Goal: Contribute content: Add original content to the website for others to see

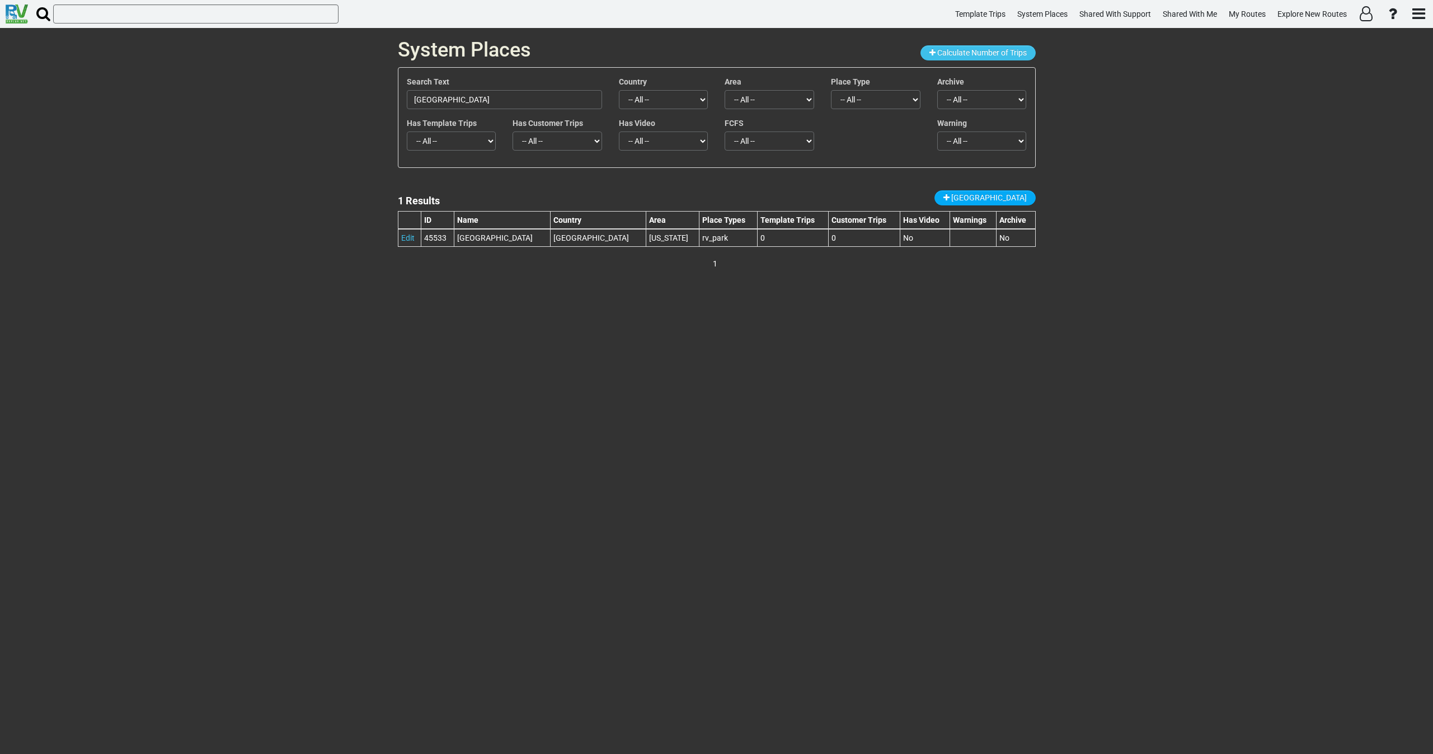
drag, startPoint x: 533, startPoint y: 98, endPoint x: 291, endPoint y: 58, distance: 245.7
click at [297, 69] on div "System Places Calculate Number of Trips Search Text Mountain Vista Campground C…" at bounding box center [716, 391] width 1433 height 726
drag, startPoint x: 477, startPoint y: 98, endPoint x: 364, endPoint y: 101, distance: 113.1
click at [380, 98] on div "System Places Calculate Number of Trips Search Text Torrey Pines Country -- All…" at bounding box center [716, 391] width 1433 height 726
paste input "[GEOGRAPHIC_DATA][PERSON_NAME]"
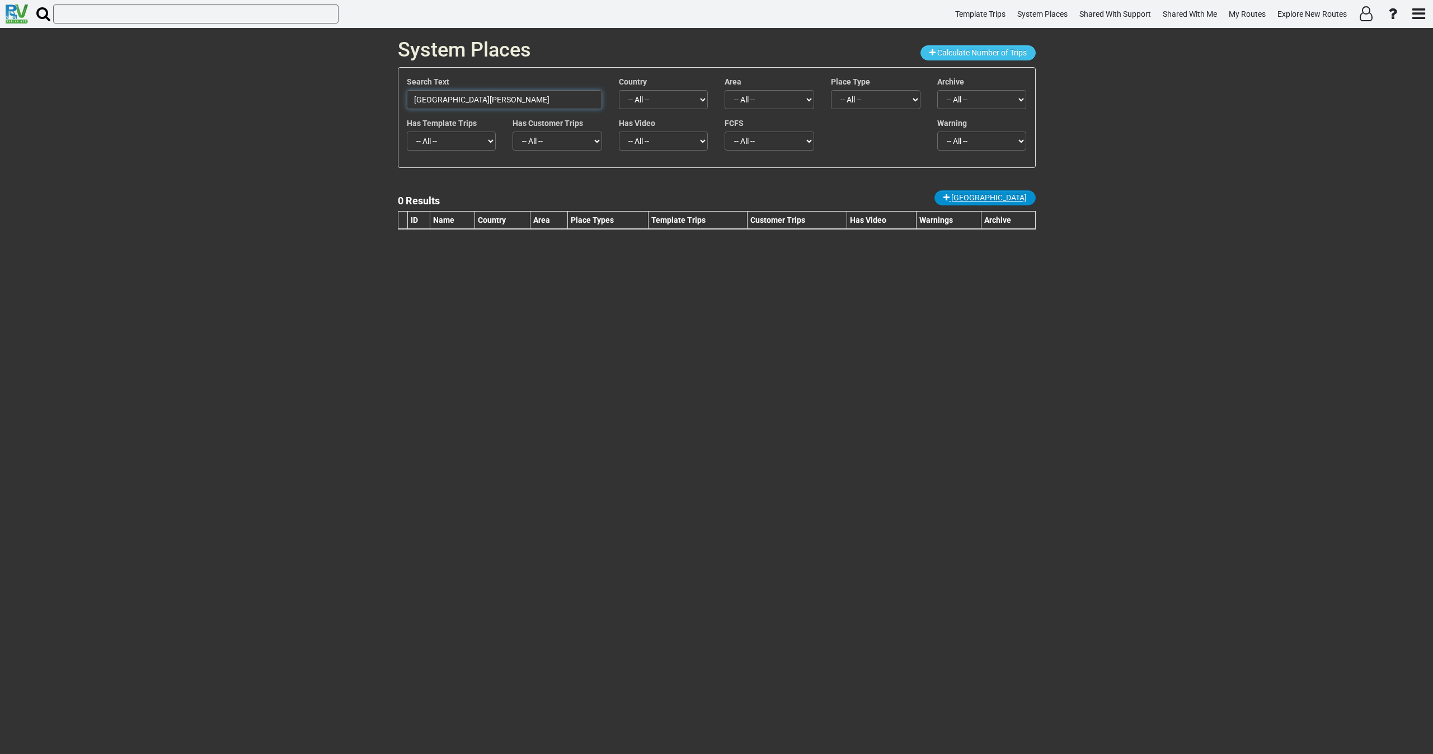
type input "[GEOGRAPHIC_DATA][PERSON_NAME]"
click at [1007, 192] on link "[GEOGRAPHIC_DATA]" at bounding box center [984, 197] width 101 height 15
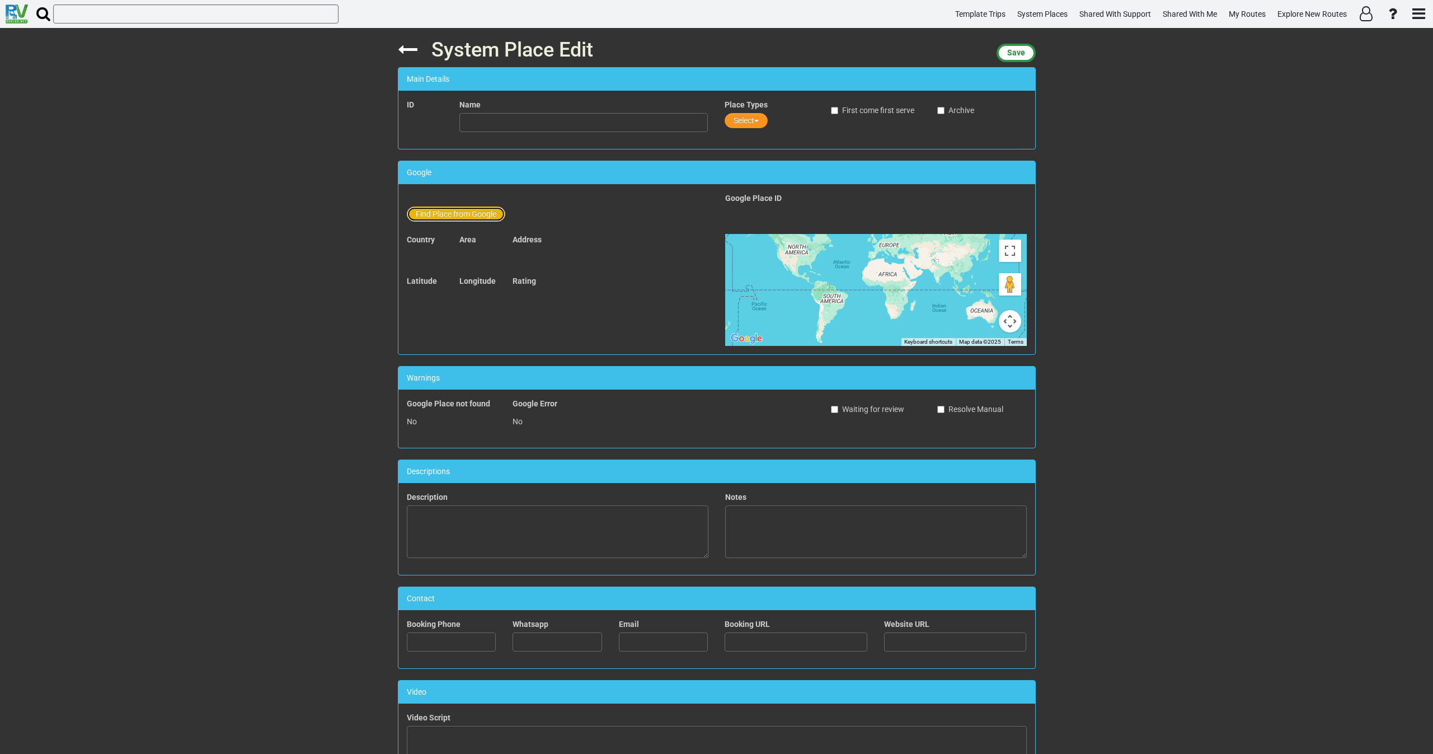
click at [461, 211] on button "Find Place from Google" at bounding box center [456, 213] width 98 height 15
click at [496, 210] on input "text" at bounding box center [584, 215] width 248 height 19
paste input "[GEOGRAPHIC_DATA][PERSON_NAME]"
drag, startPoint x: 569, startPoint y: 208, endPoint x: 504, endPoint y: 222, distance: 66.9
click at [504, 215] on input "[GEOGRAPHIC_DATA][PERSON_NAME]" at bounding box center [584, 215] width 248 height 19
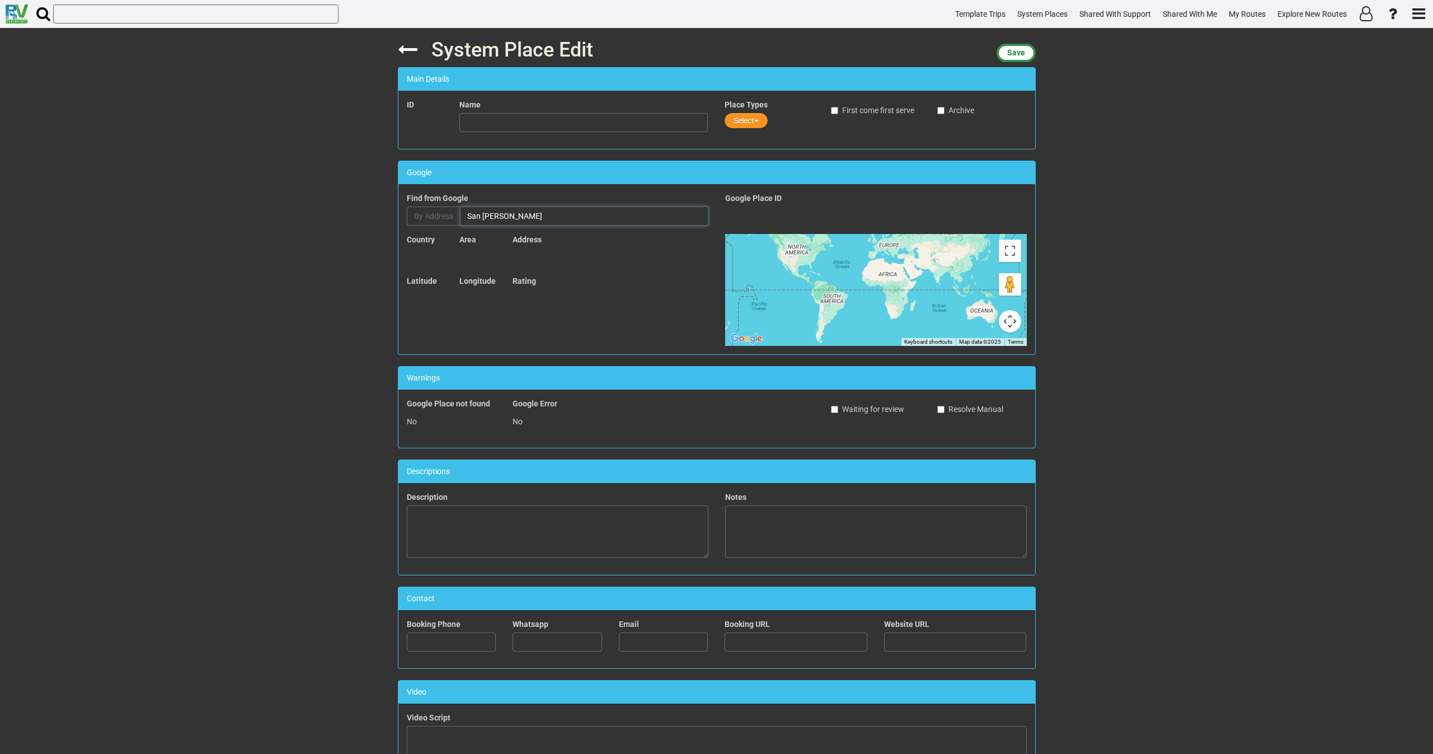
type input "San Onofre"
click at [470, 217] on button "Find Place from Google" at bounding box center [456, 213] width 98 height 15
click at [491, 212] on input "text" at bounding box center [584, 215] width 248 height 19
paste input "[GEOGRAPHIC_DATA][PERSON_NAME]"
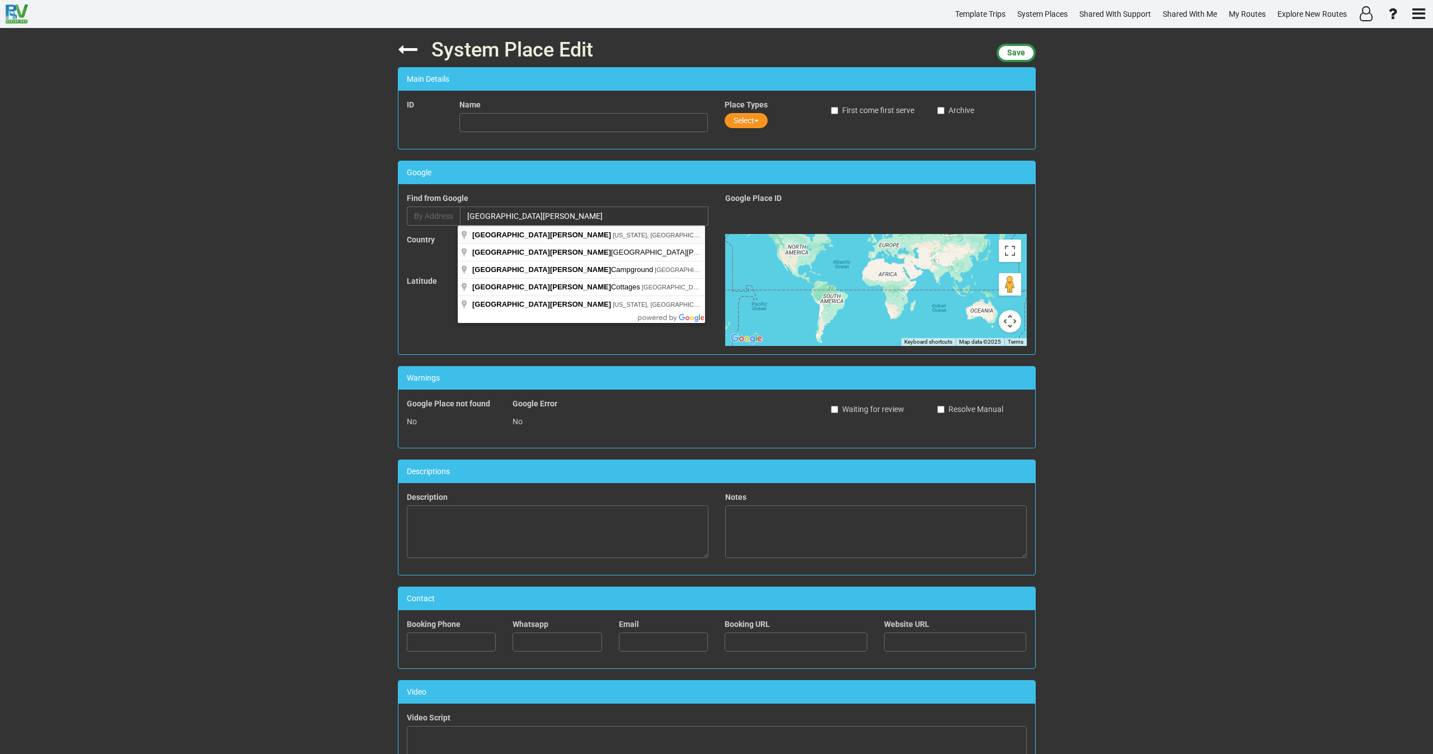
type input "[GEOGRAPHIC_DATA][PERSON_NAME], [US_STATE], [GEOGRAPHIC_DATA]"
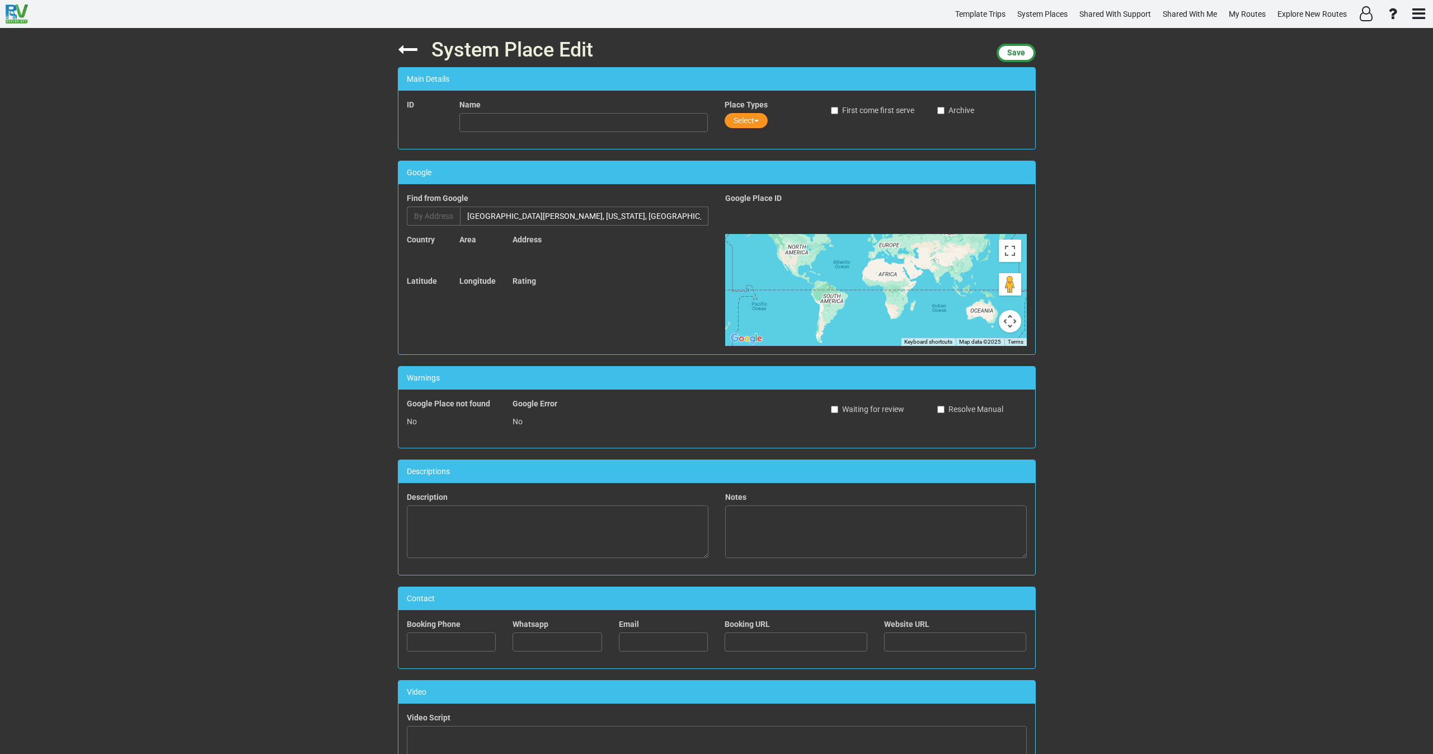
type input "[GEOGRAPHIC_DATA][PERSON_NAME]"
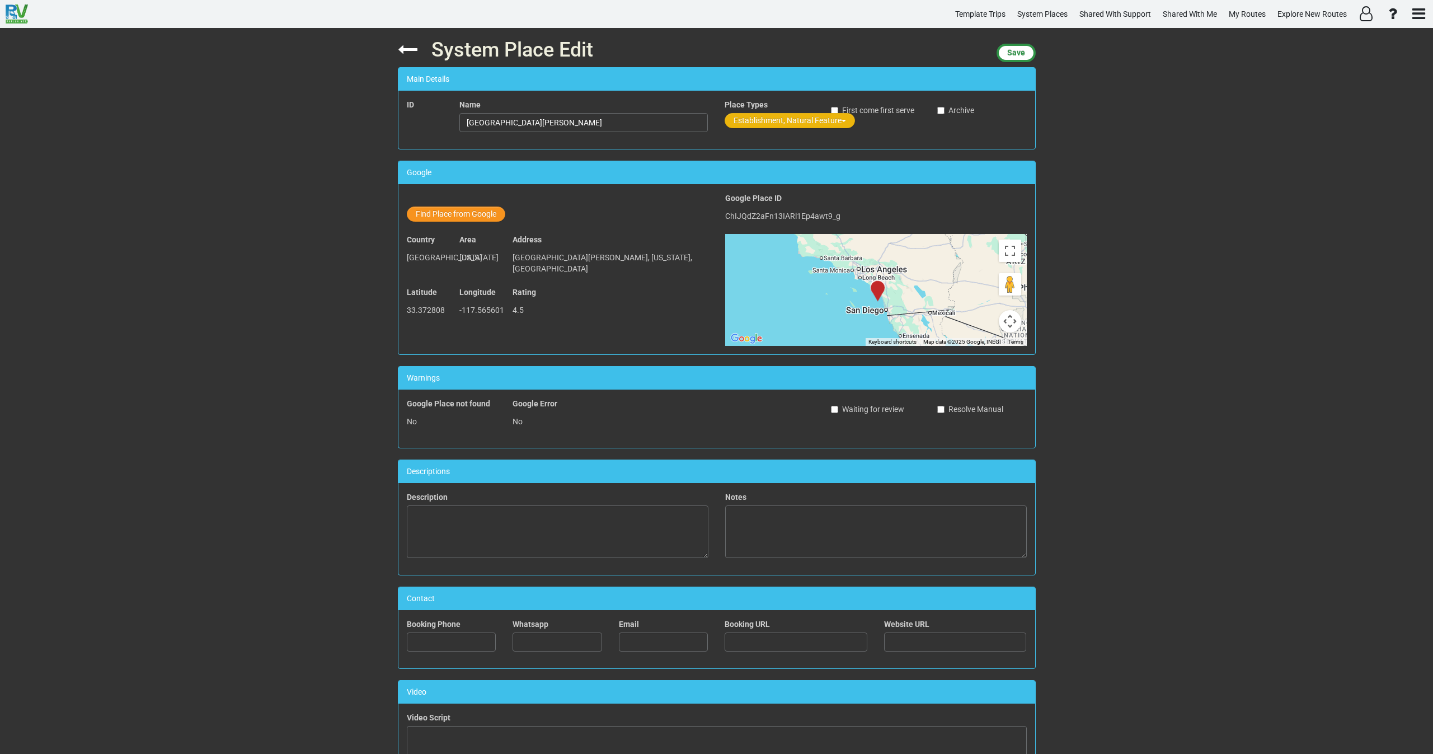
click at [768, 123] on button "Establishment, Natural Feature" at bounding box center [790, 120] width 130 height 15
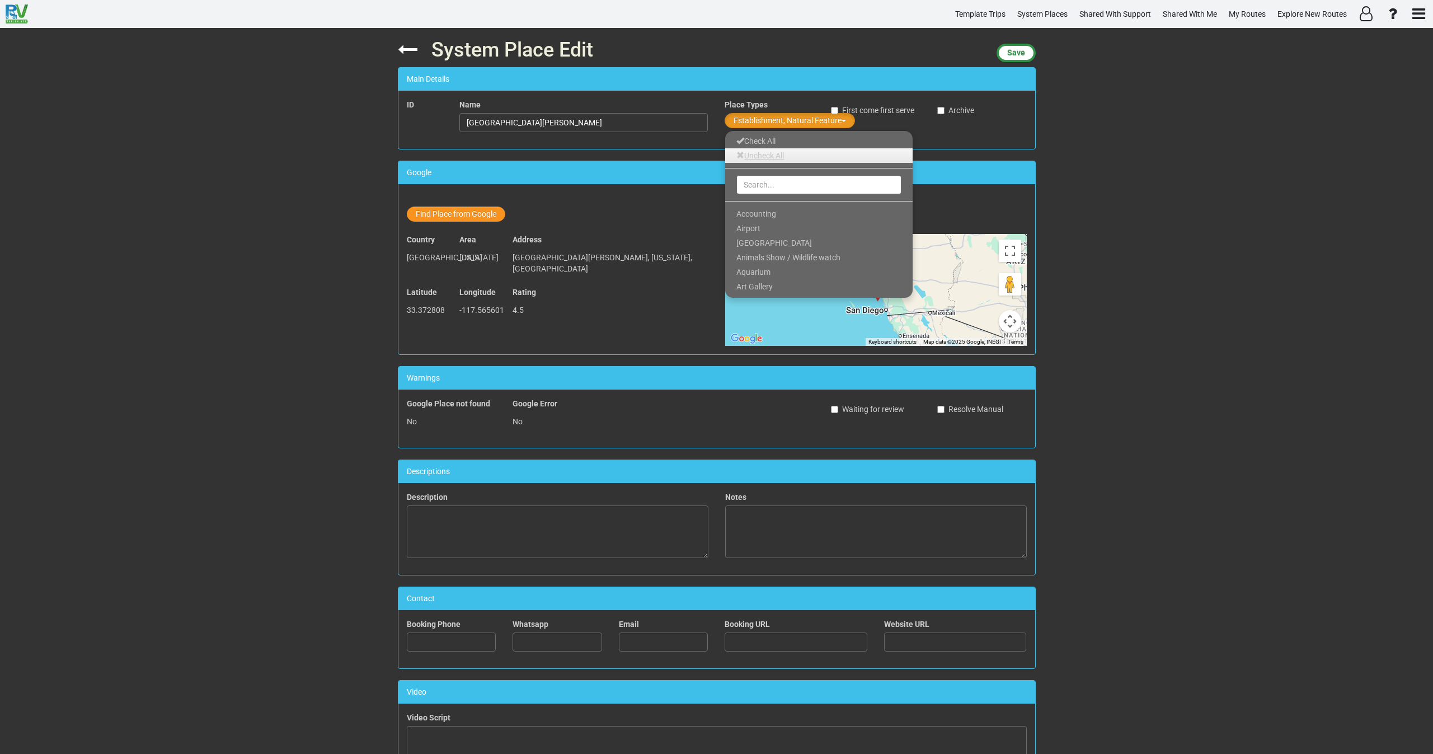
click at [750, 161] on link "Uncheck All" at bounding box center [818, 155] width 187 height 15
click at [751, 187] on input "text" at bounding box center [818, 184] width 165 height 19
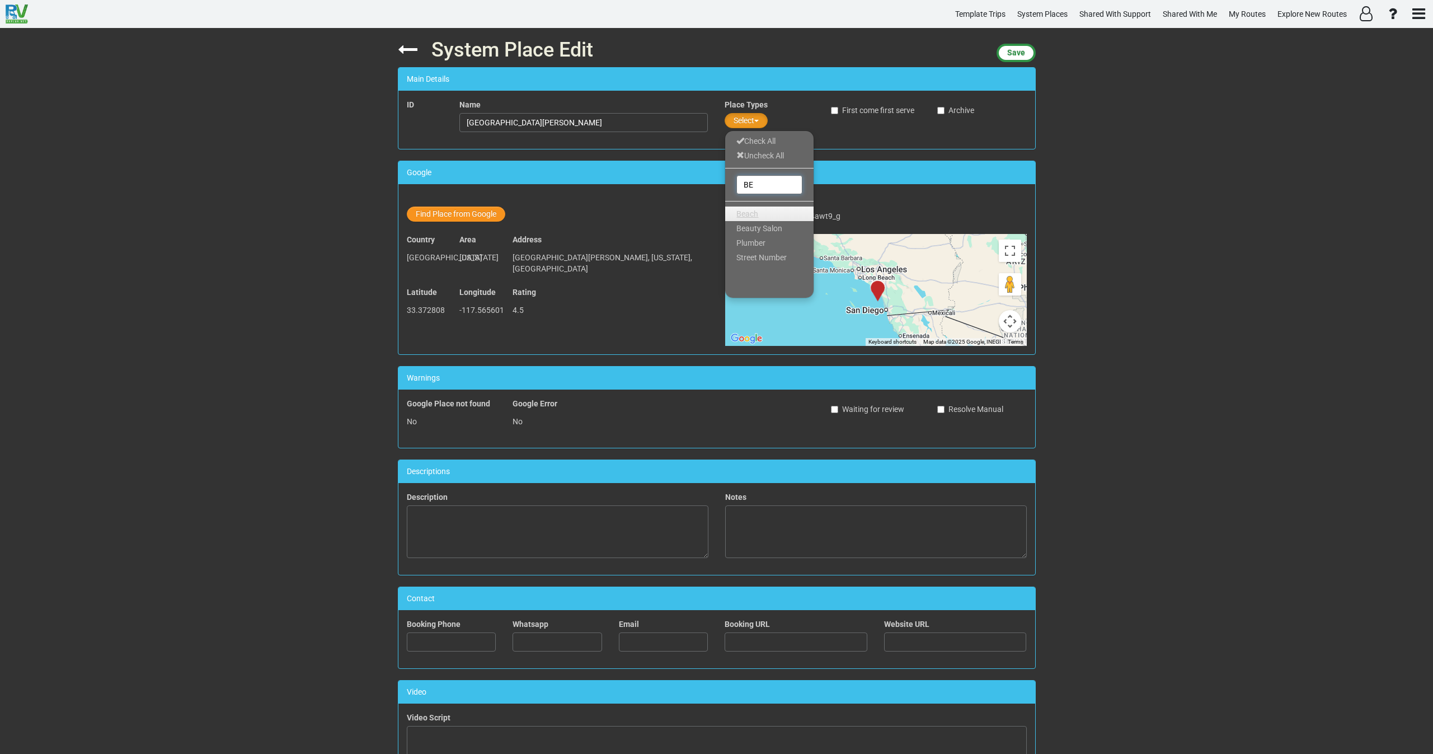
type input "BE"
click at [750, 215] on span "Beach" at bounding box center [747, 213] width 22 height 9
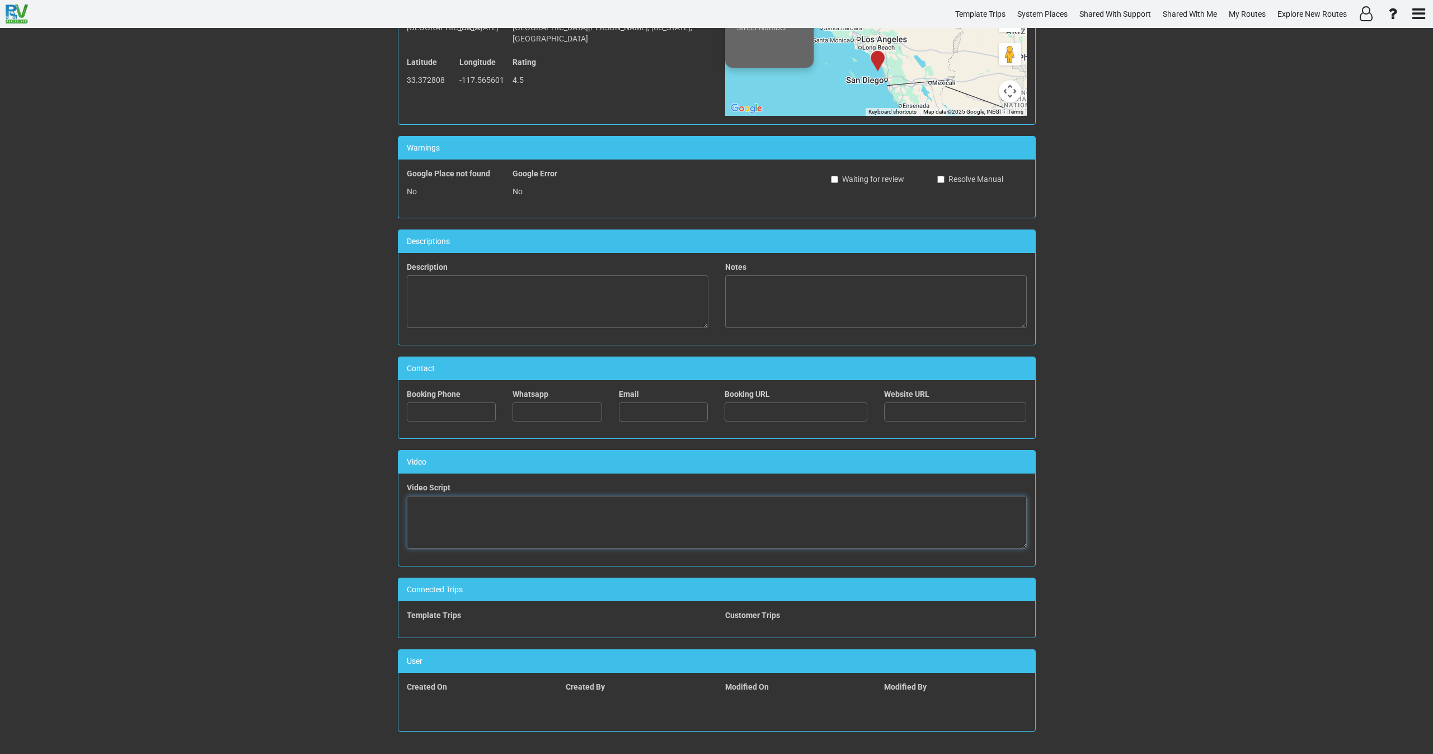
click at [547, 514] on textarea at bounding box center [717, 522] width 620 height 53
paste textarea "<iframe width="560" height="315" src="[URL][DOMAIN_NAME]" title="YouTube video …"
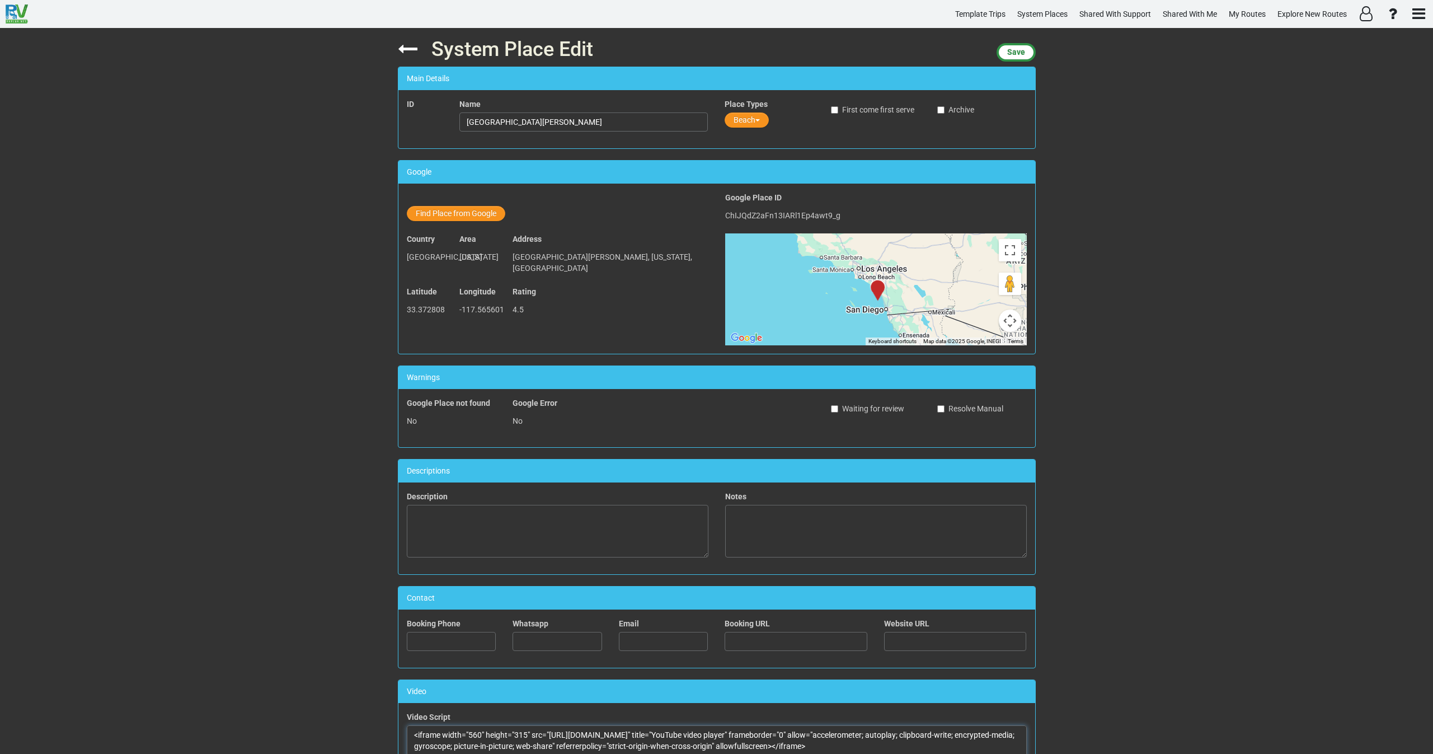
scroll to position [0, 0]
type textarea "<iframe width="560" height="315" src="[URL][DOMAIN_NAME]" title="YouTube video …"
click at [1011, 57] on span "Save" at bounding box center [1016, 52] width 18 height 9
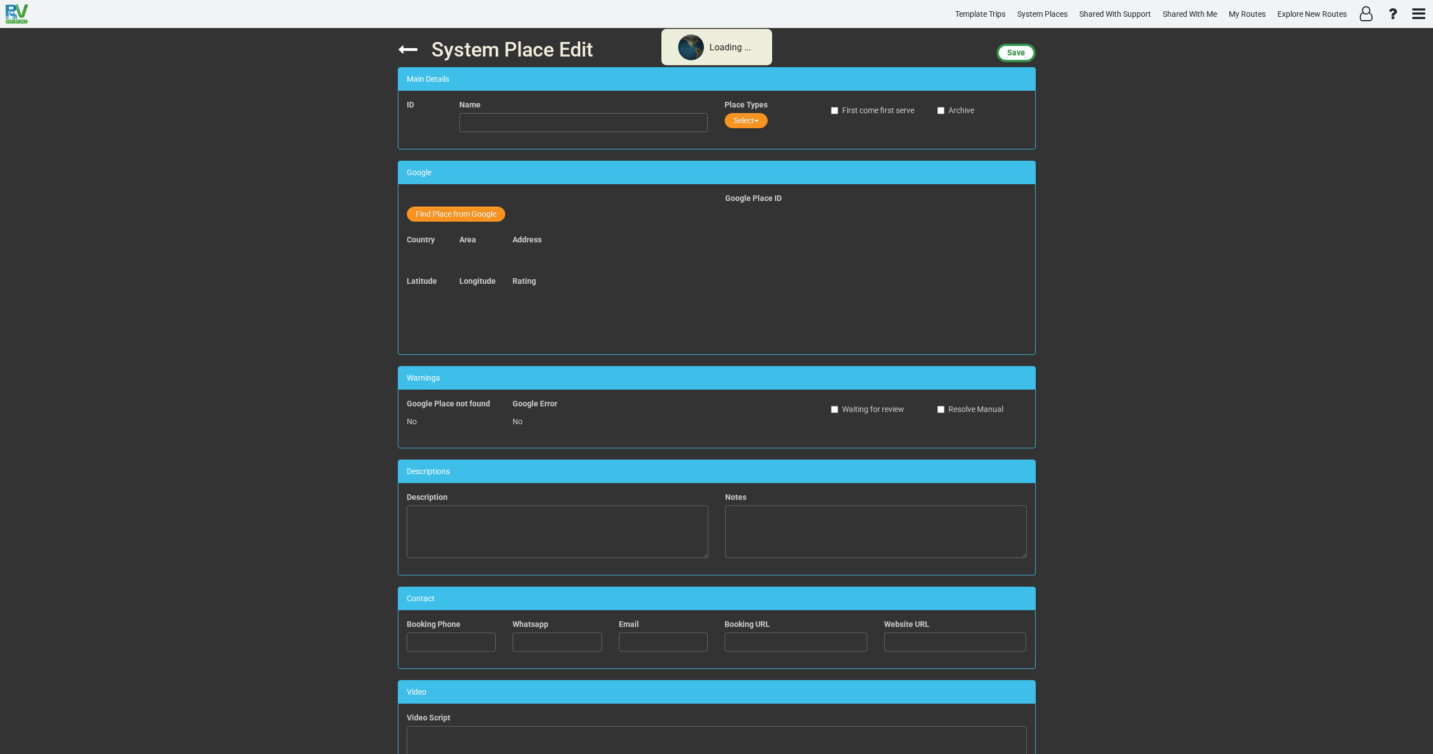
type input "[GEOGRAPHIC_DATA][PERSON_NAME]"
type textarea "<iframe width="560" height="315" src="[URL][DOMAIN_NAME]" title="YouTube video …"
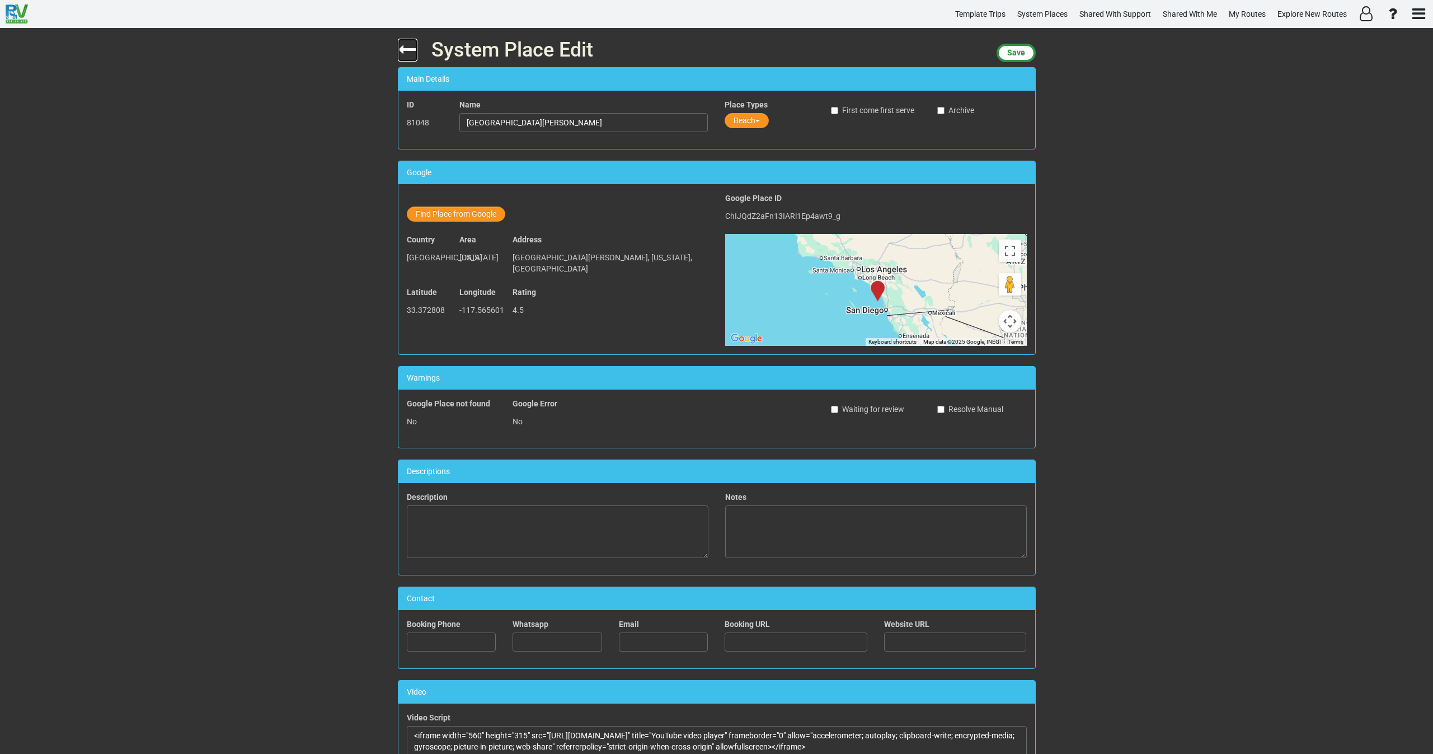
click at [400, 48] on icon at bounding box center [408, 50] width 20 height 20
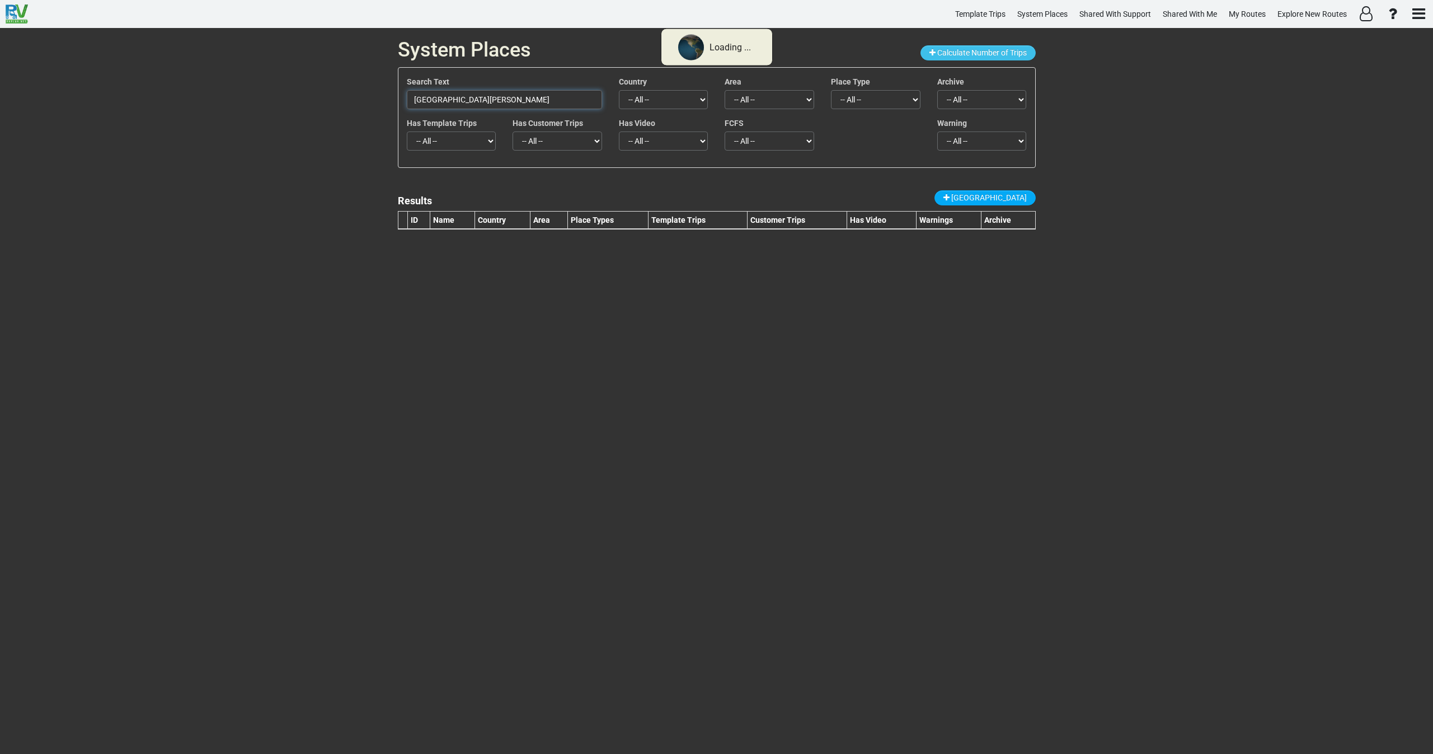
drag, startPoint x: 490, startPoint y: 101, endPoint x: 349, endPoint y: 134, distance: 145.5
click at [358, 112] on div "System Places Calculate Number of Trips Search Text [GEOGRAPHIC_DATA][PERSON_NA…" at bounding box center [716, 391] width 1433 height 726
paste input "La Jolla Cove"
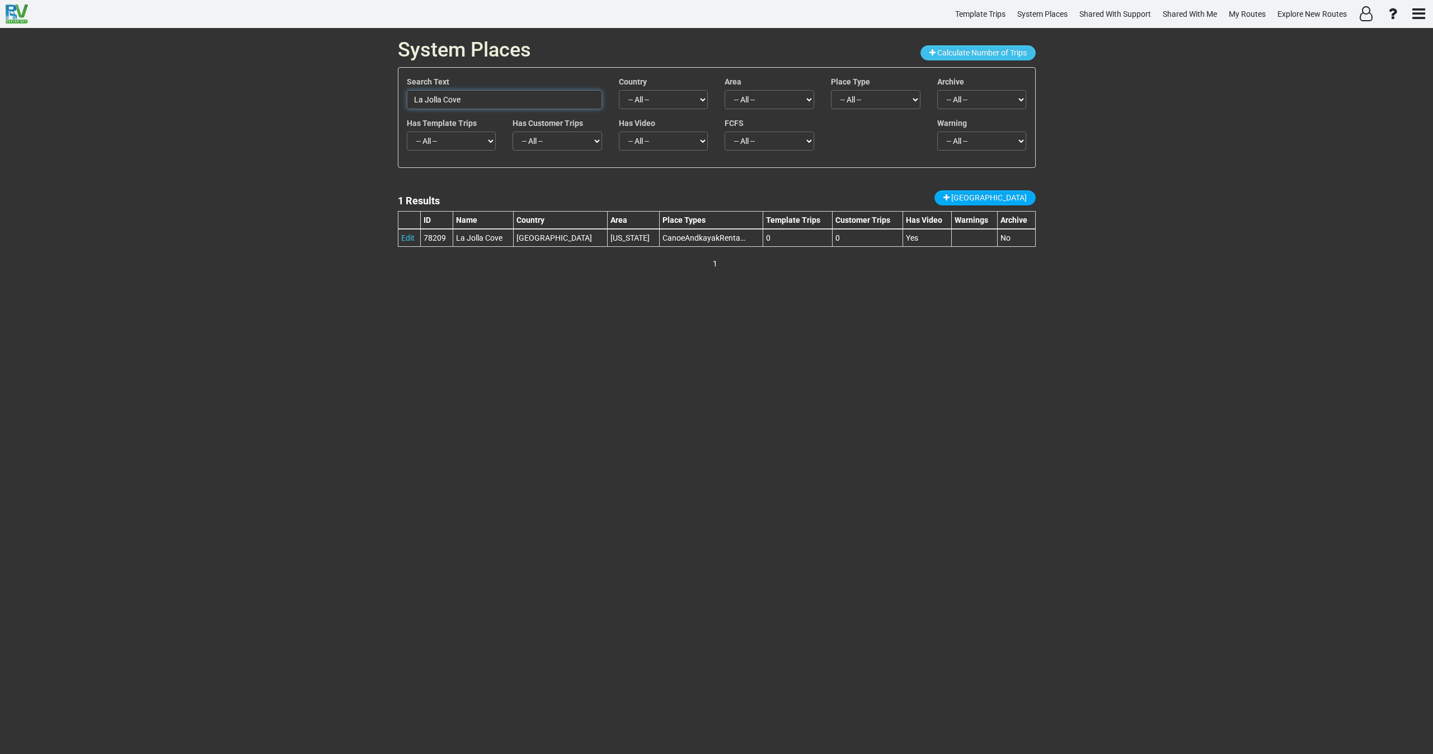
drag, startPoint x: 441, startPoint y: 95, endPoint x: 392, endPoint y: 101, distance: 49.6
click at [393, 101] on div "System Places Calculate Number of Trips Search Text [GEOGRAPHIC_DATA] Country -…" at bounding box center [716, 391] width 655 height 726
paste input "Point La Jolla Sea Lion Rookery"
type input "Point La Jolla Sea Lion Rookery"
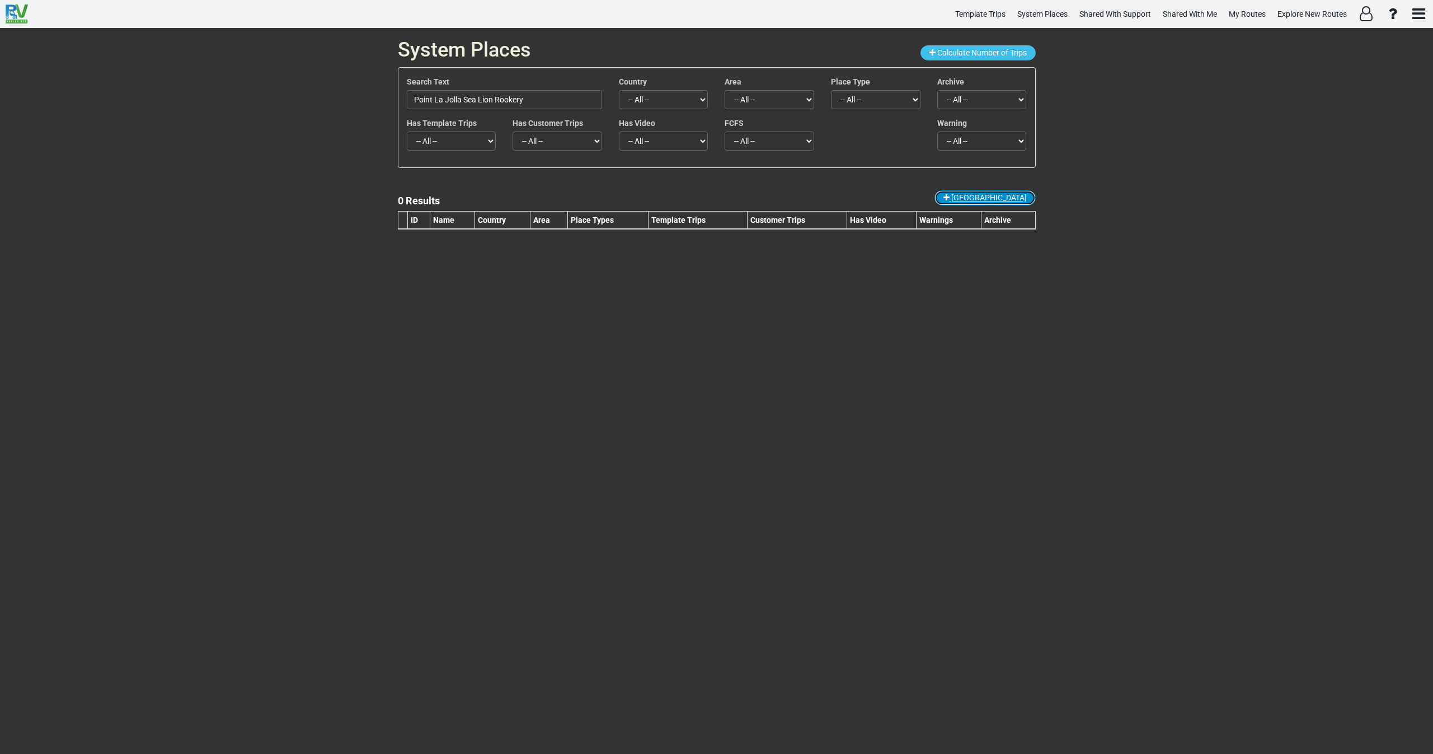
click at [1003, 200] on span "[GEOGRAPHIC_DATA]" at bounding box center [989, 197] width 76 height 9
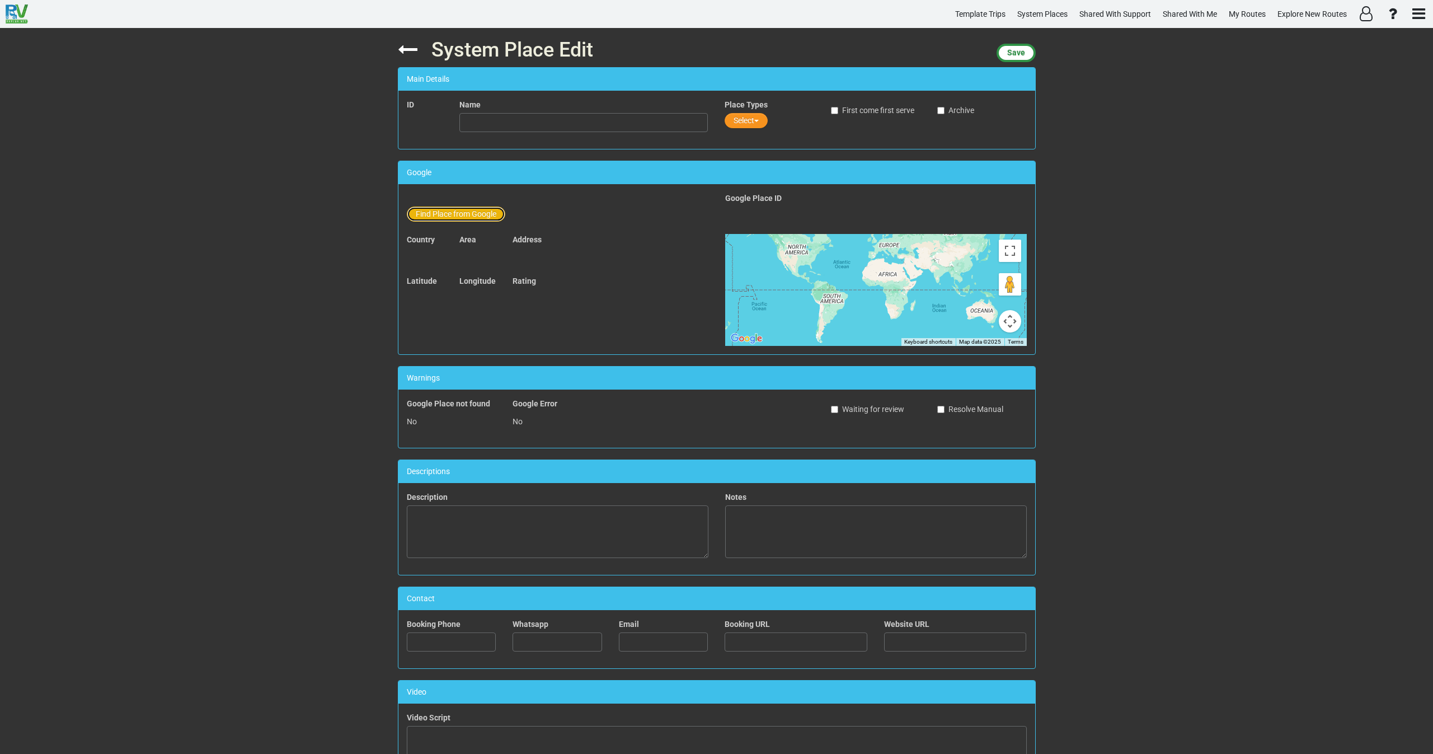
click at [464, 216] on button "Find Place from Google" at bounding box center [456, 213] width 98 height 15
click at [511, 212] on input "text" at bounding box center [584, 215] width 248 height 19
paste input "Point La Jolla Sea Lion Rookery"
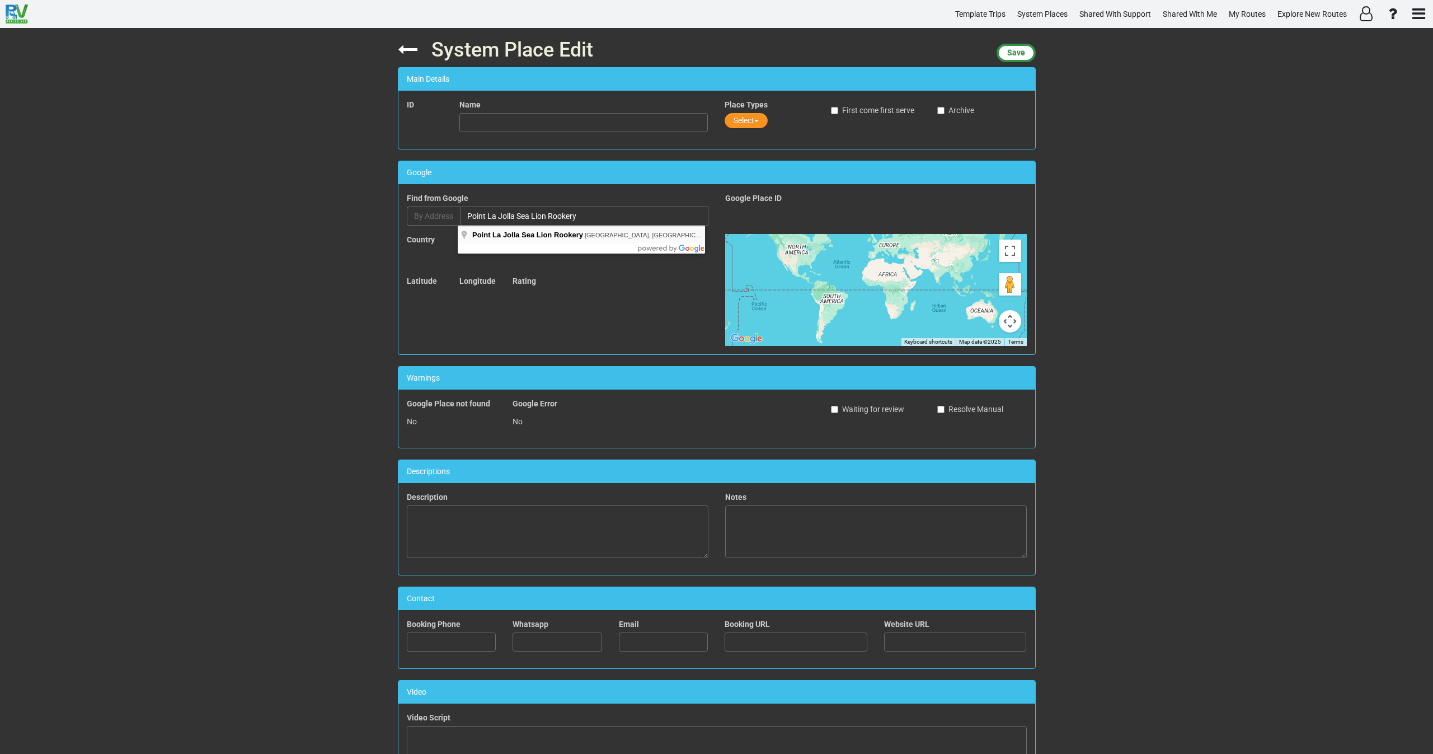
type input "Point La Jolla Sea Lion Rookery, [GEOGRAPHIC_DATA], [GEOGRAPHIC_DATA], [GEOGRAP…"
type input "Point La Jolla Sea Lion Rookery"
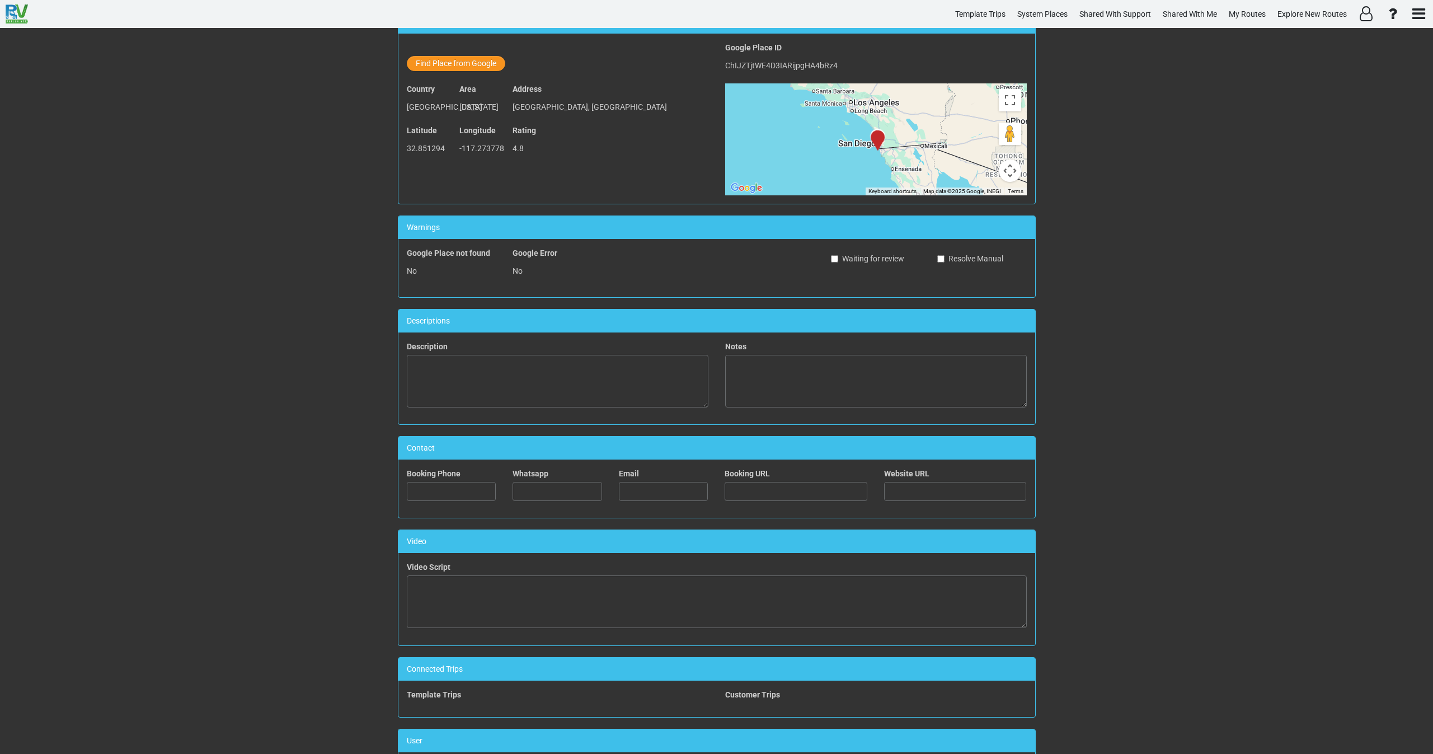
scroll to position [168, 0]
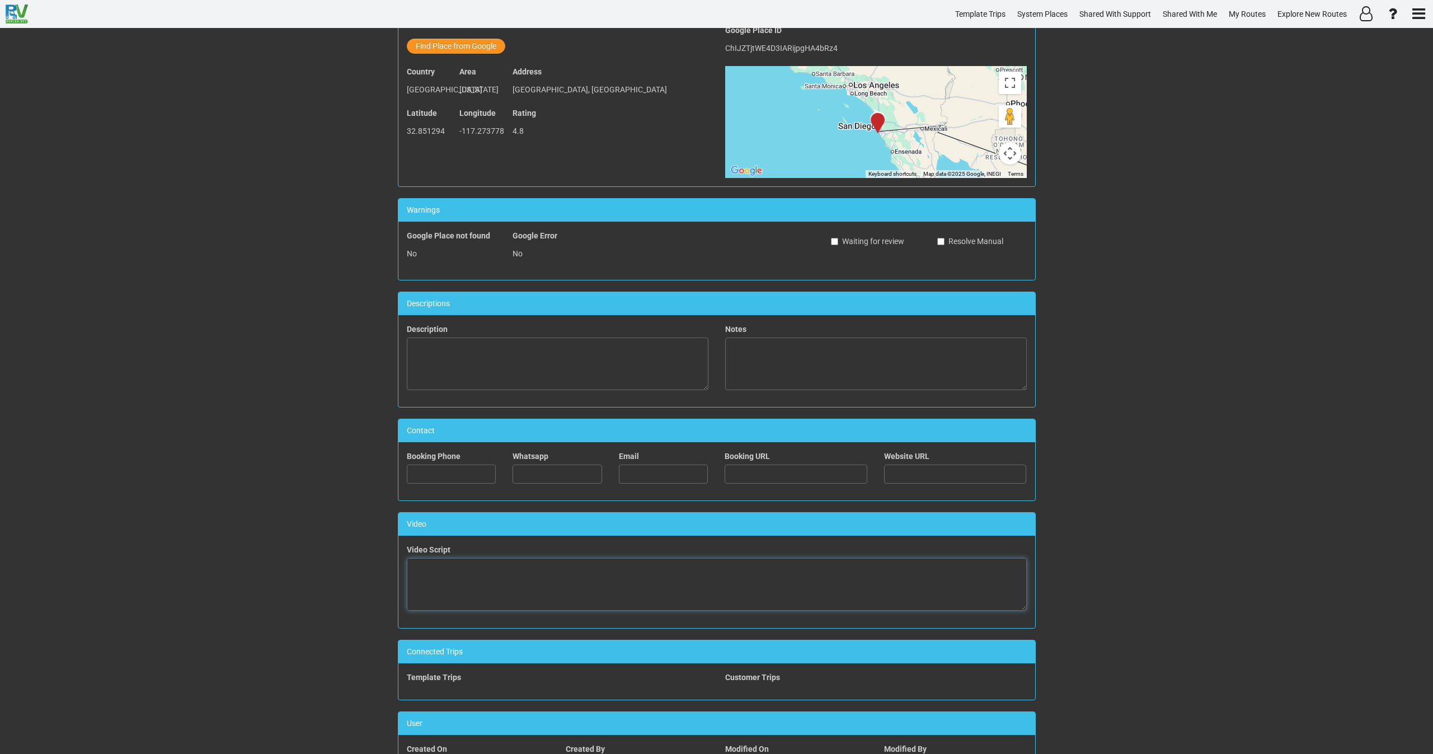
click at [582, 591] on textarea at bounding box center [717, 584] width 620 height 53
paste textarea "<iframe width="560" height="315" src="[URL][DOMAIN_NAME]" title="YouTube video …"
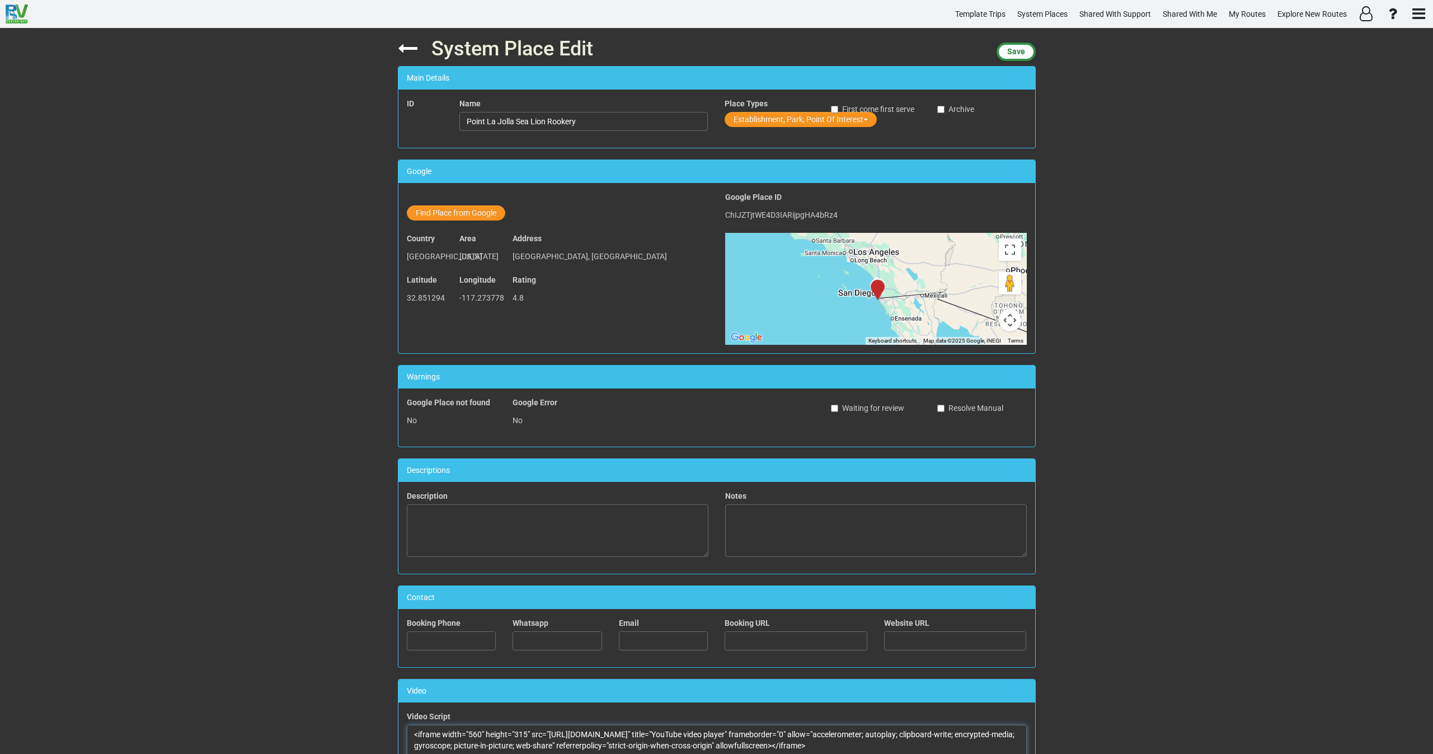
scroll to position [0, 0]
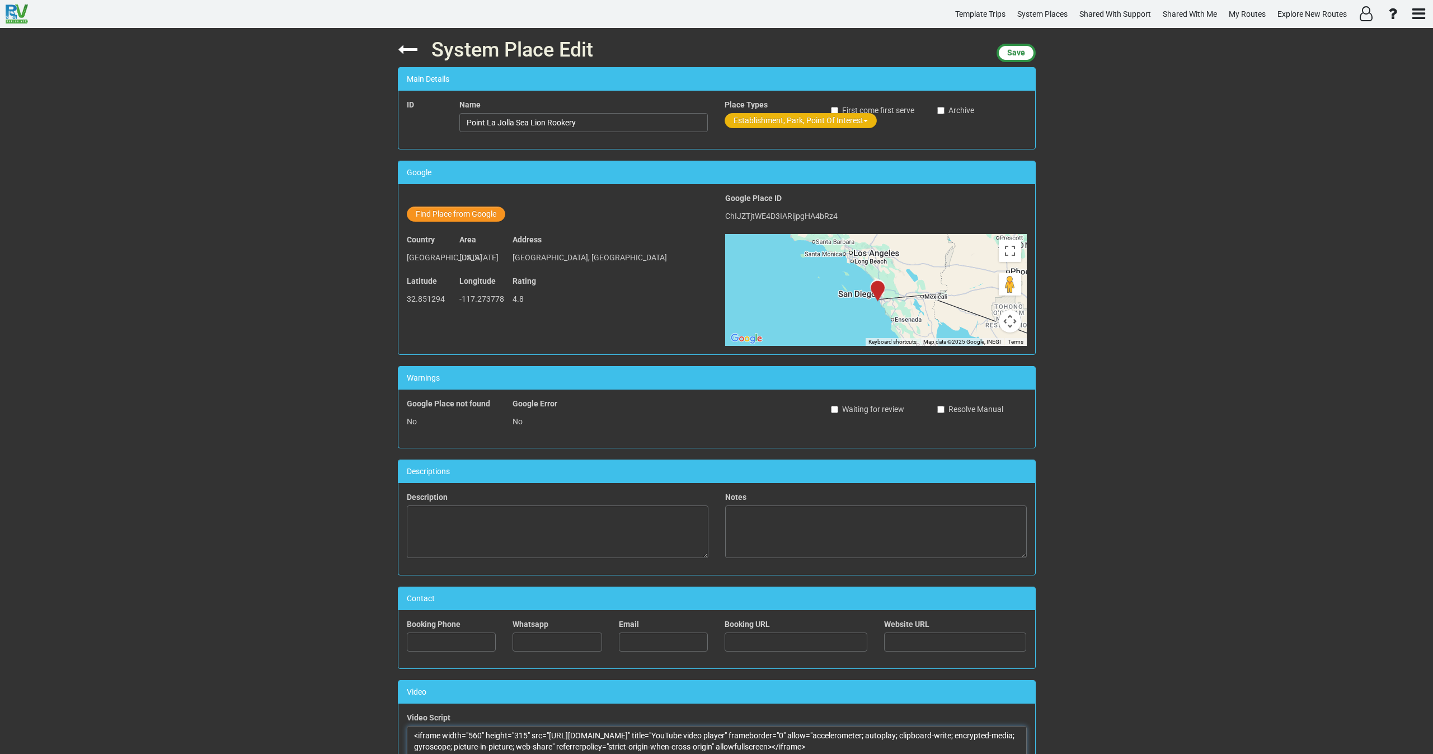
type textarea "<iframe width="560" height="315" src="[URL][DOMAIN_NAME]" title="YouTube video …"
click at [760, 117] on button "Establishment, Park, Point Of Interest" at bounding box center [801, 120] width 152 height 15
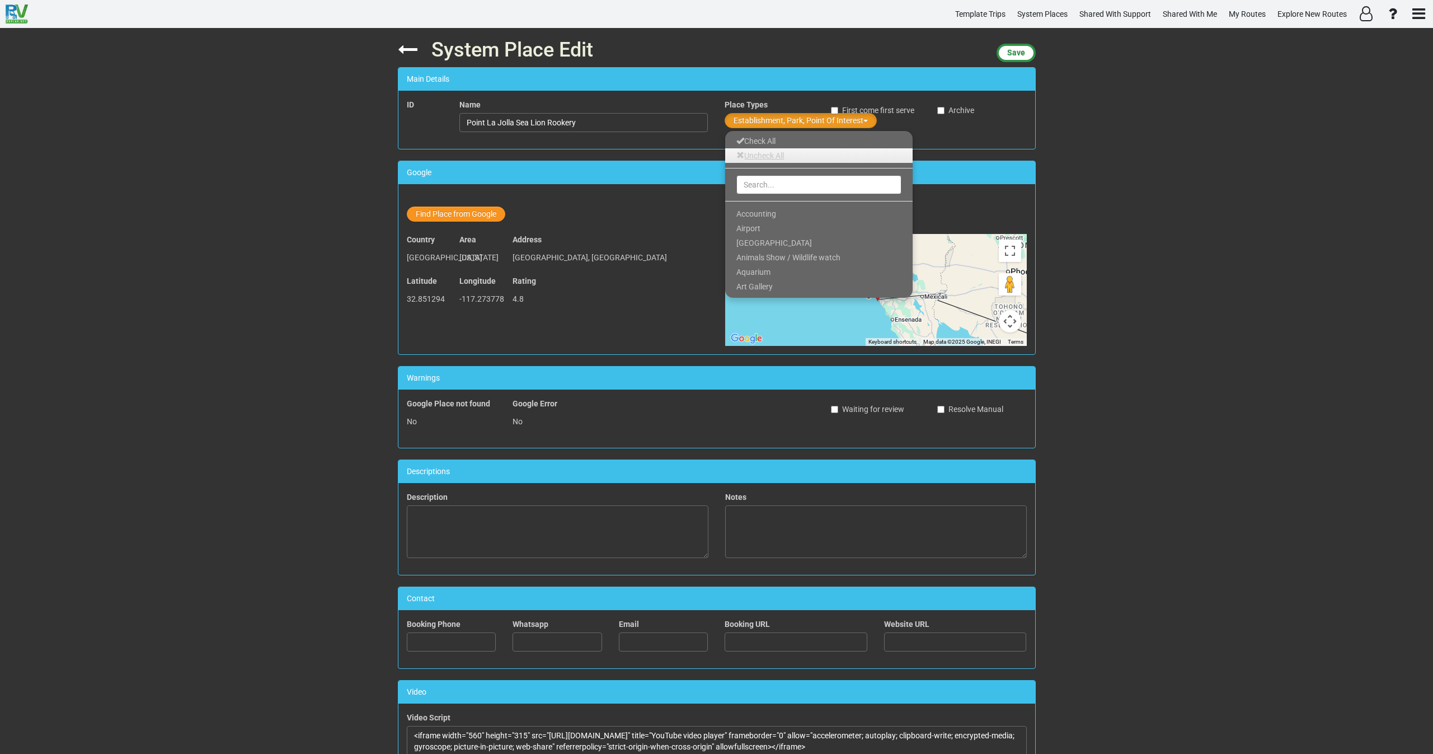
click at [759, 151] on link "Uncheck All" at bounding box center [818, 155] width 187 height 15
click at [758, 187] on input "text" at bounding box center [818, 184] width 165 height 19
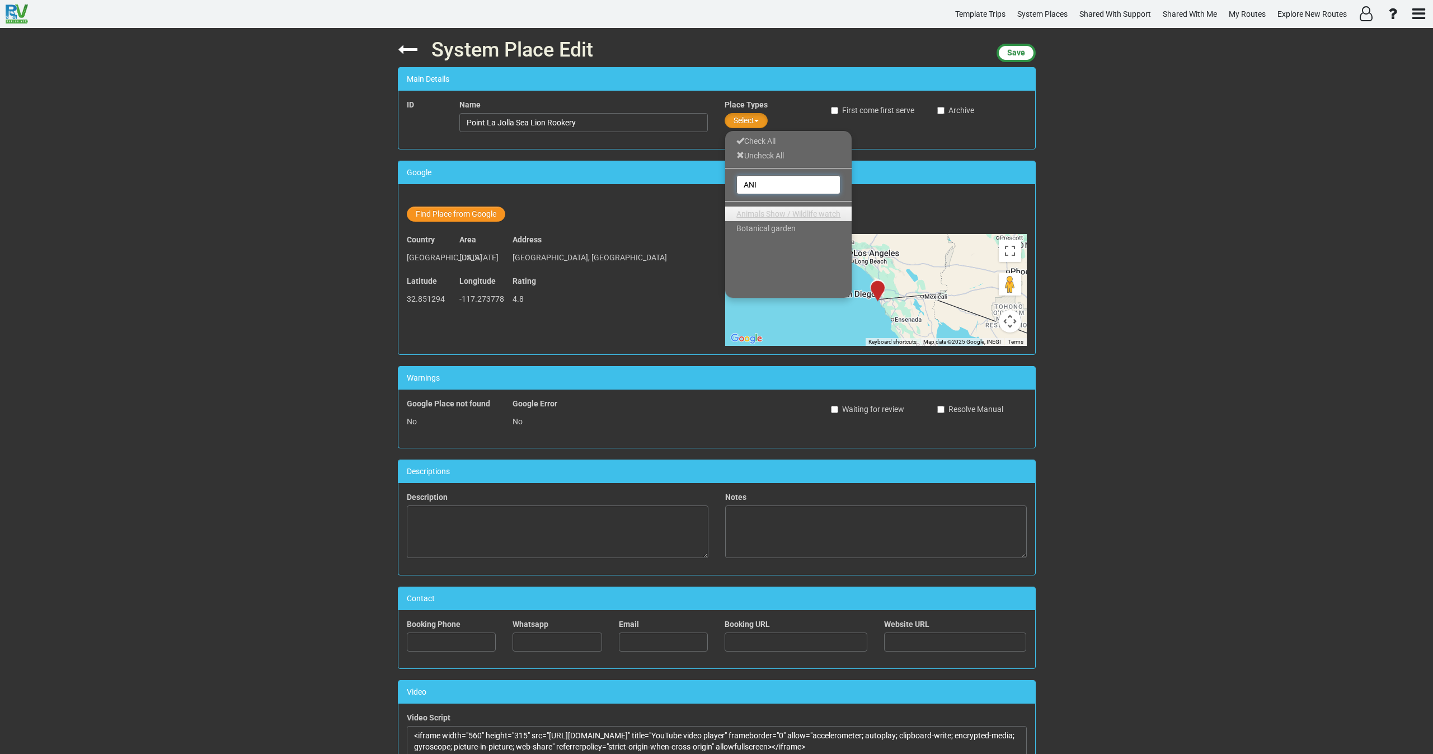
type input "ANI"
click at [758, 212] on span "Animals Show / Wildlife watch" at bounding box center [788, 213] width 104 height 9
click at [1010, 51] on span "Save" at bounding box center [1016, 52] width 18 height 9
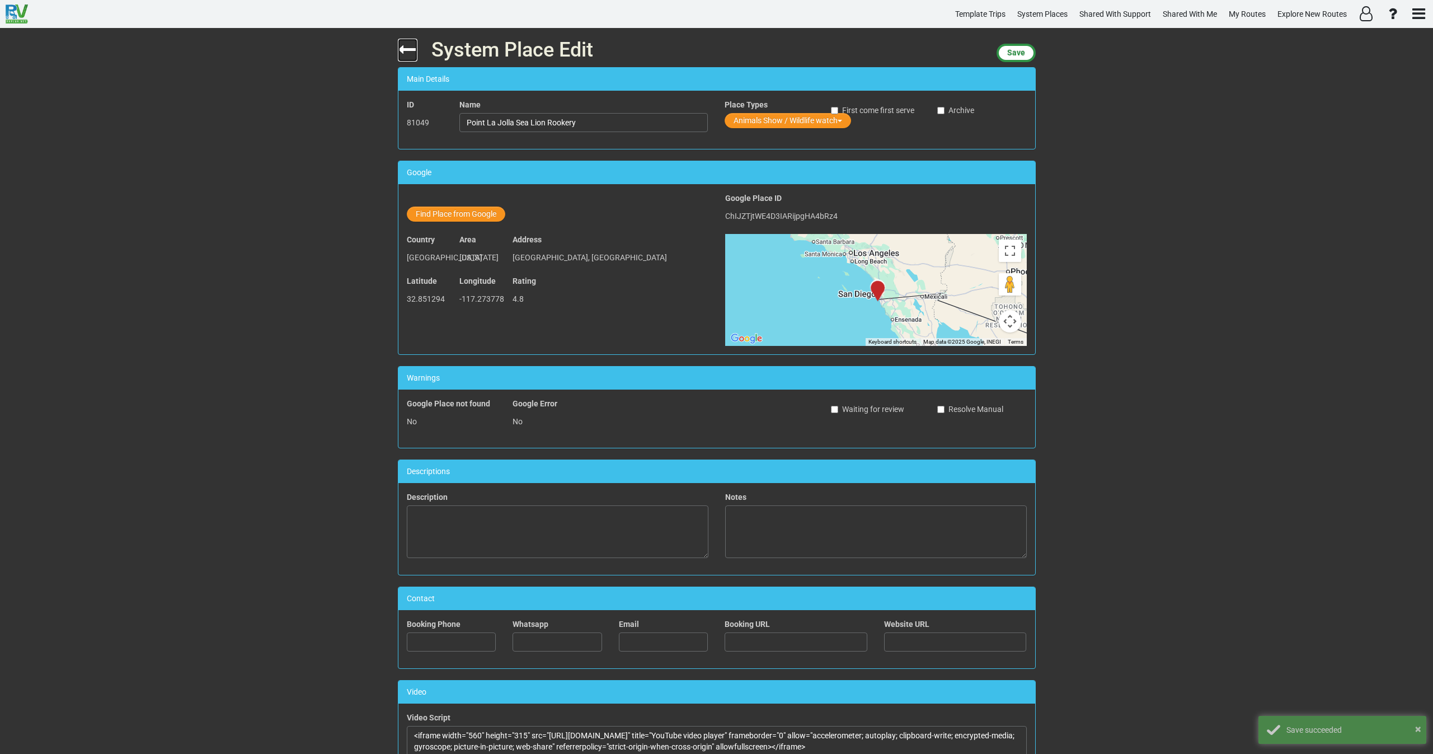
click at [405, 53] on icon at bounding box center [408, 50] width 20 height 20
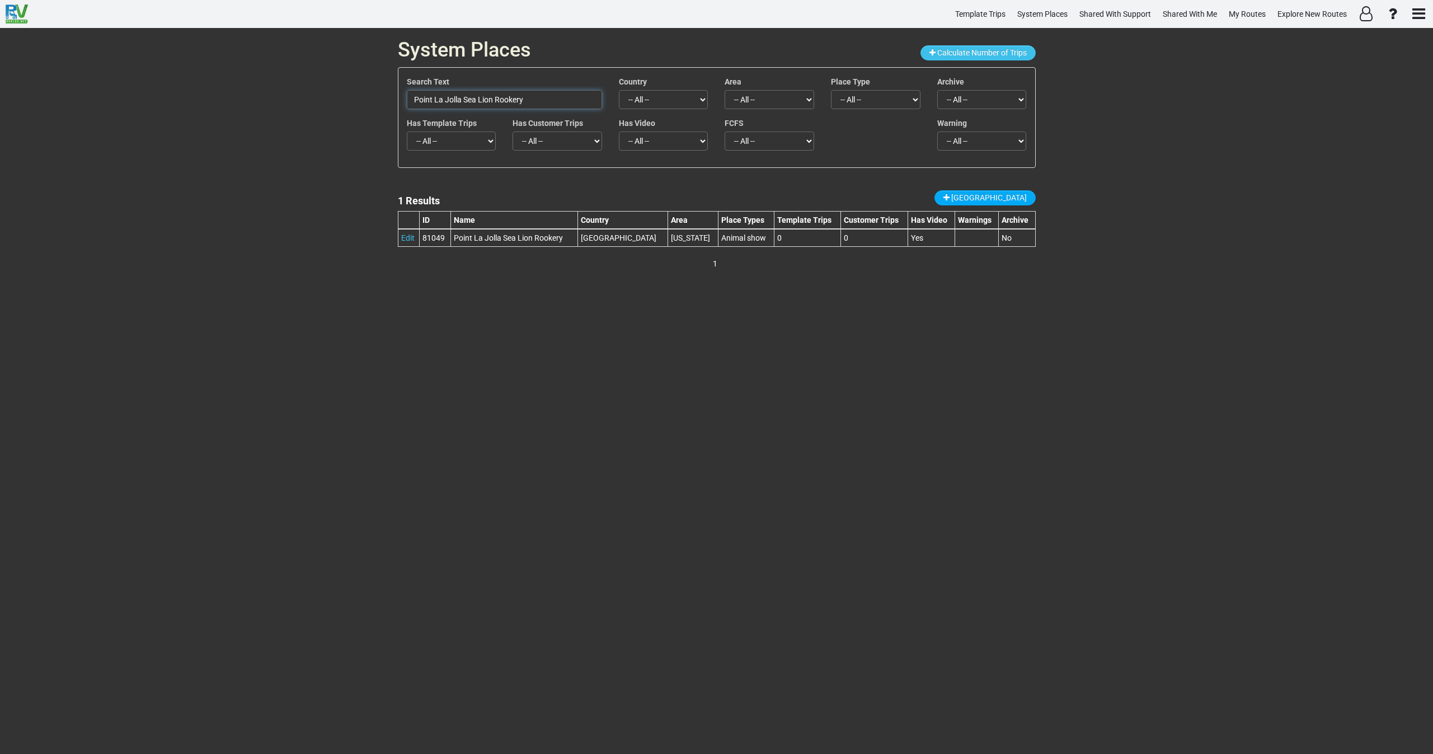
drag, startPoint x: 535, startPoint y: 97, endPoint x: 350, endPoint y: 102, distance: 185.8
click at [350, 102] on div "System Places Calculate Number of Trips Search Text Point La Jolla Sea Lion Roo…" at bounding box center [716, 391] width 1433 height 726
paste input "Taos Pueblo"
drag, startPoint x: 477, startPoint y: 108, endPoint x: 358, endPoint y: 92, distance: 120.2
click at [359, 92] on div "System Places Calculate Number of Trips Search Text Taos Pueblo Country -- All …" at bounding box center [716, 391] width 1433 height 726
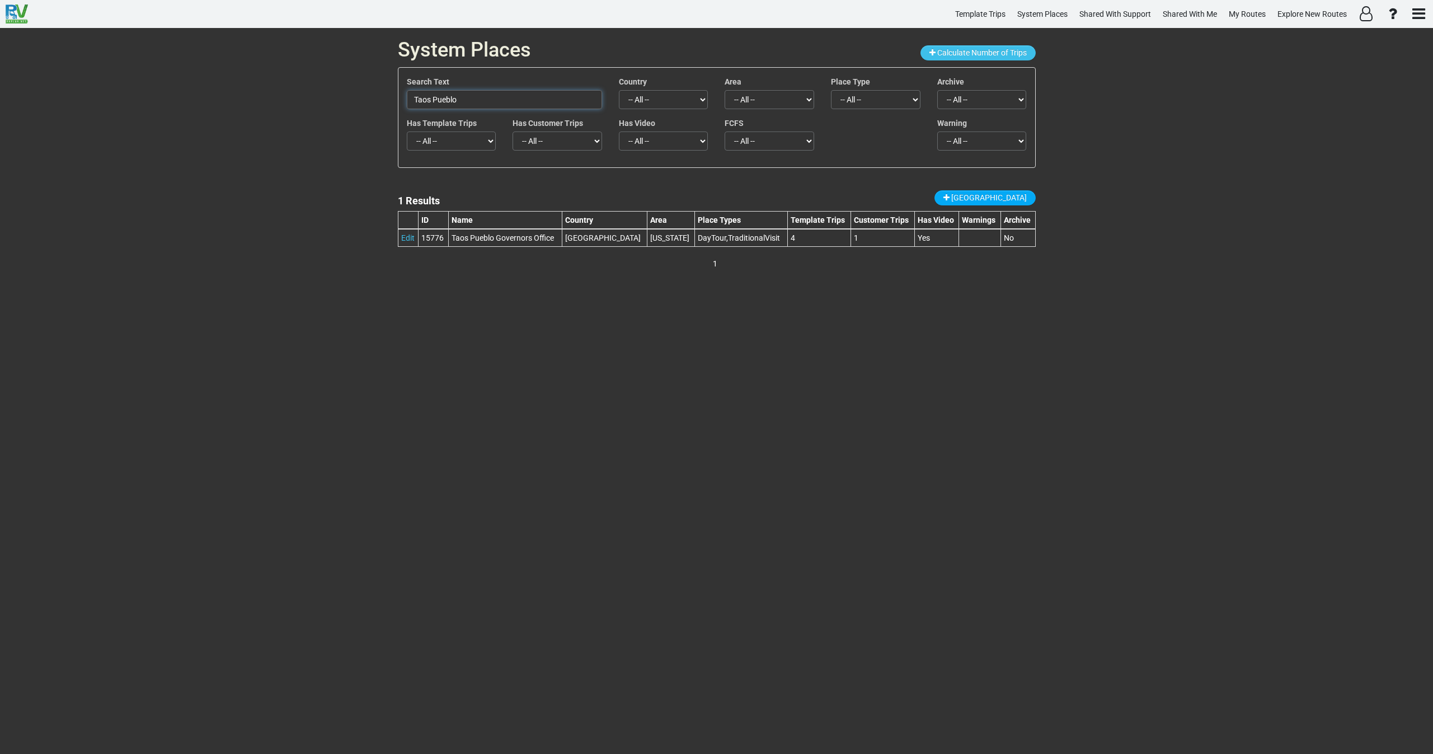
paste input "[GEOGRAPHIC_DATA][PERSON_NAME]"
type input "[GEOGRAPHIC_DATA][PERSON_NAME]"
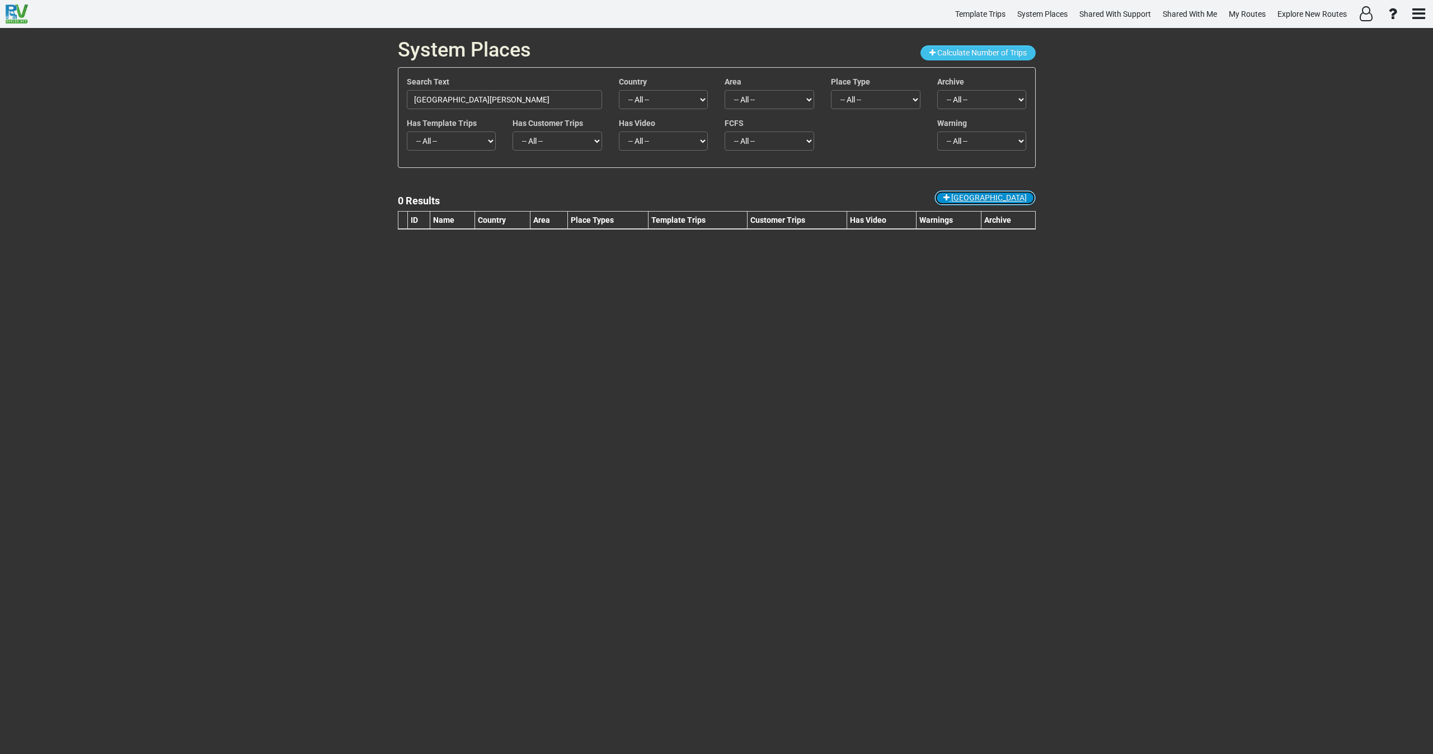
click at [997, 196] on span "[GEOGRAPHIC_DATA]" at bounding box center [989, 197] width 76 height 9
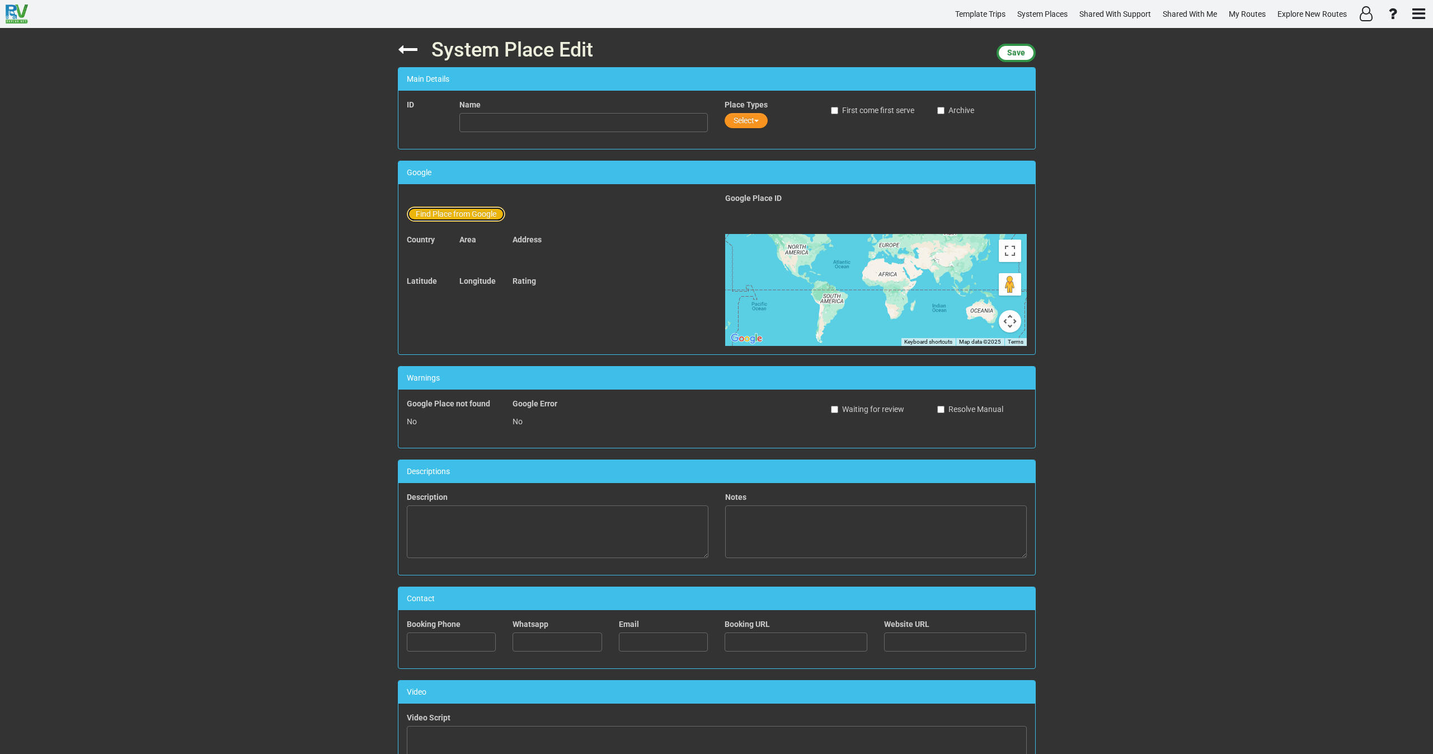
click at [443, 215] on button "Find Place from Google" at bounding box center [456, 213] width 98 height 15
click at [499, 220] on input "text" at bounding box center [584, 215] width 248 height 19
paste input "[GEOGRAPHIC_DATA][PERSON_NAME]"
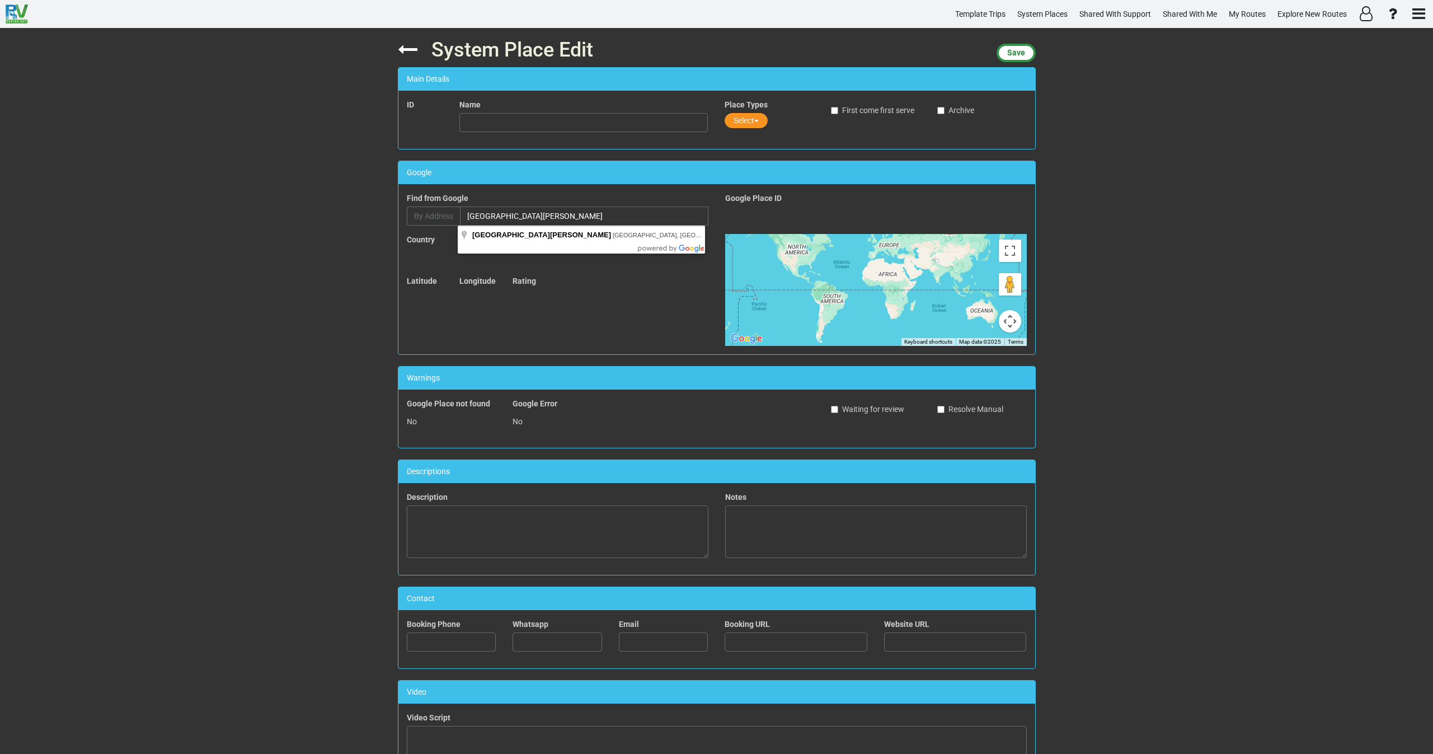
type input "[GEOGRAPHIC_DATA][PERSON_NAME], [GEOGRAPHIC_DATA], [GEOGRAPHIC_DATA], [GEOGRAPH…"
type input "[GEOGRAPHIC_DATA][PERSON_NAME]"
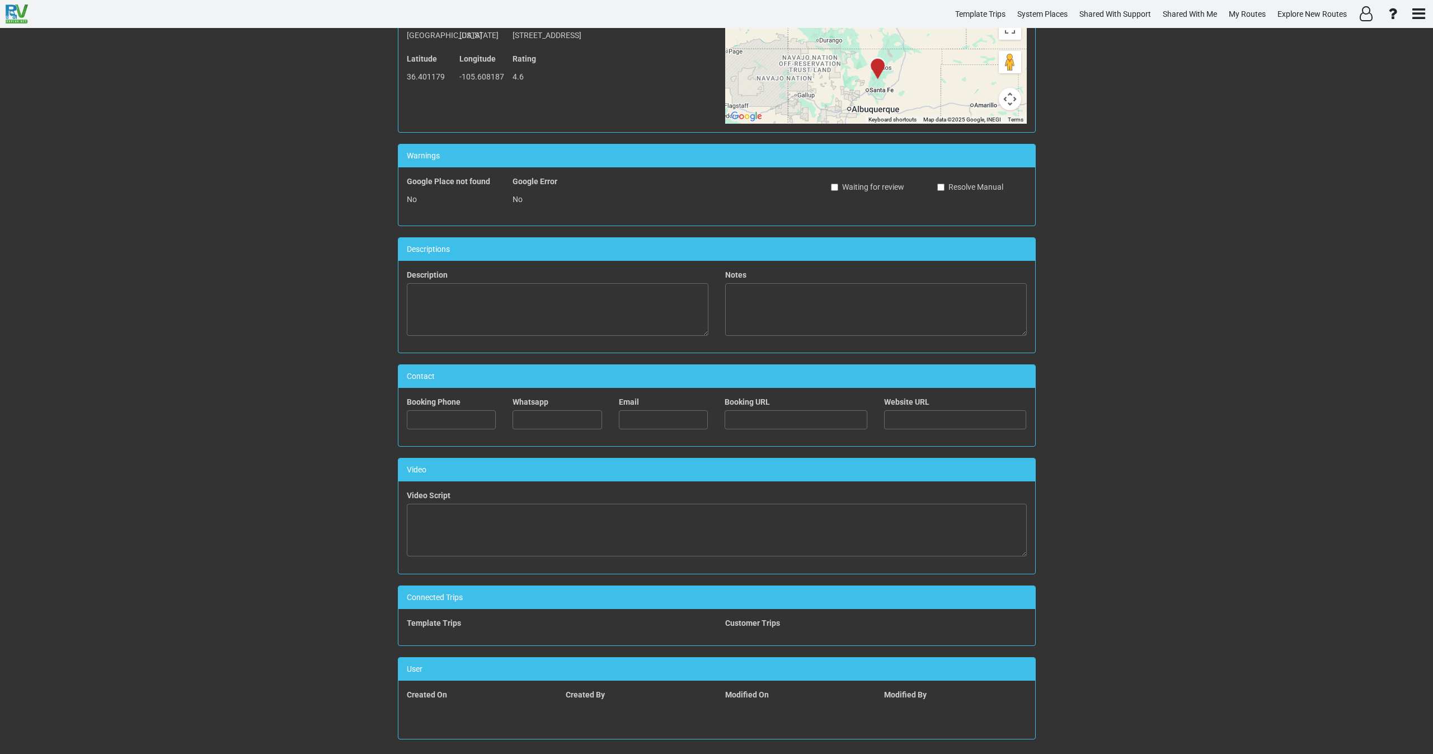
scroll to position [230, 0]
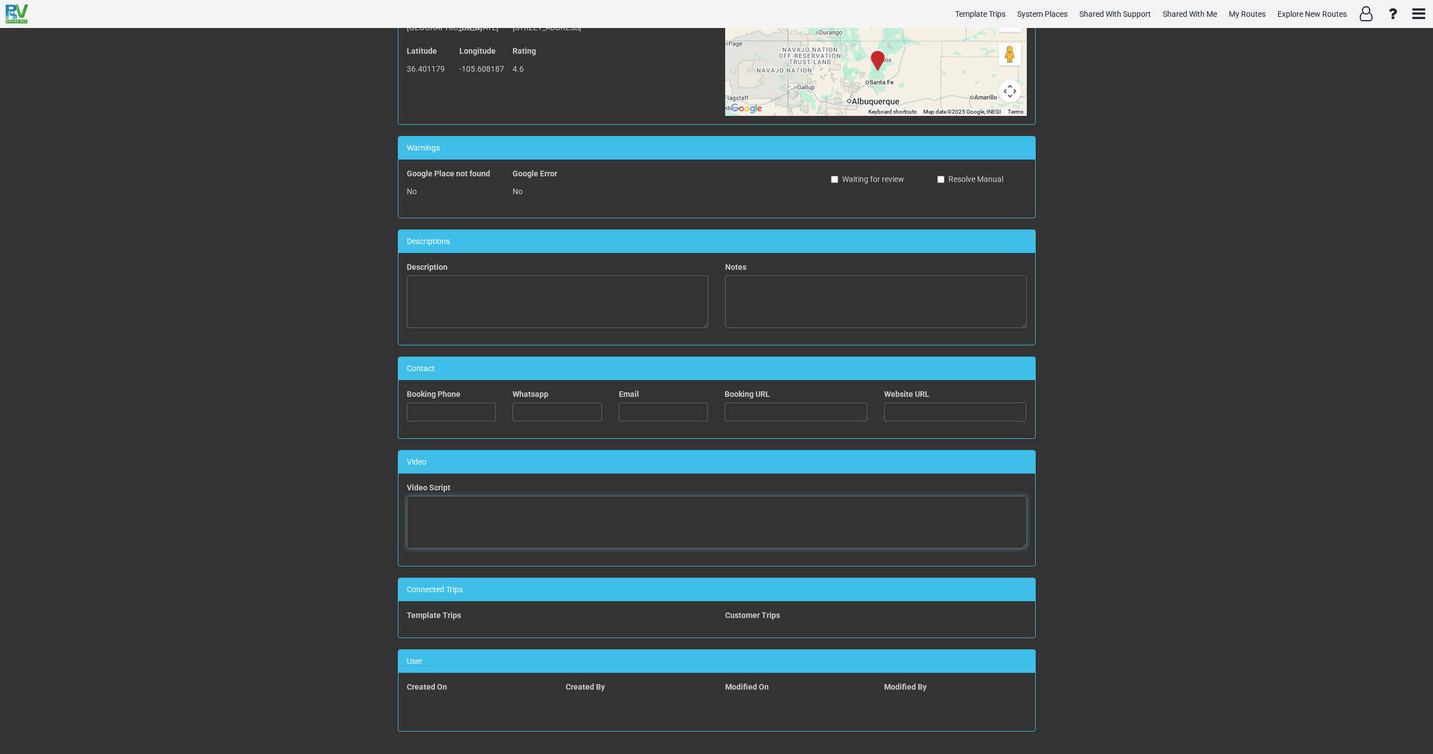
click at [527, 533] on textarea at bounding box center [717, 522] width 620 height 53
paste textarea "<iframe width="560" height="315" src="[URL][DOMAIN_NAME]" title="YouTube video …"
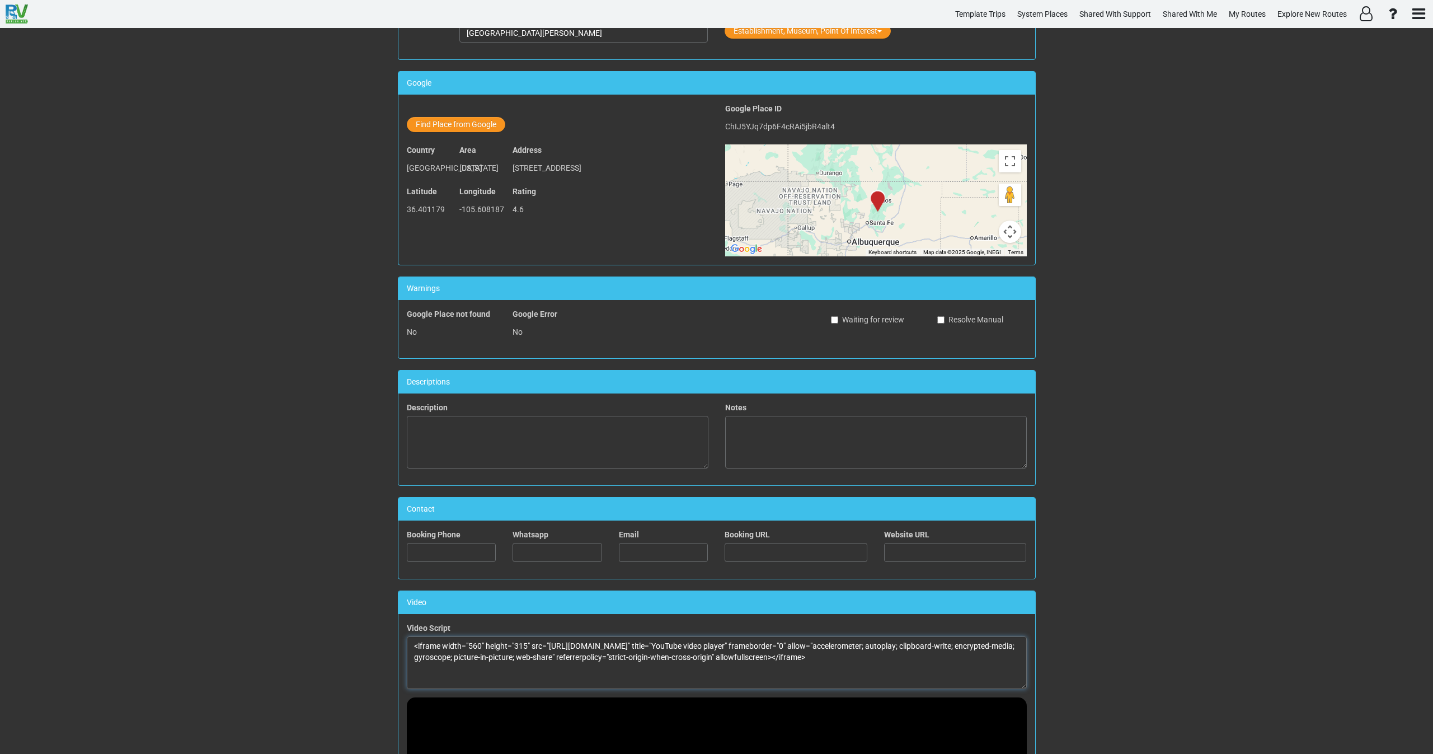
scroll to position [0, 0]
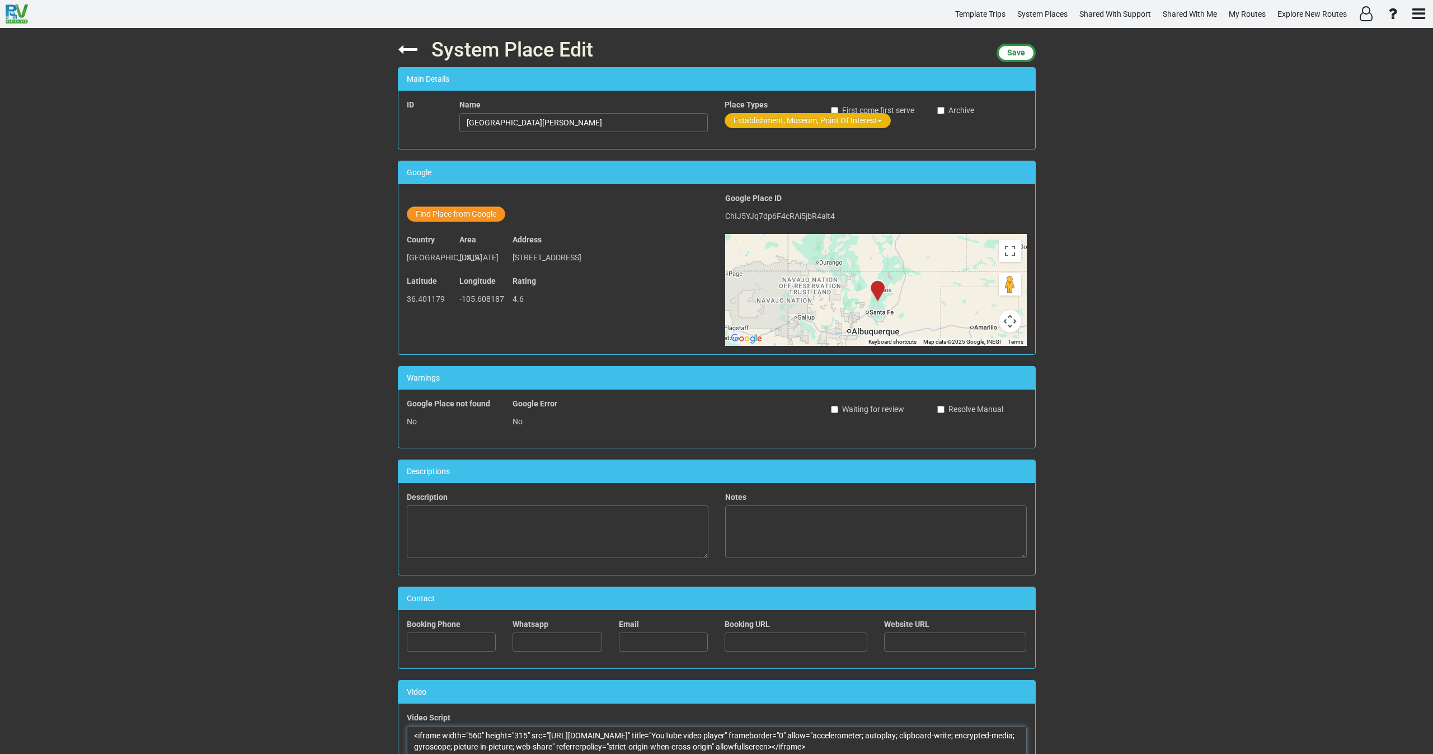
type textarea "<iframe width="560" height="315" src="[URL][DOMAIN_NAME]" title="YouTube video …"
click at [769, 116] on button "Establishment, Museum, Point Of Interest" at bounding box center [808, 120] width 166 height 15
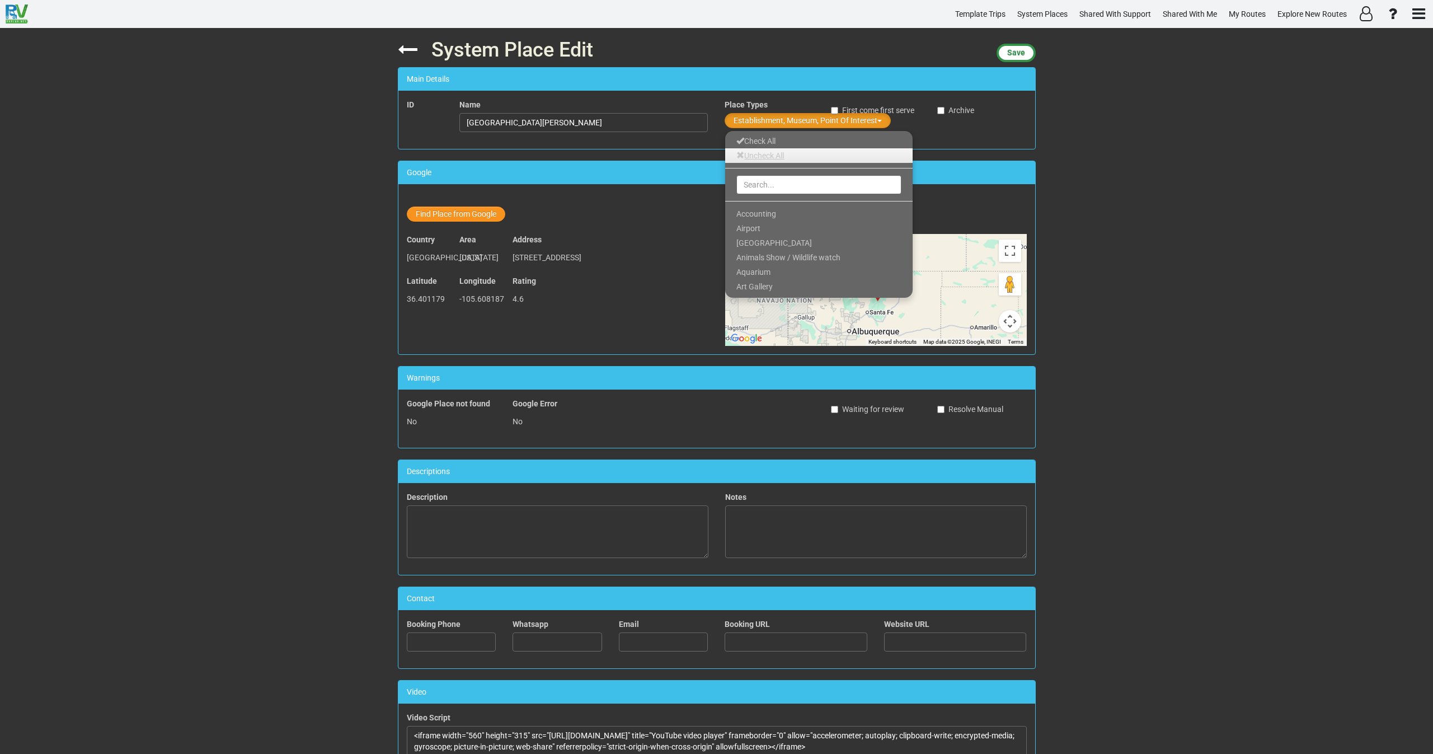
click at [768, 152] on link "Uncheck All" at bounding box center [818, 155] width 187 height 15
click at [767, 198] on ul "Check All Uncheck All Accounting Airport Amusement Park Animals Show / Wildlife…" at bounding box center [819, 214] width 189 height 168
click at [767, 187] on input "text" at bounding box center [818, 184] width 165 height 19
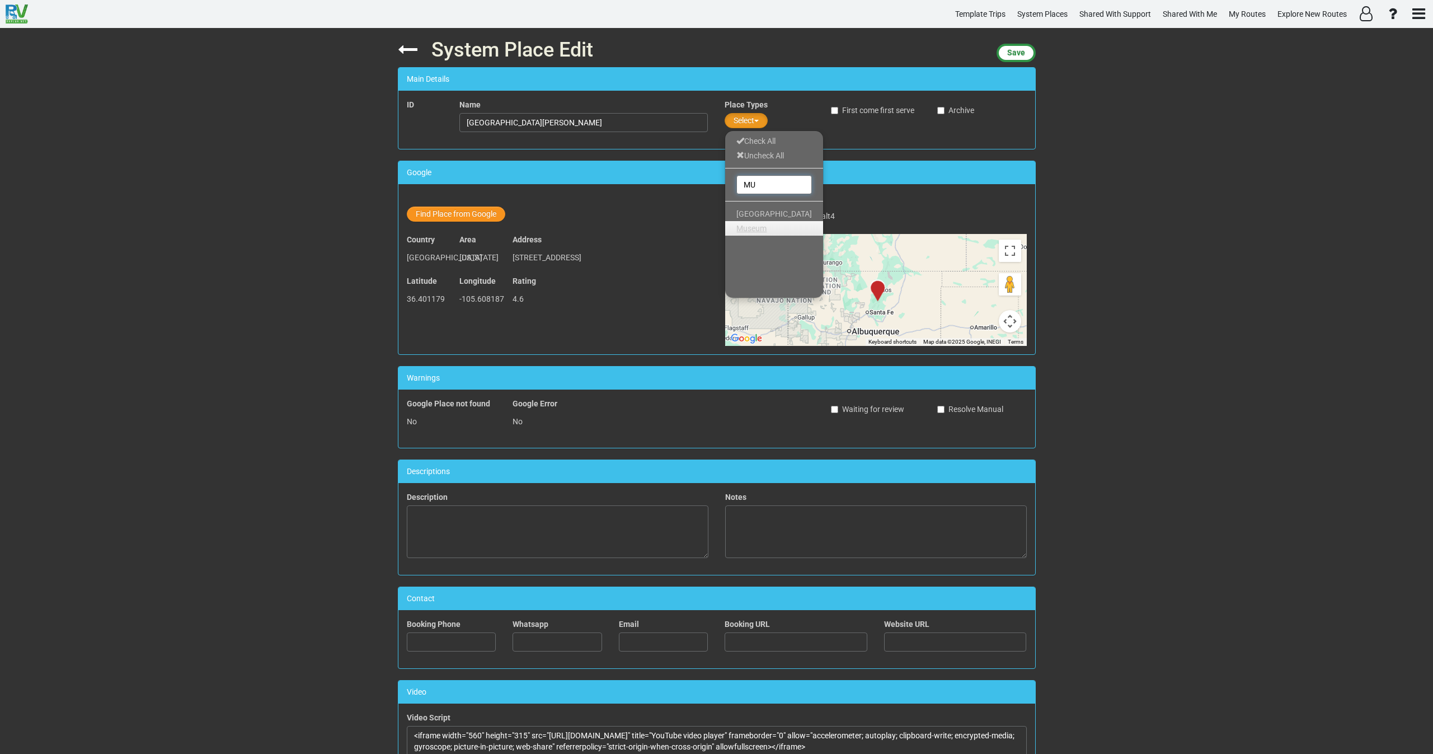
type input "MU"
click at [763, 233] on link "Museum" at bounding box center [774, 228] width 98 height 15
click at [1007, 51] on span "Save" at bounding box center [1016, 52] width 18 height 9
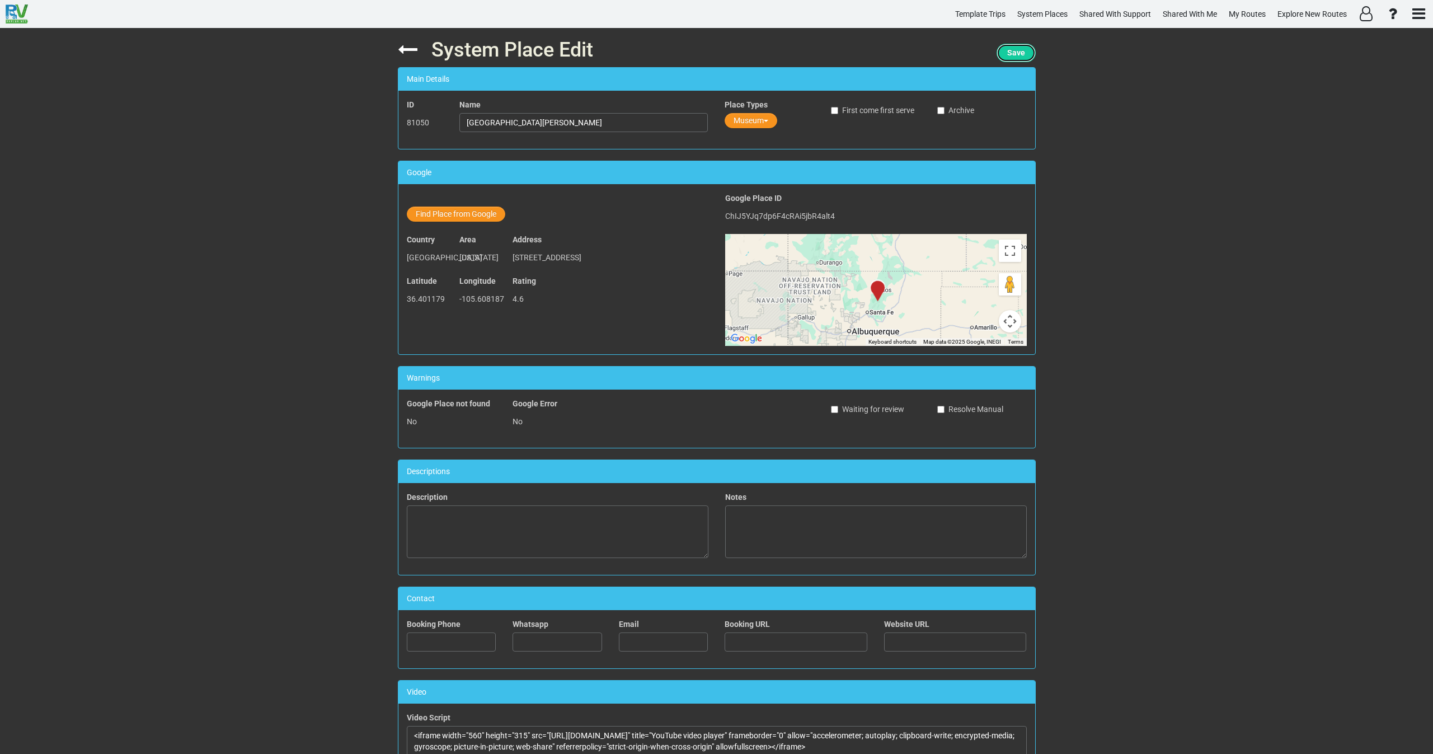
click at [1021, 57] on span "Save" at bounding box center [1016, 52] width 18 height 9
click at [408, 51] on icon at bounding box center [408, 50] width 20 height 20
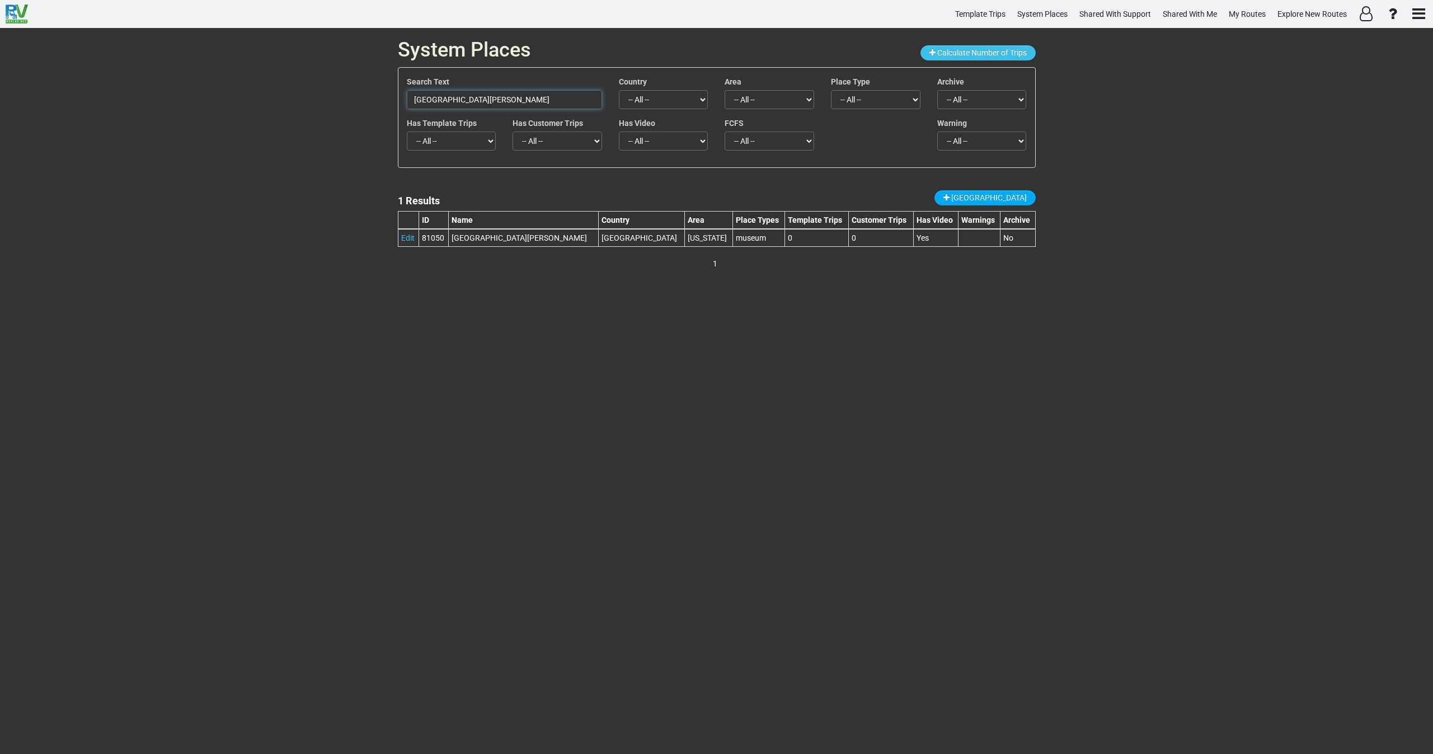
drag, startPoint x: 533, startPoint y: 97, endPoint x: 280, endPoint y: 107, distance: 253.1
click at [280, 105] on div "System Places Calculate Number of Trips Search Text Hacienda de [PERSON_NAME][G…" at bounding box center [716, 391] width 1433 height 726
paste input "1886 [GEOGRAPHIC_DATA]"
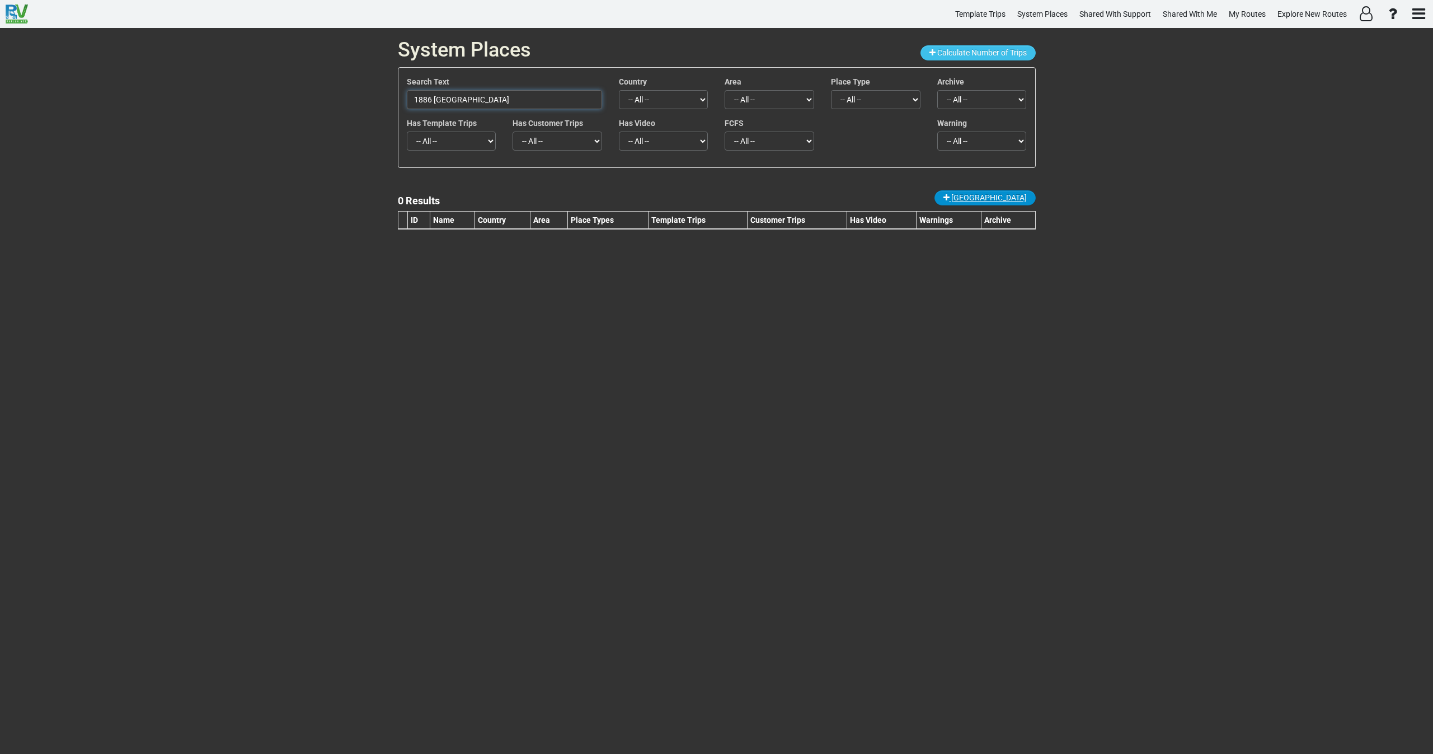
type input "1886 [GEOGRAPHIC_DATA]"
click at [997, 199] on span "[GEOGRAPHIC_DATA]" at bounding box center [989, 197] width 76 height 9
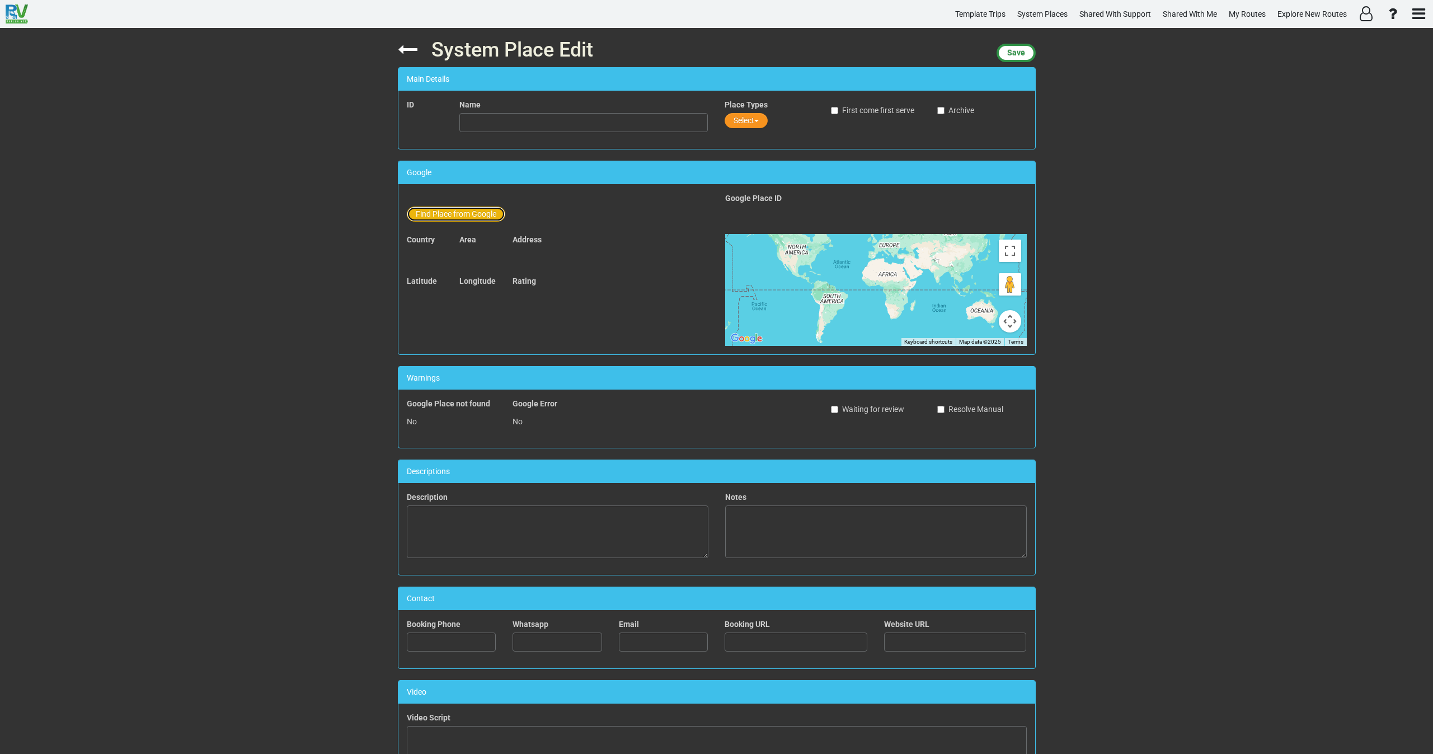
click at [462, 210] on button "Find Place from Google" at bounding box center [456, 213] width 98 height 15
click at [499, 216] on input "text" at bounding box center [584, 215] width 248 height 19
paste input "1886 [GEOGRAPHIC_DATA]"
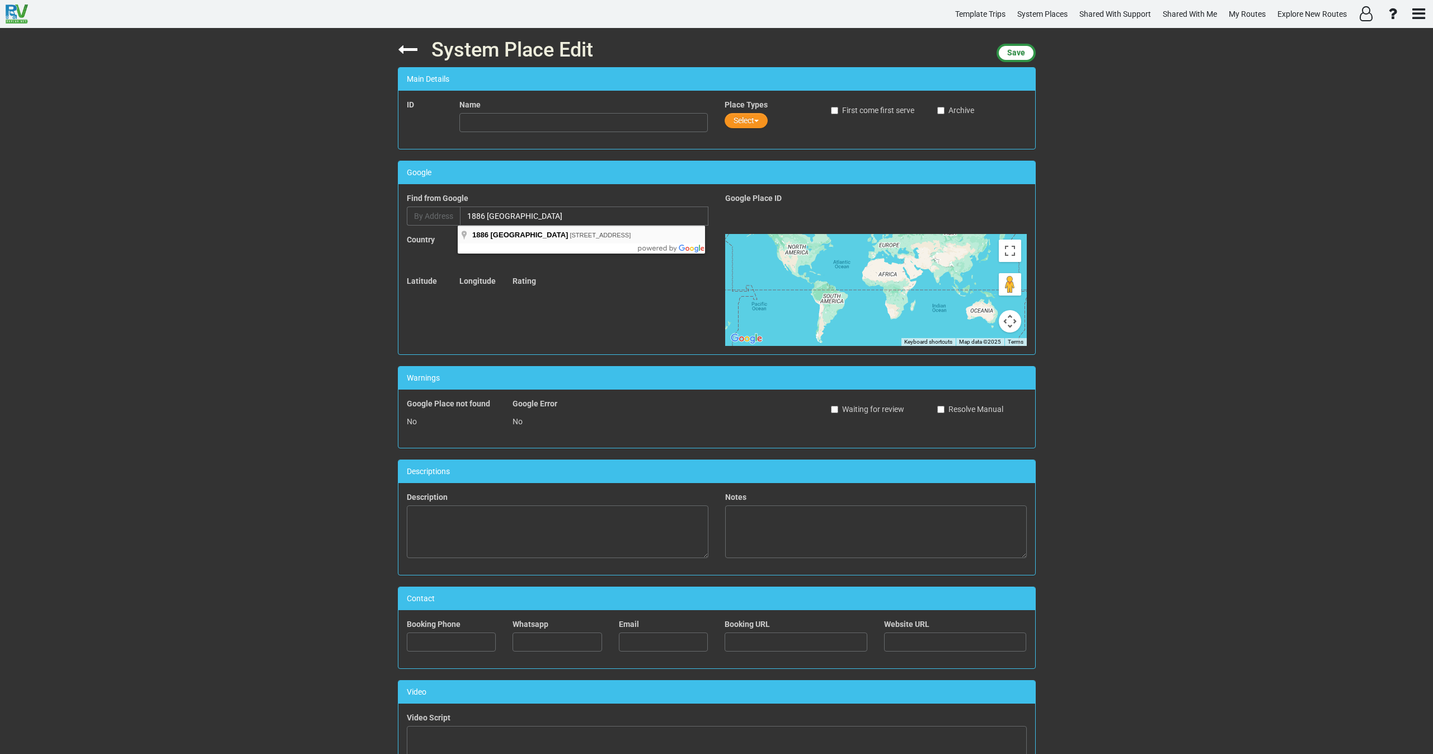
type input "1886 [GEOGRAPHIC_DATA], [STREET_ADDRESS]"
type input "1886 [GEOGRAPHIC_DATA]"
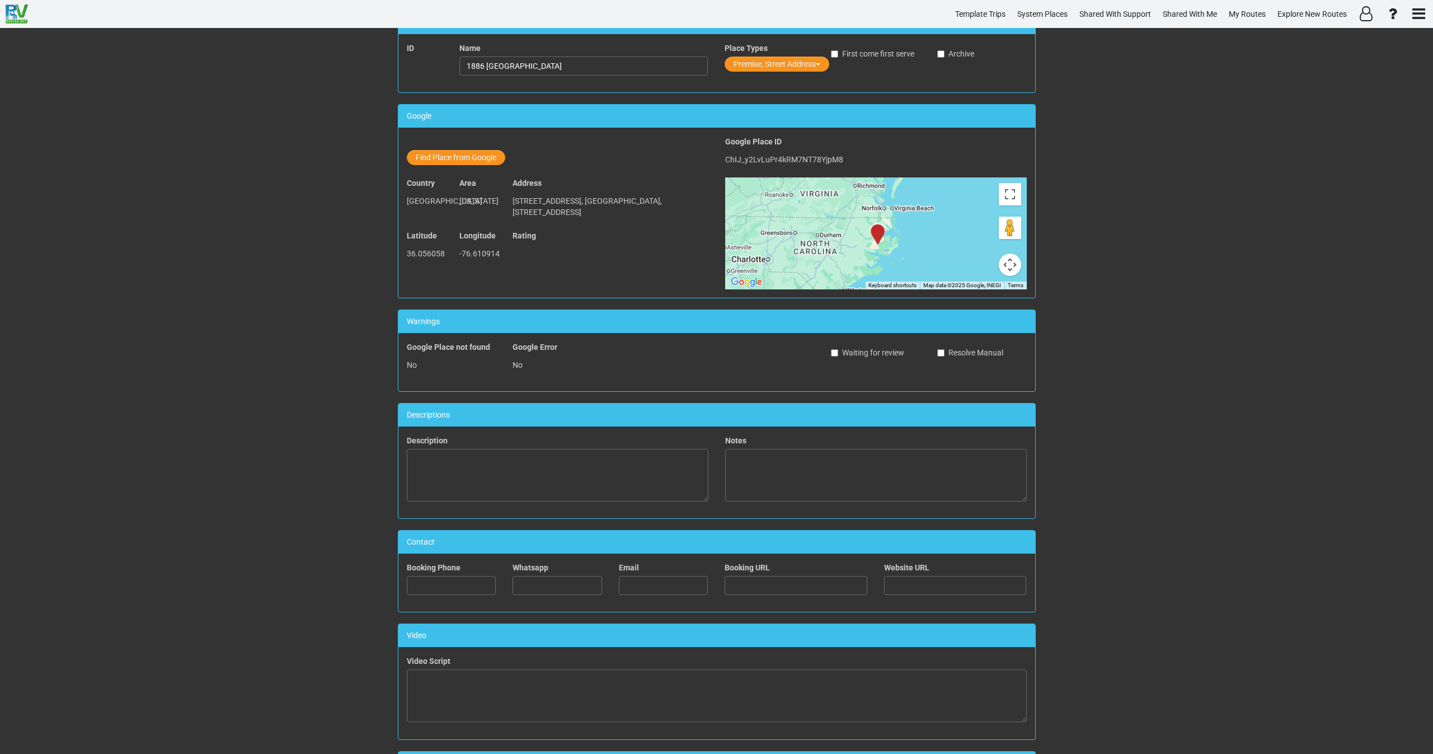
scroll to position [230, 0]
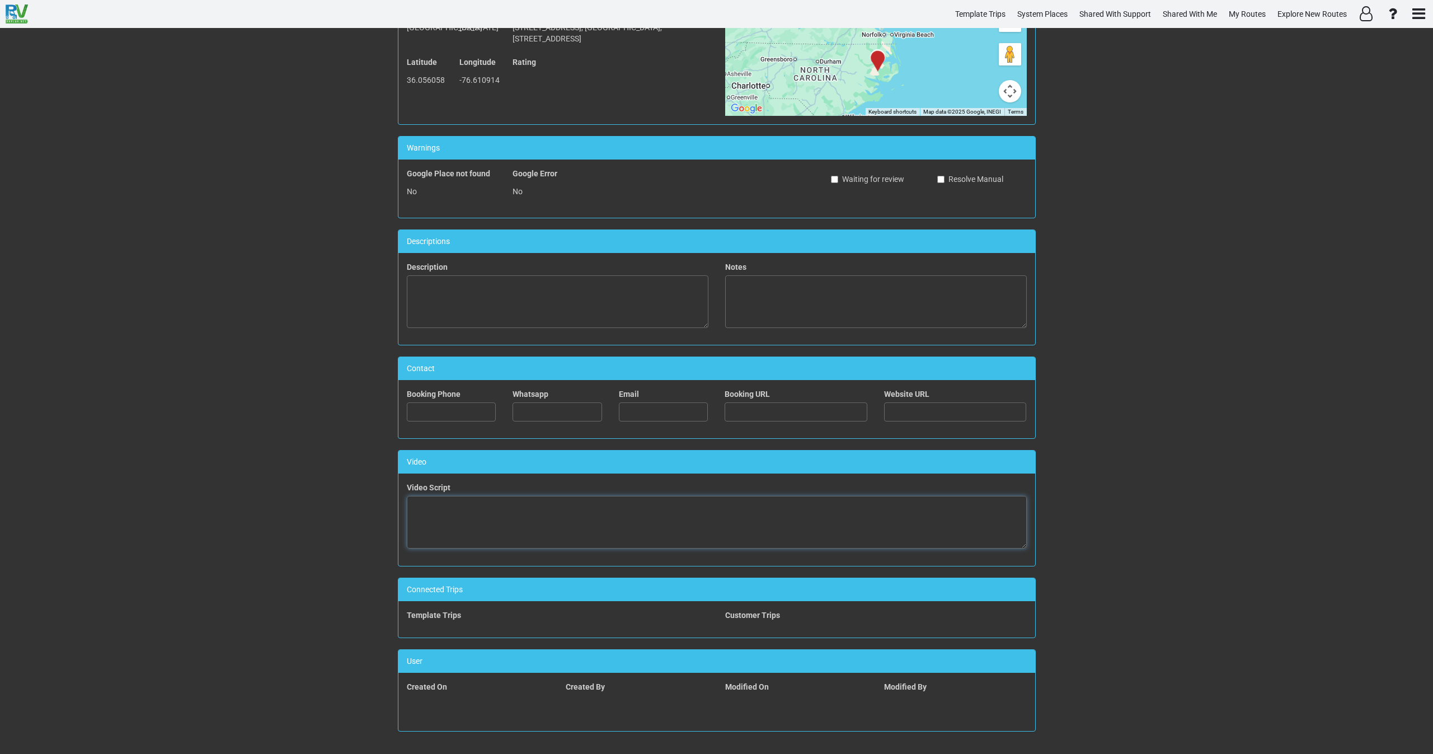
click at [600, 516] on textarea at bounding box center [717, 522] width 620 height 53
paste textarea "<iframe width="560" height="315" src="[URL][DOMAIN_NAME]" title="YouTube video …"
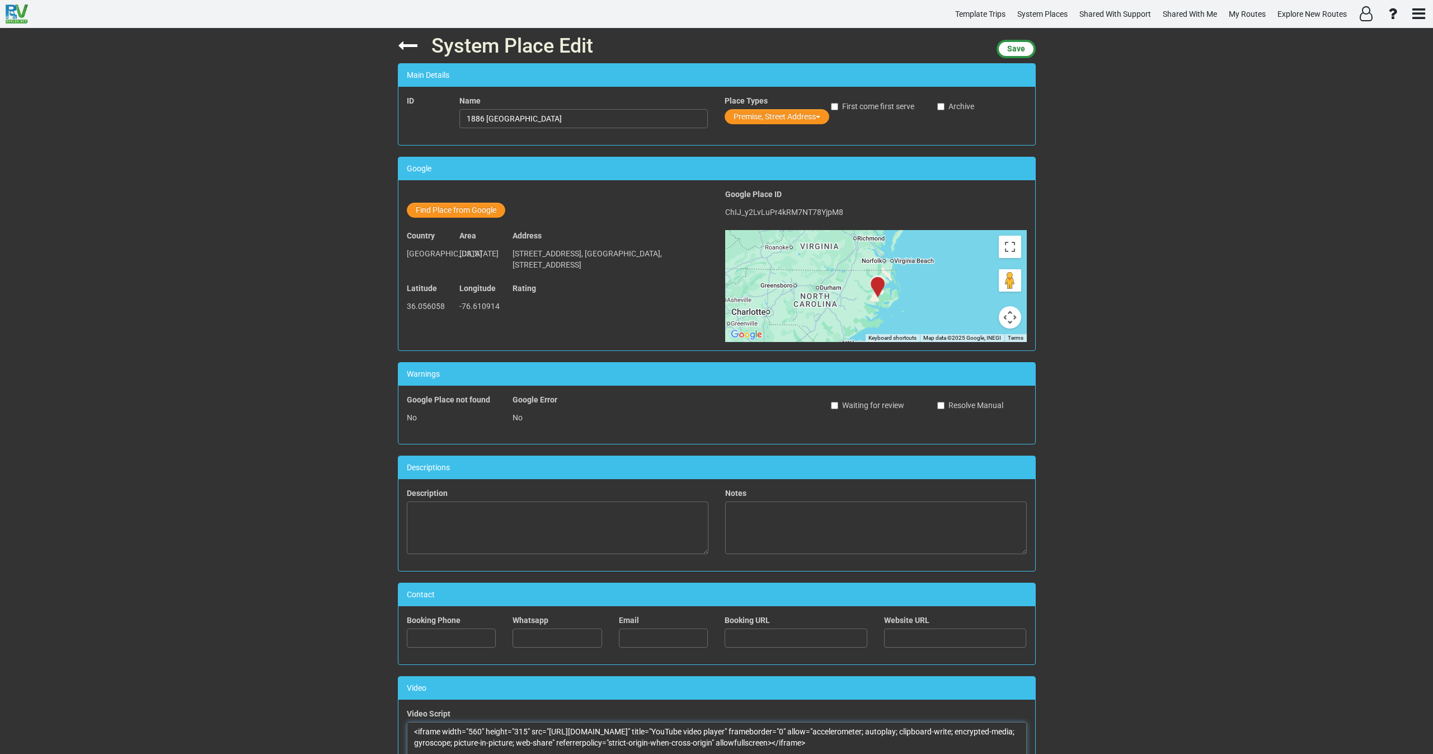
scroll to position [0, 0]
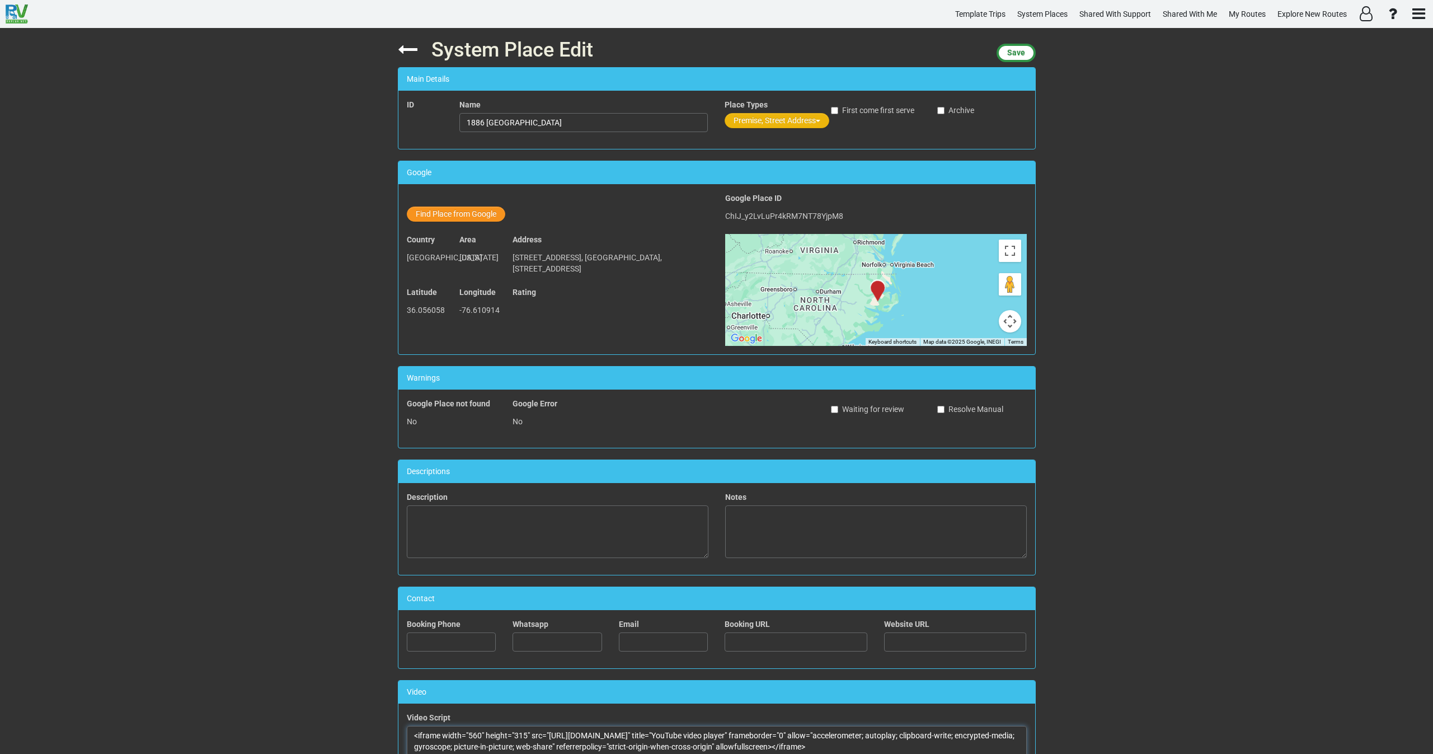
type textarea "<iframe width="560" height="315" src="[URL][DOMAIN_NAME]" title="YouTube video …"
click at [745, 116] on button "Premise, Street Address" at bounding box center [777, 120] width 105 height 15
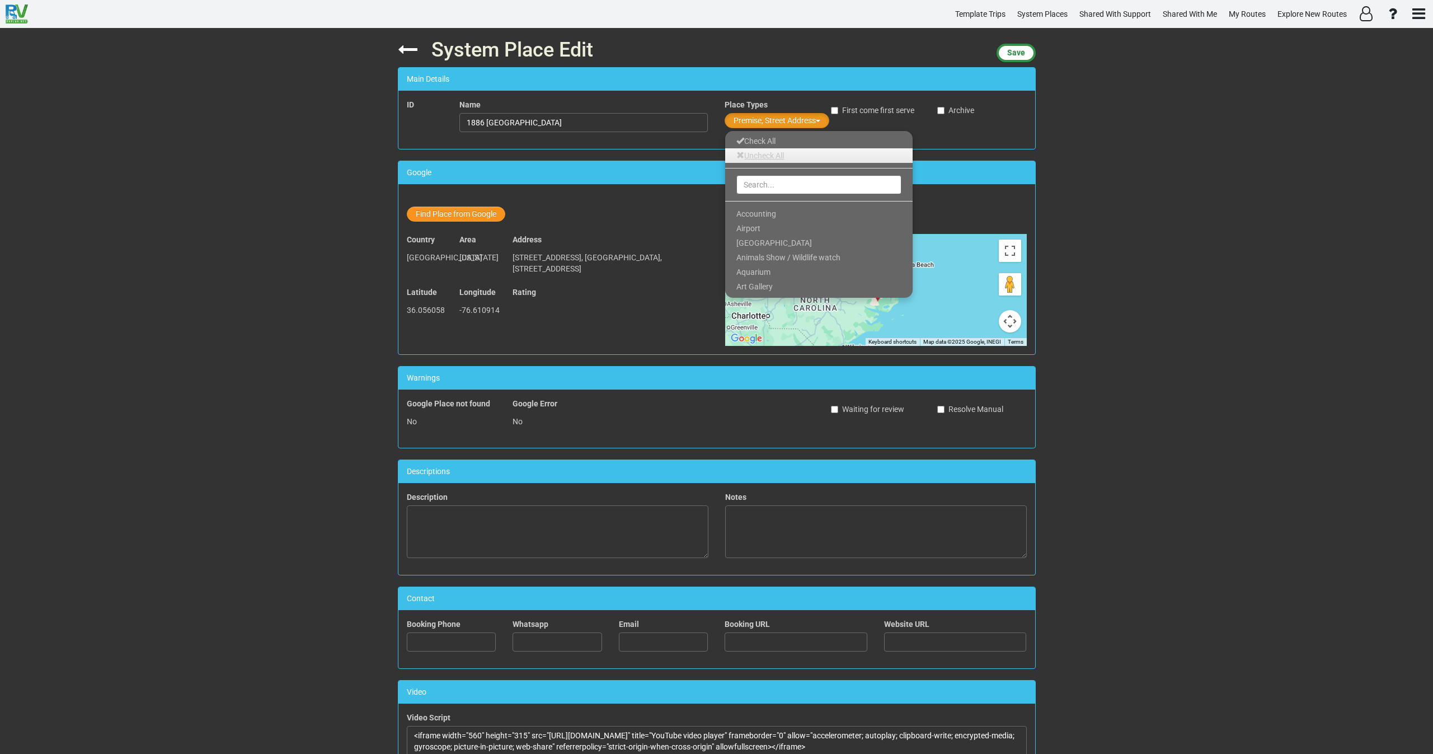
click at [742, 157] on link "Uncheck All" at bounding box center [818, 155] width 187 height 15
click at [743, 185] on input "text" at bounding box center [818, 184] width 165 height 19
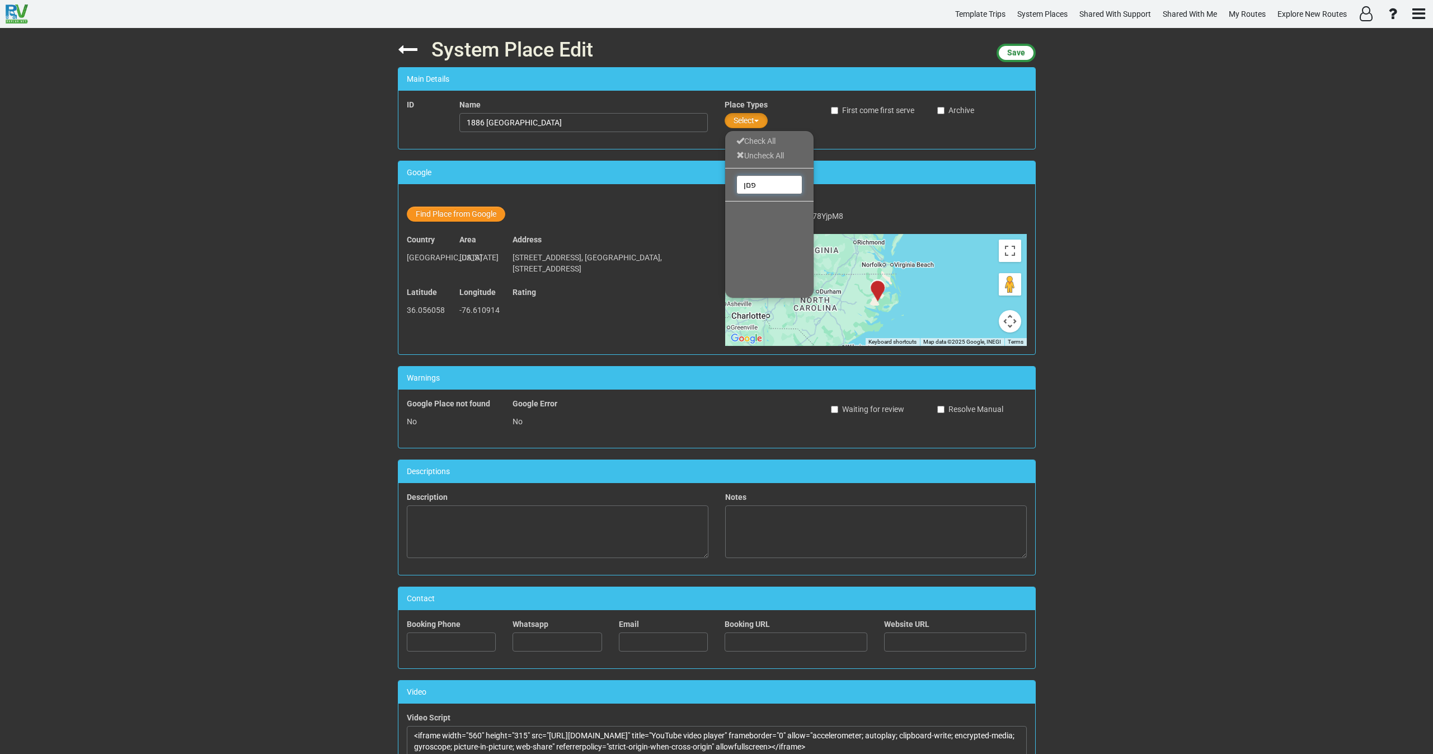
drag, startPoint x: 763, startPoint y: 181, endPoint x: 723, endPoint y: 185, distance: 39.4
click at [725, 183] on div "פםן" at bounding box center [769, 184] width 88 height 22
type input "poi"
click at [745, 206] on link "Point Of Interest" at bounding box center [769, 213] width 88 height 15
click at [1009, 58] on button "Save" at bounding box center [1016, 53] width 39 height 18
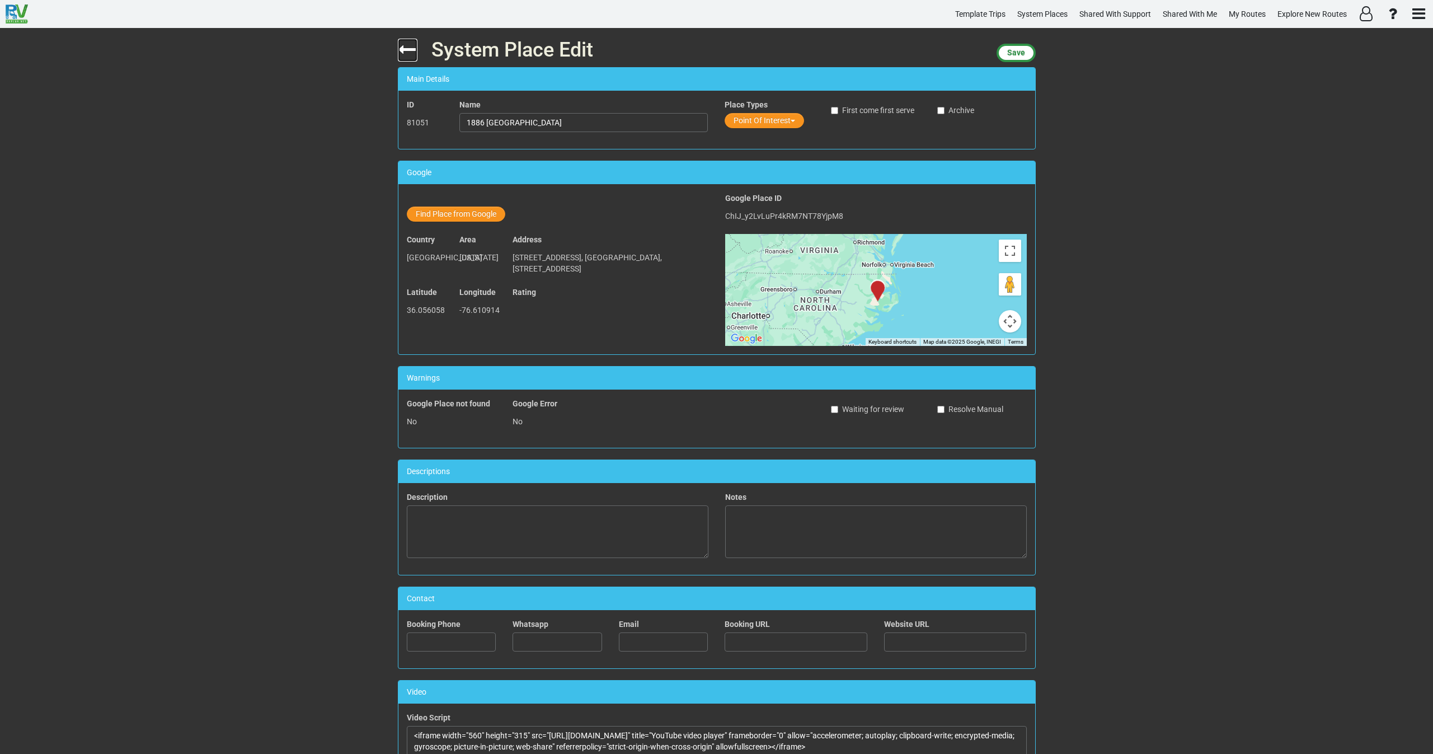
click at [403, 53] on icon at bounding box center [408, 50] width 20 height 20
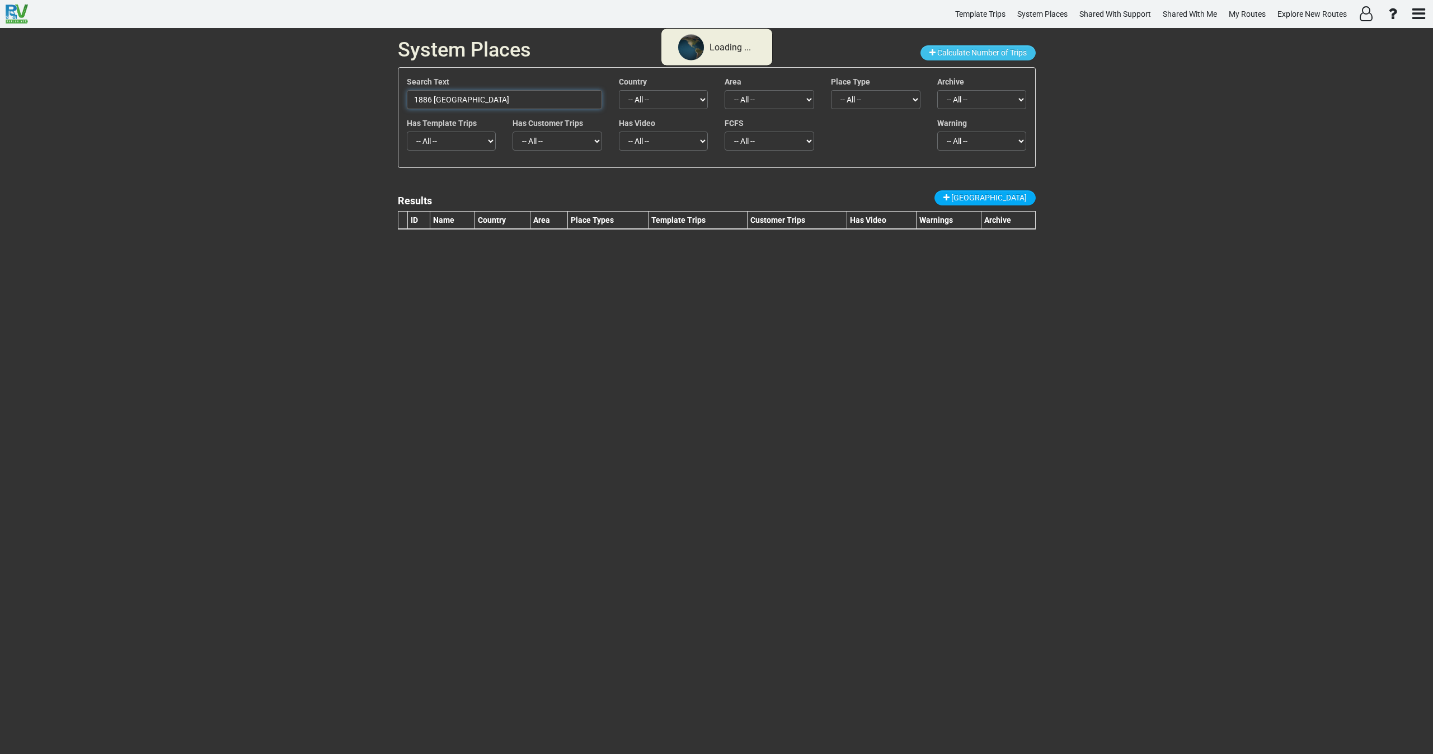
drag, startPoint x: 454, startPoint y: 98, endPoint x: 381, endPoint y: 101, distance: 72.8
click at [383, 93] on div "System Places Calculate Number of Trips Search Text 1886 [GEOGRAPHIC_DATA] Coun…" at bounding box center [716, 391] width 1433 height 726
paste input "Leavenworth Nutcracker Museum"
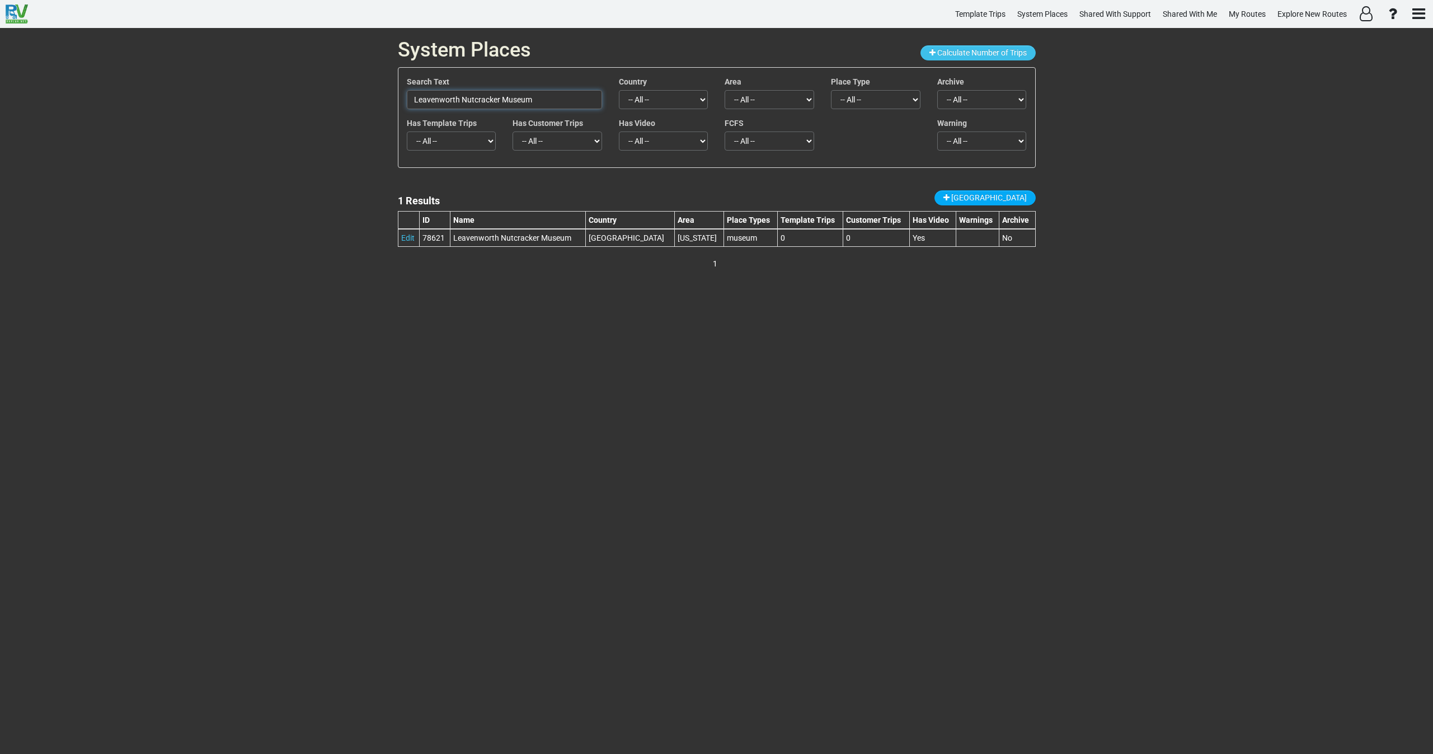
drag, startPoint x: 513, startPoint y: 83, endPoint x: 335, endPoint y: 76, distance: 178.6
click at [338, 76] on div "System Places Calculate Number of Trips Search Text [GEOGRAPHIC_DATA] Country -…" at bounding box center [716, 391] width 1433 height 726
paste input "Historic [GEOGRAPHIC_DATA]"
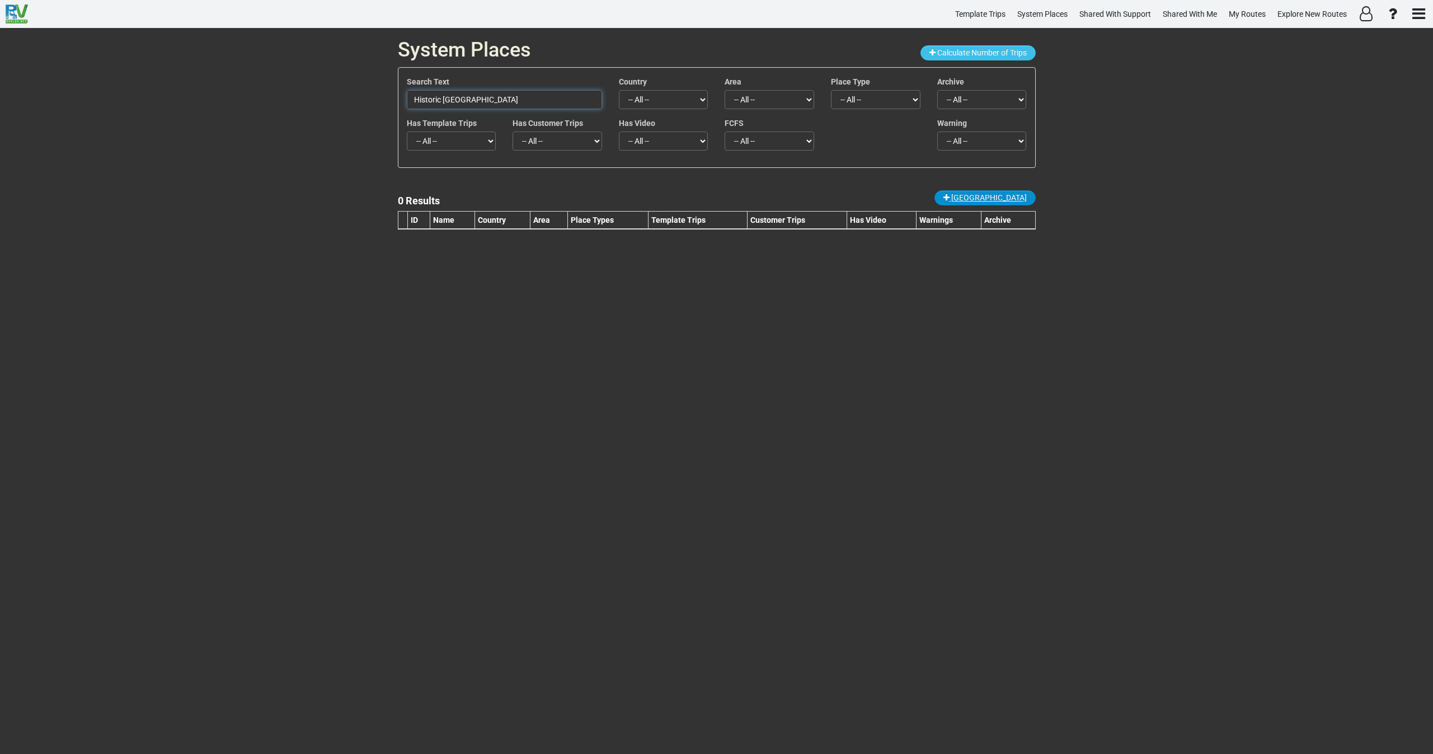
type input "Historic [GEOGRAPHIC_DATA]"
click at [1002, 198] on span "[GEOGRAPHIC_DATA]" at bounding box center [989, 197] width 76 height 9
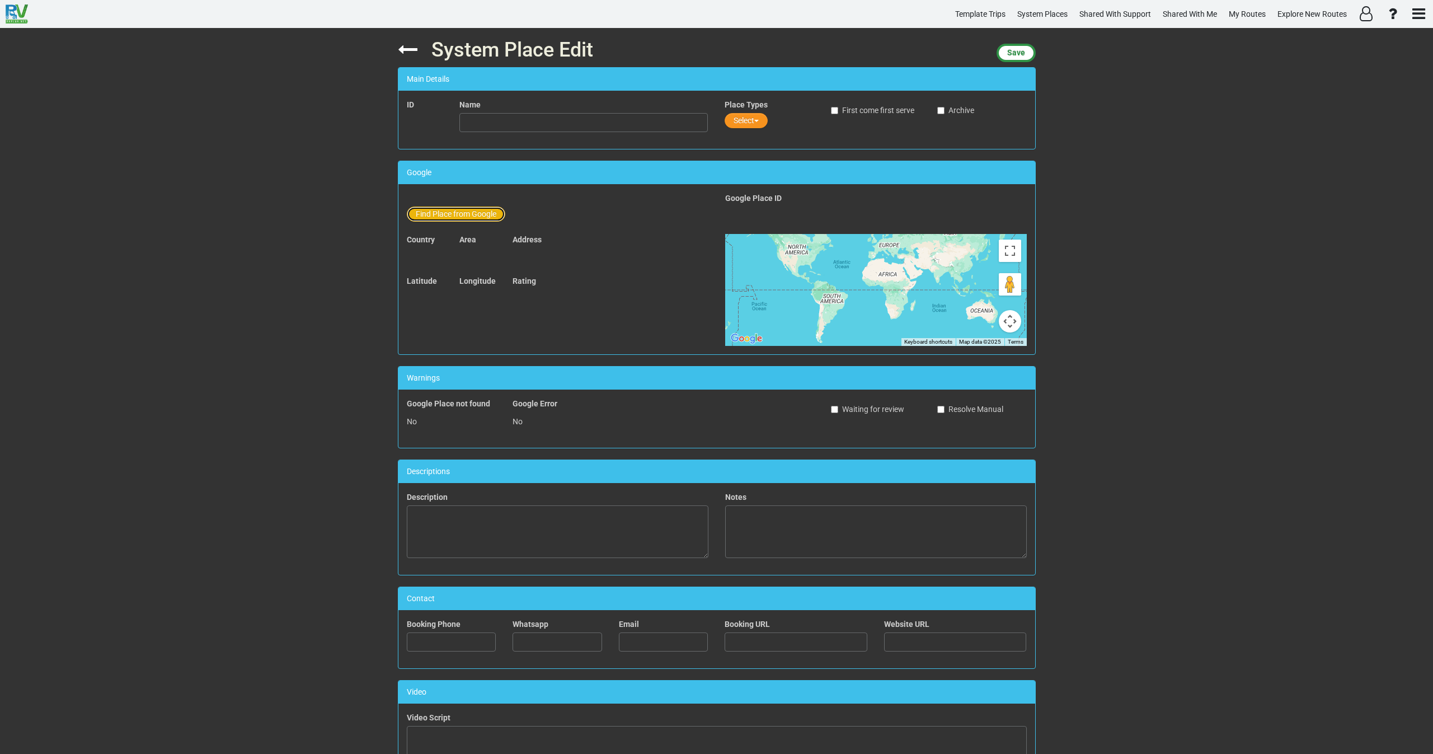
click at [480, 215] on button "Find Place from Google" at bounding box center [456, 213] width 98 height 15
click at [540, 216] on input "text" at bounding box center [584, 215] width 248 height 19
paste input "Historic [GEOGRAPHIC_DATA]"
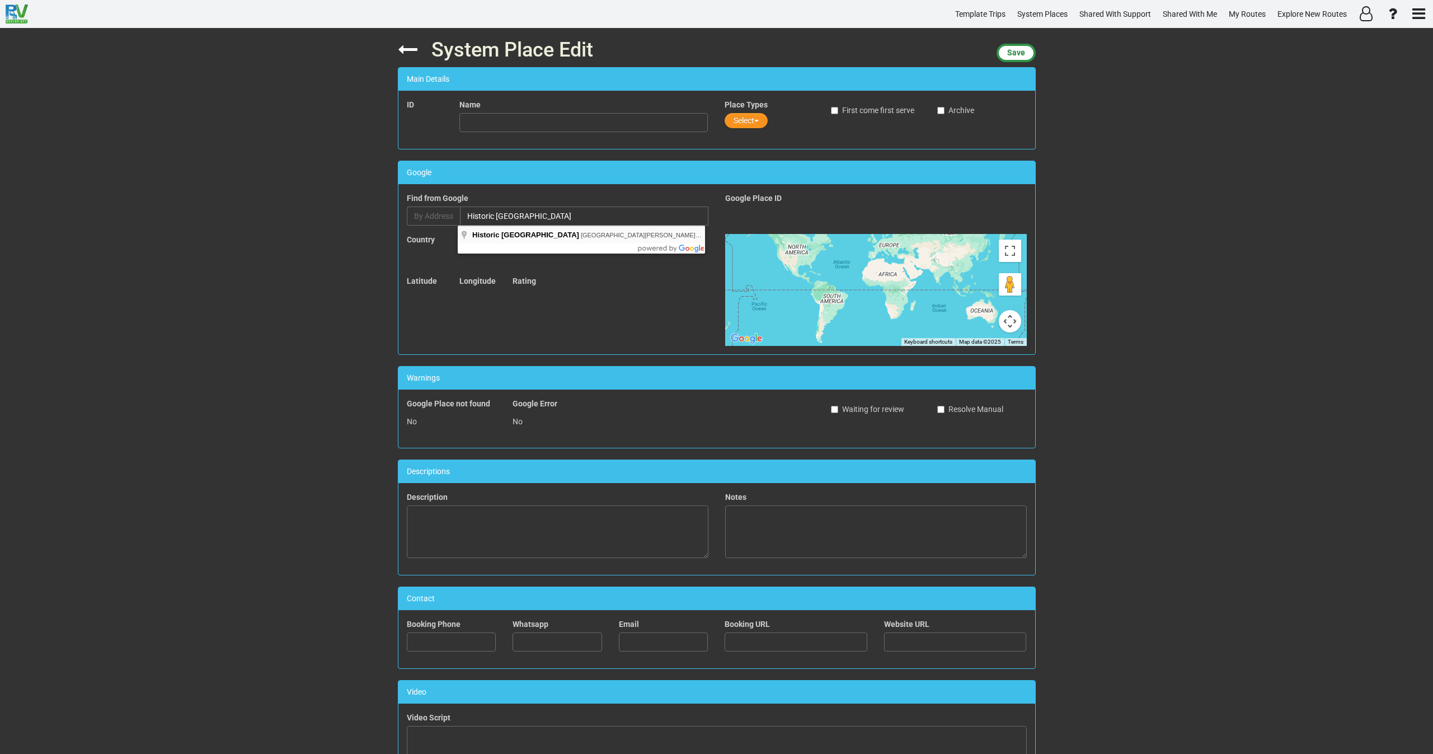
type input "Historic [GEOGRAPHIC_DATA], [GEOGRAPHIC_DATA], [GEOGRAPHIC_DATA], [GEOGRAPHIC_D…"
type input "Historic [GEOGRAPHIC_DATA]"
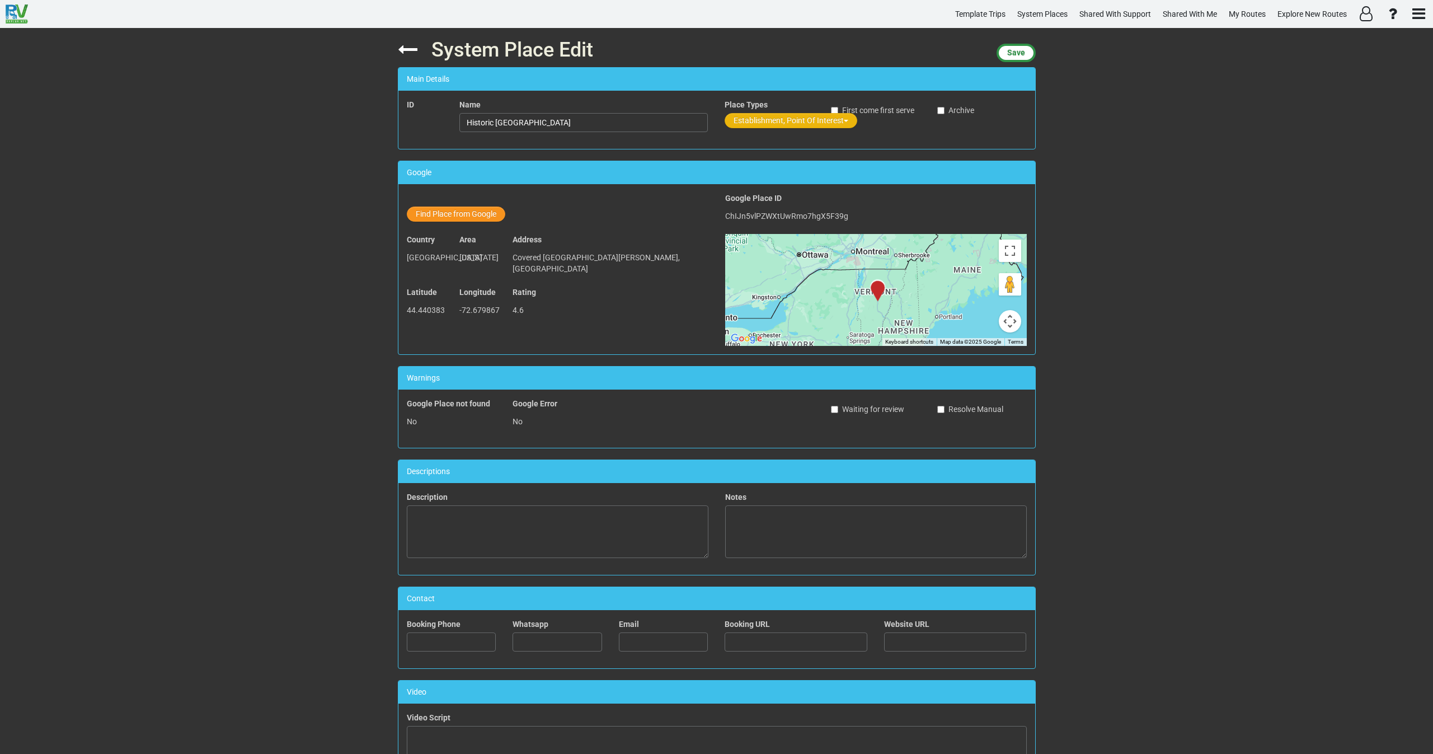
click at [762, 117] on button "Establishment, Point Of Interest" at bounding box center [791, 120] width 133 height 15
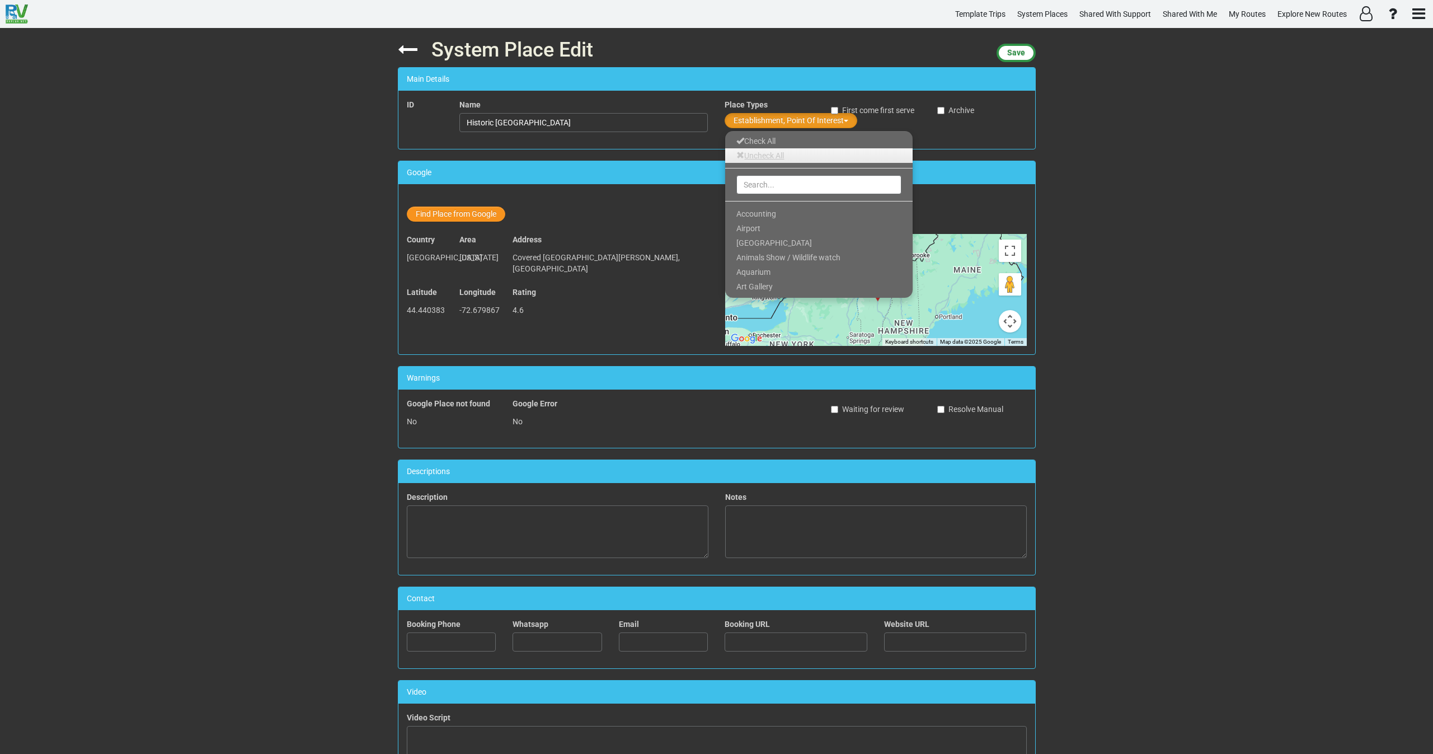
click at [762, 152] on link "Uncheck All" at bounding box center [818, 155] width 187 height 15
click at [758, 189] on input "text" at bounding box center [818, 184] width 165 height 19
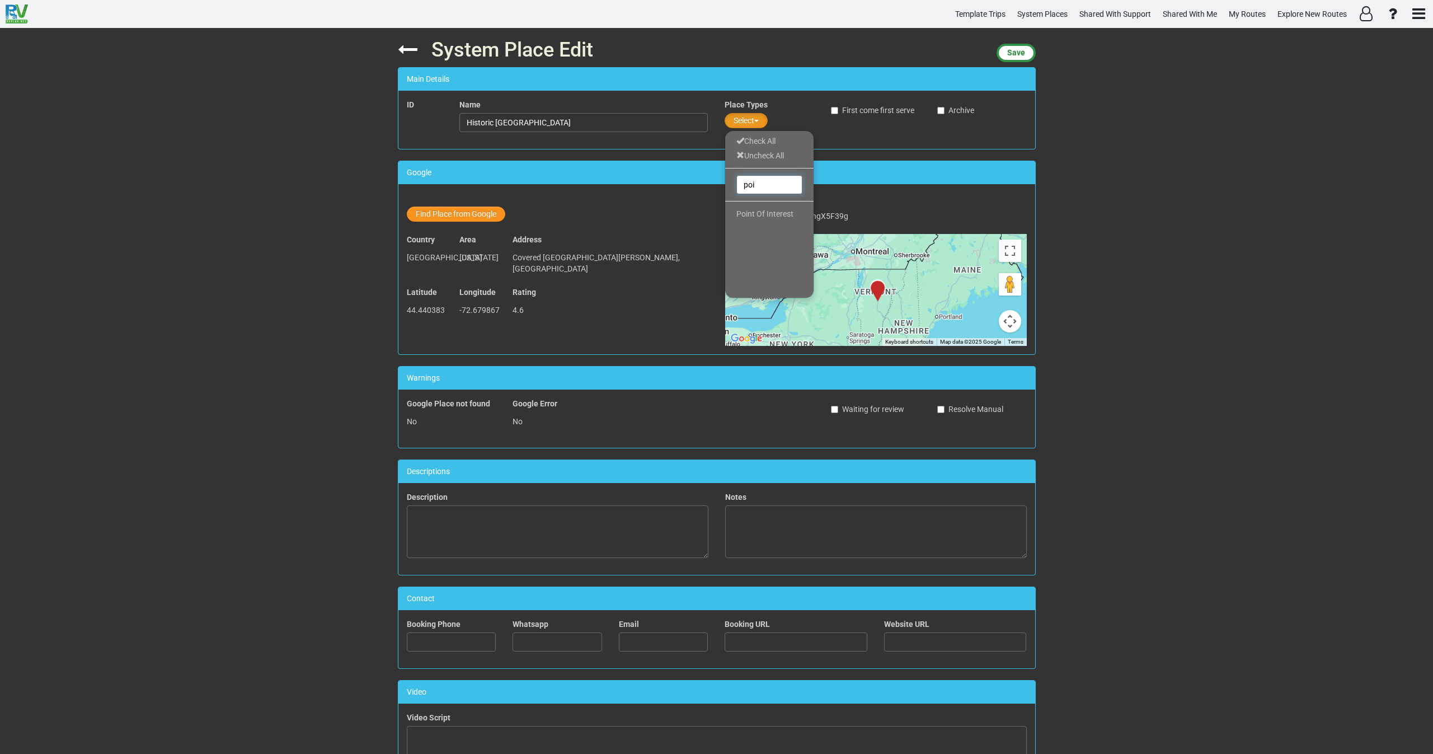
type input "poi"
click at [763, 204] on ul "Check All Uncheck All poi Point Of Interest 0 / 0 checked" at bounding box center [770, 214] width 90 height 168
click at [751, 213] on span "Point Of Interest" at bounding box center [764, 213] width 57 height 9
click at [1018, 62] on button "Save" at bounding box center [1016, 53] width 39 height 18
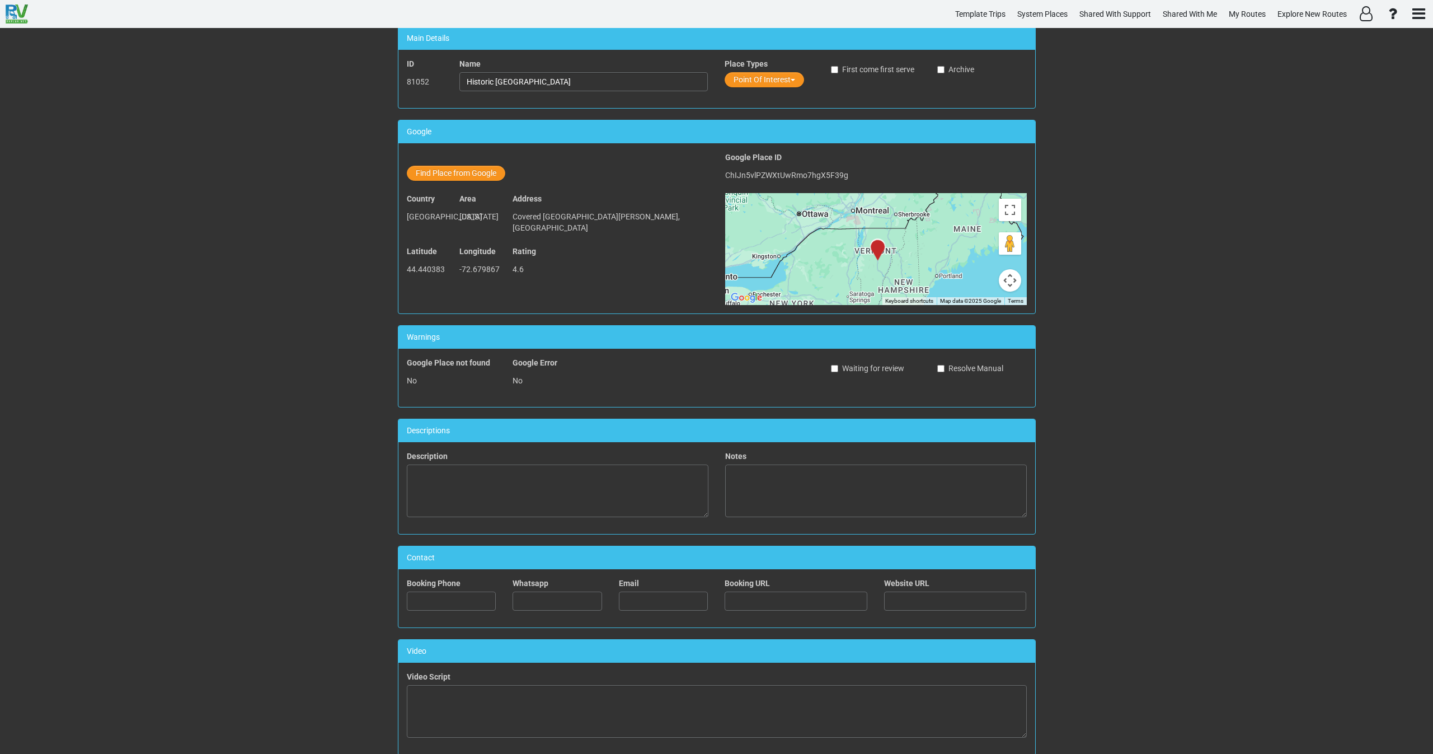
scroll to position [252, 0]
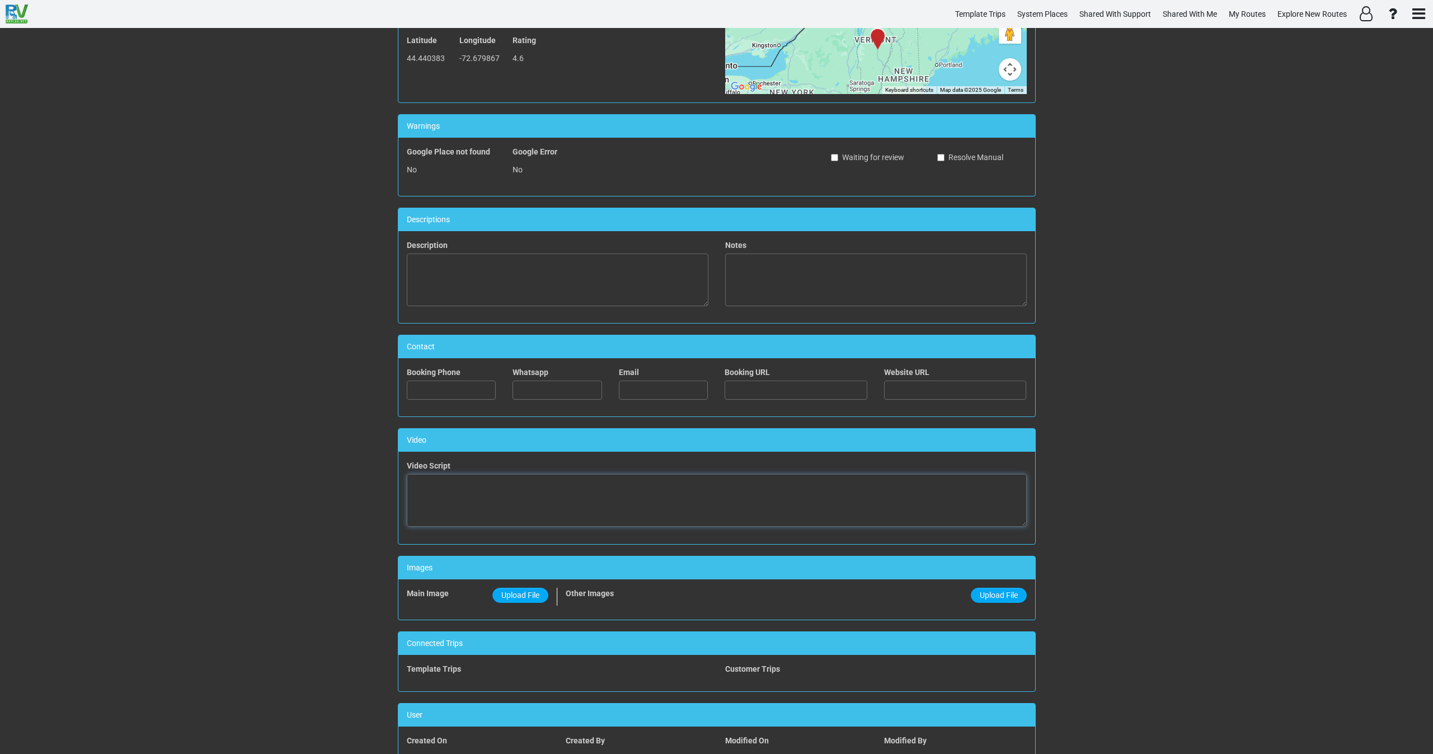
click at [598, 495] on textarea at bounding box center [717, 500] width 620 height 53
paste textarea "<iframe width="560" height="315" src="[URL][DOMAIN_NAME]" title="YouTube video …"
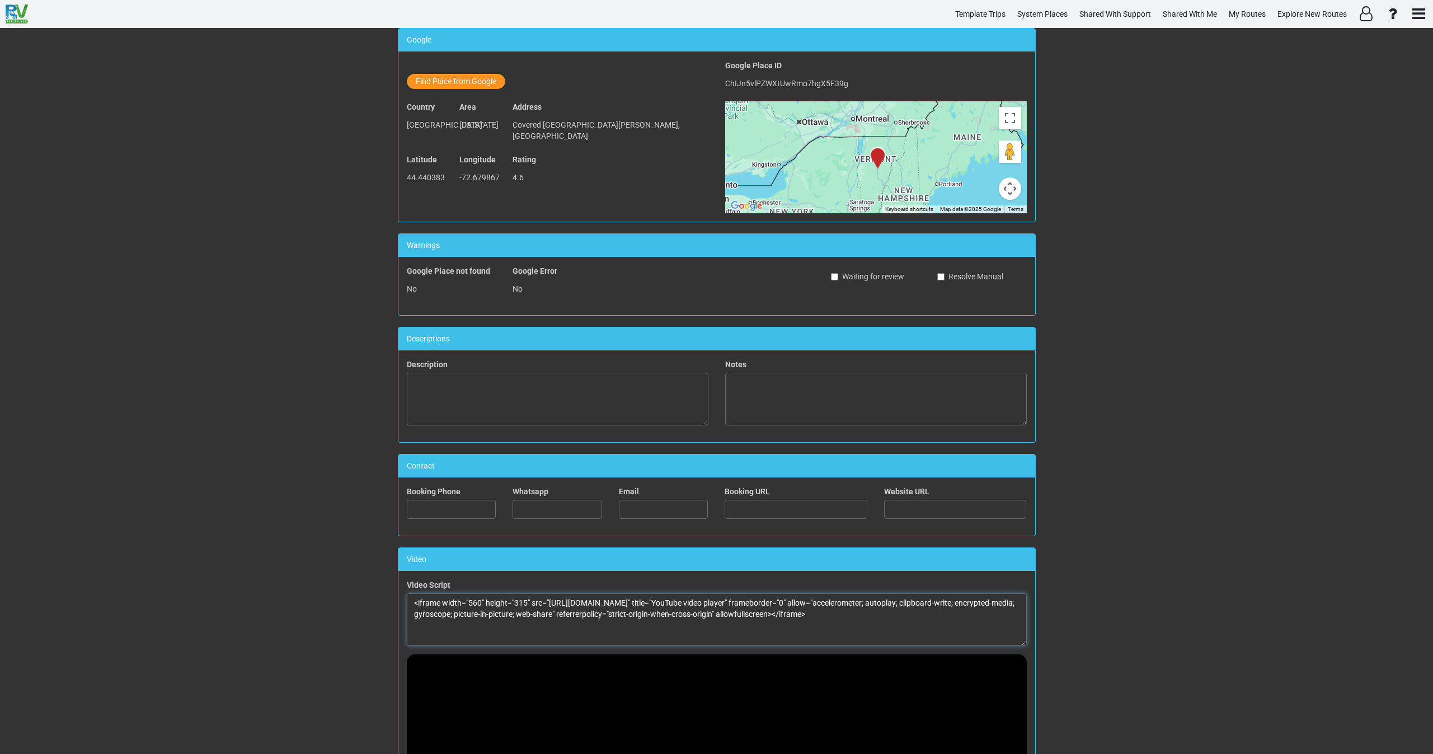
scroll to position [0, 0]
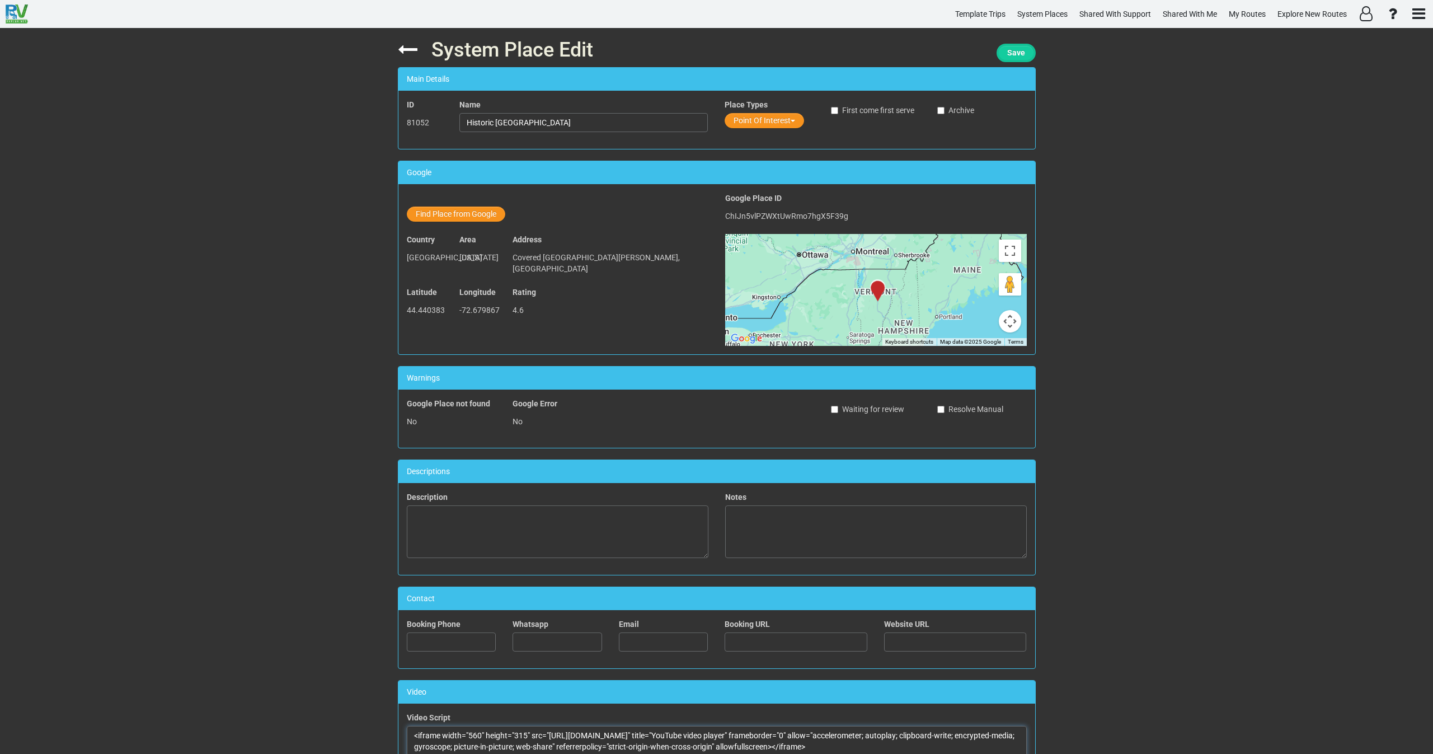
type textarea "<iframe width="560" height="315" src="[URL][DOMAIN_NAME]" title="YouTube video …"
click at [1009, 50] on span "Save" at bounding box center [1016, 52] width 18 height 9
drag, startPoint x: 1014, startPoint y: 55, endPoint x: 1010, endPoint y: 59, distance: 6.3
click at [1012, 53] on span "Save" at bounding box center [1016, 52] width 18 height 9
click at [399, 48] on icon at bounding box center [408, 50] width 20 height 20
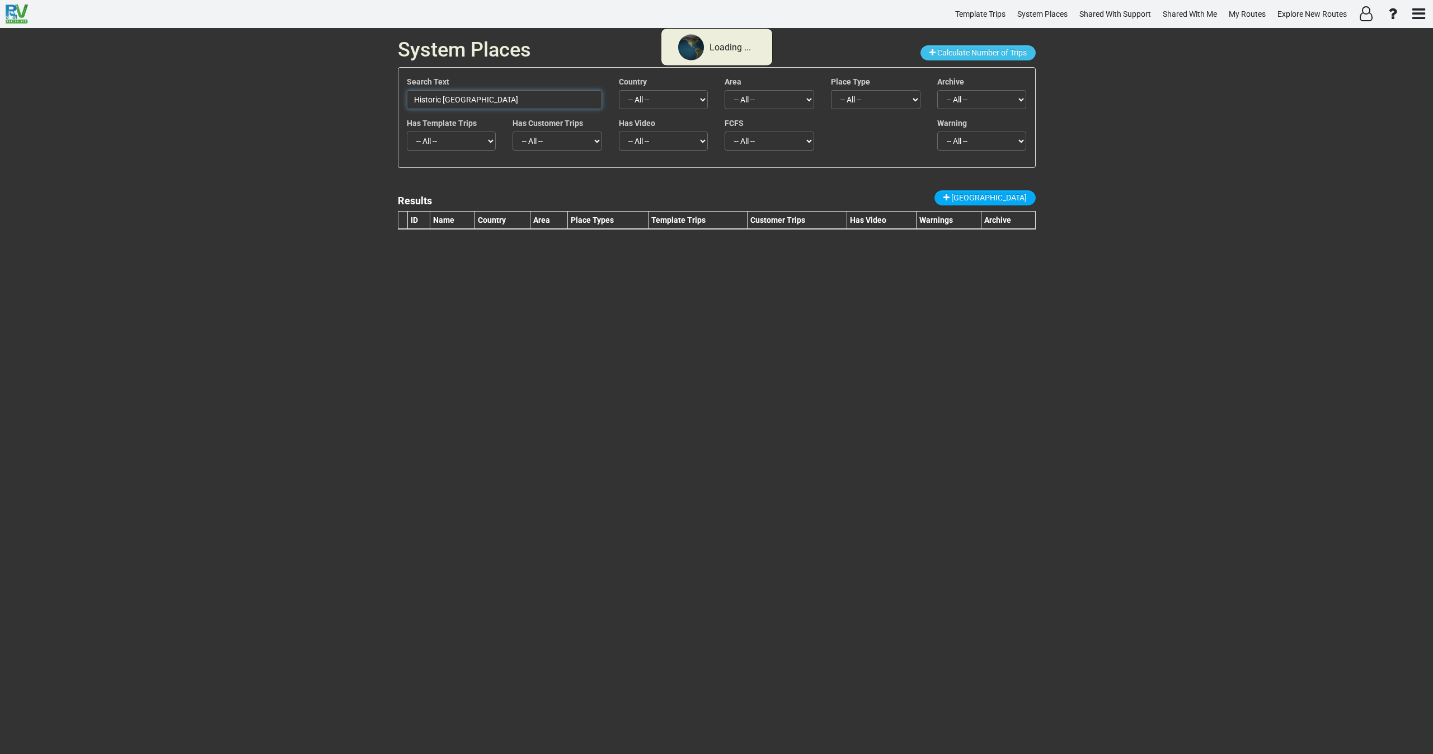
drag, startPoint x: 549, startPoint y: 107, endPoint x: 353, endPoint y: 85, distance: 198.2
click at [353, 86] on div "System Places Calculate Number of Trips Search Text Historic [GEOGRAPHIC_DATA] …" at bounding box center [716, 391] width 1433 height 726
paste input "Country Boy Min"
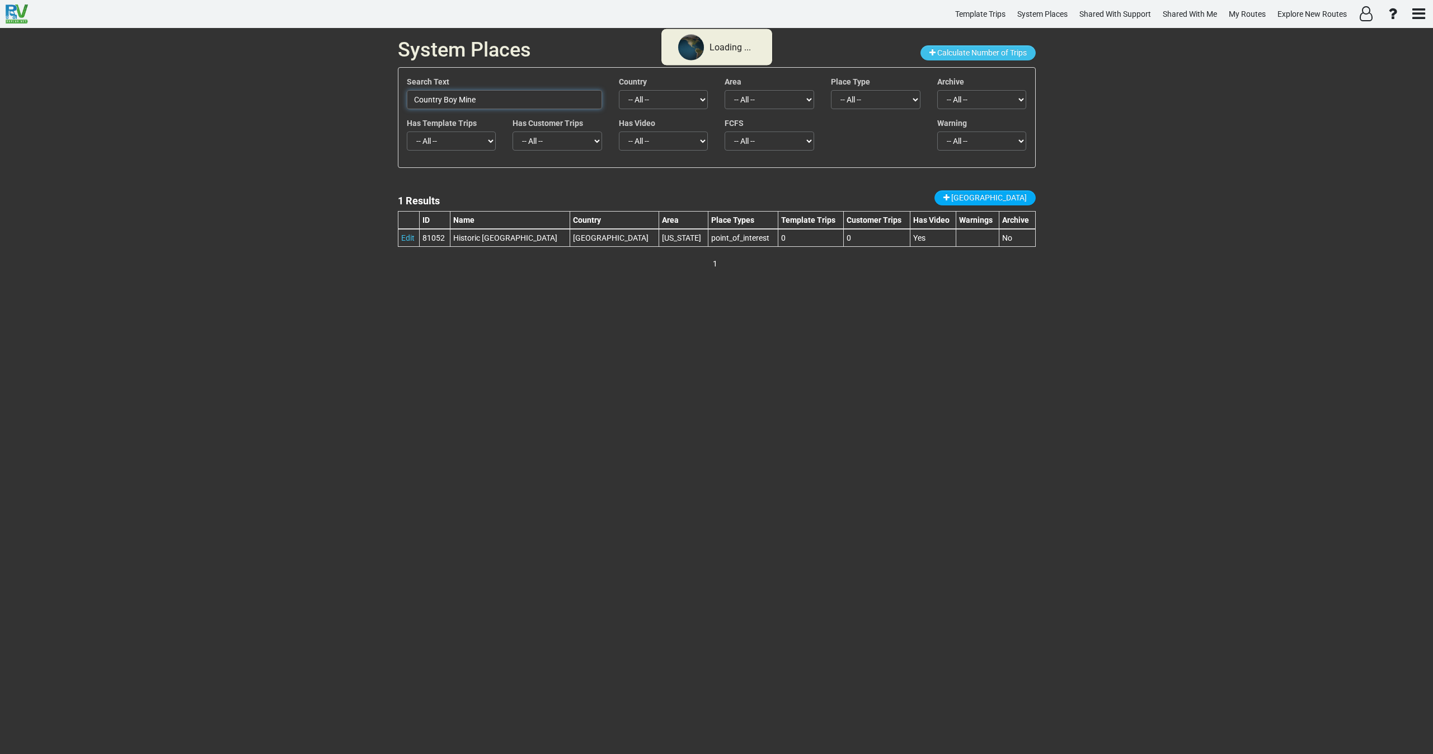
type input "Country Boy Mine"
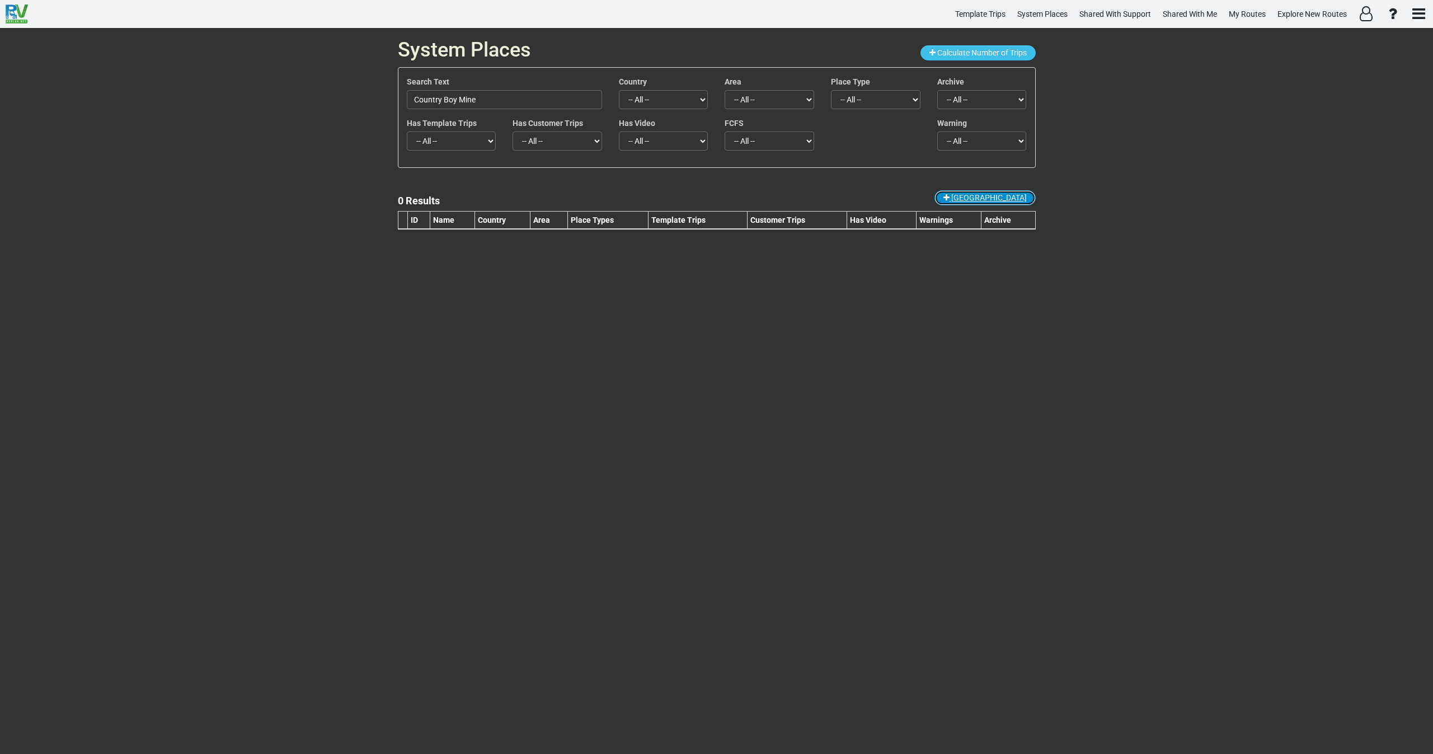
click at [1009, 201] on span "[GEOGRAPHIC_DATA]" at bounding box center [989, 197] width 76 height 9
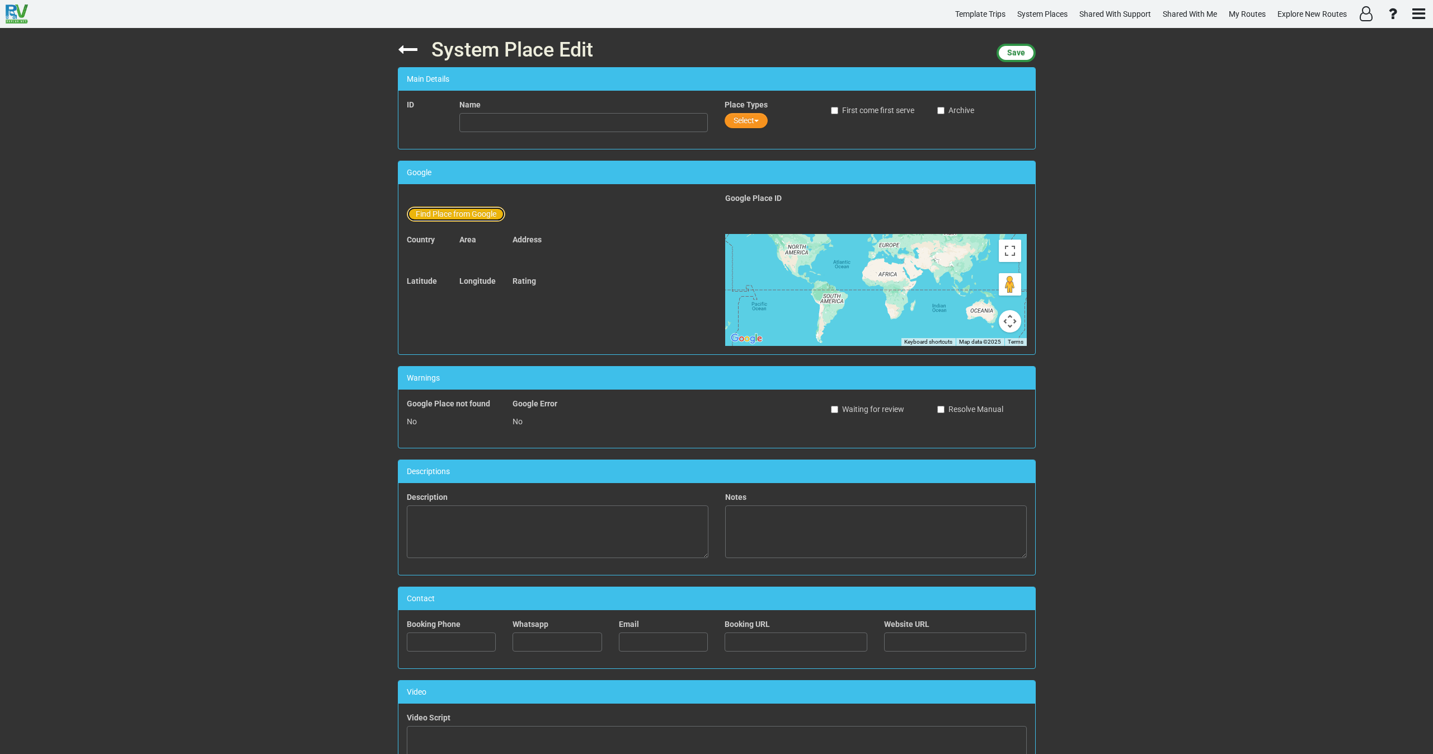
click at [462, 206] on button "Find Place from Google" at bounding box center [456, 213] width 98 height 15
click at [496, 222] on input "text" at bounding box center [584, 215] width 248 height 19
paste input "Country Boy Mine"
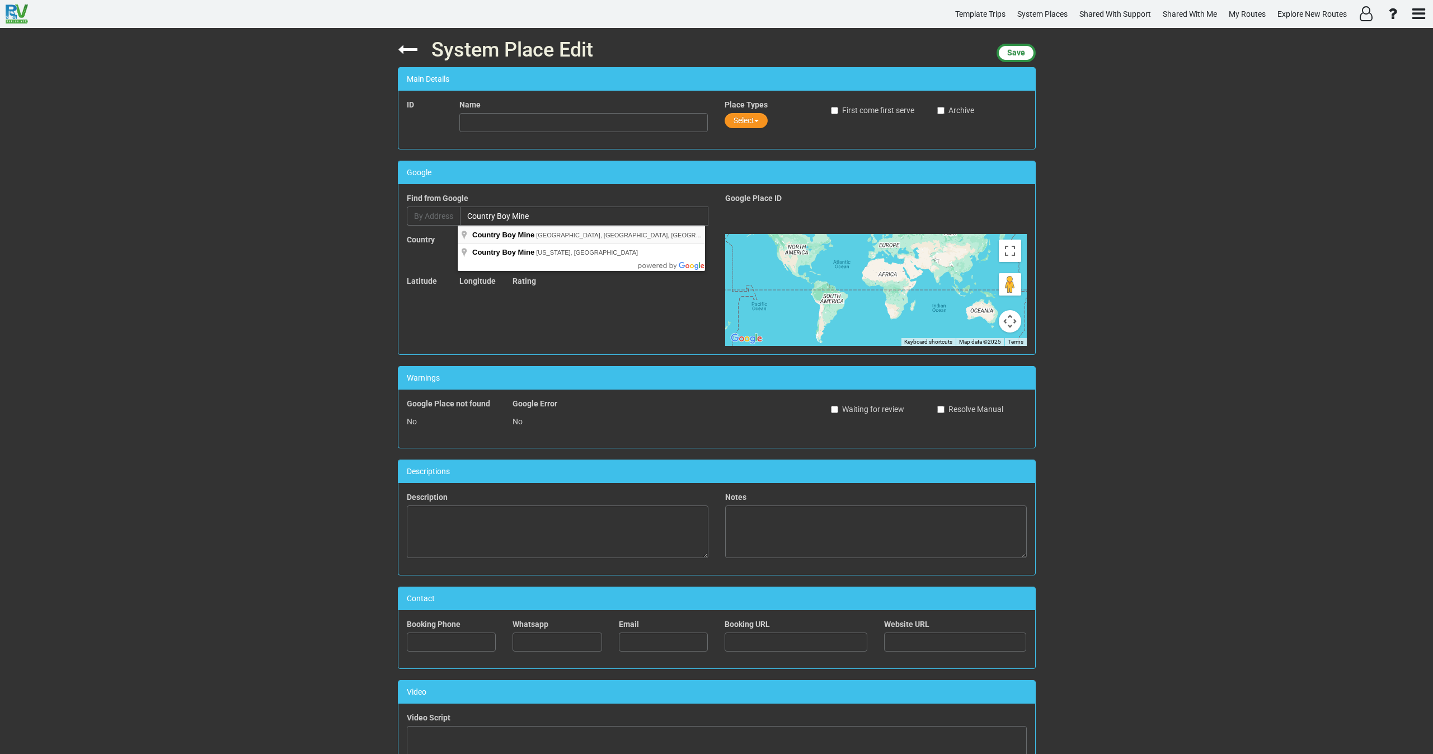
type input "Country [GEOGRAPHIC_DATA], [GEOGRAPHIC_DATA], [GEOGRAPHIC_DATA], [GEOGRAPHIC_DA…"
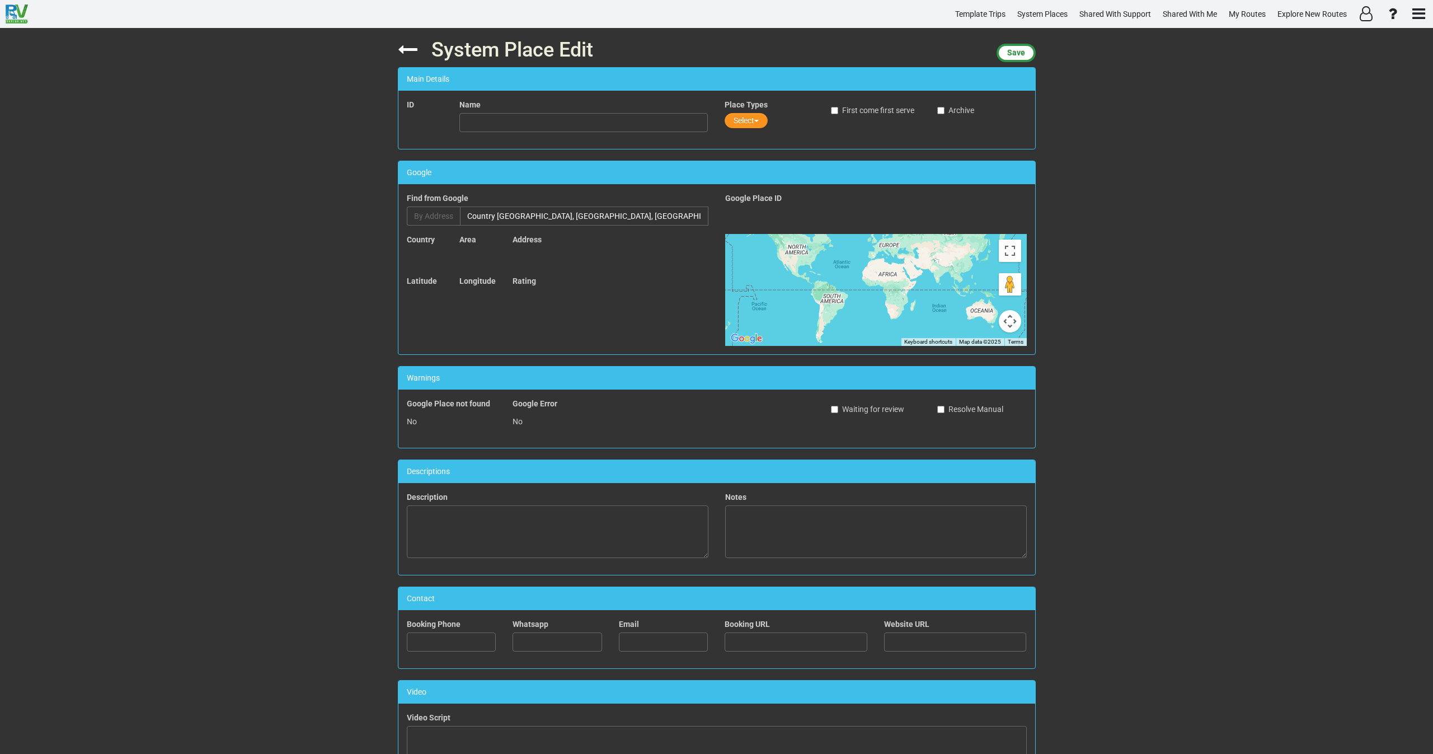
type input "Country Boy Mine"
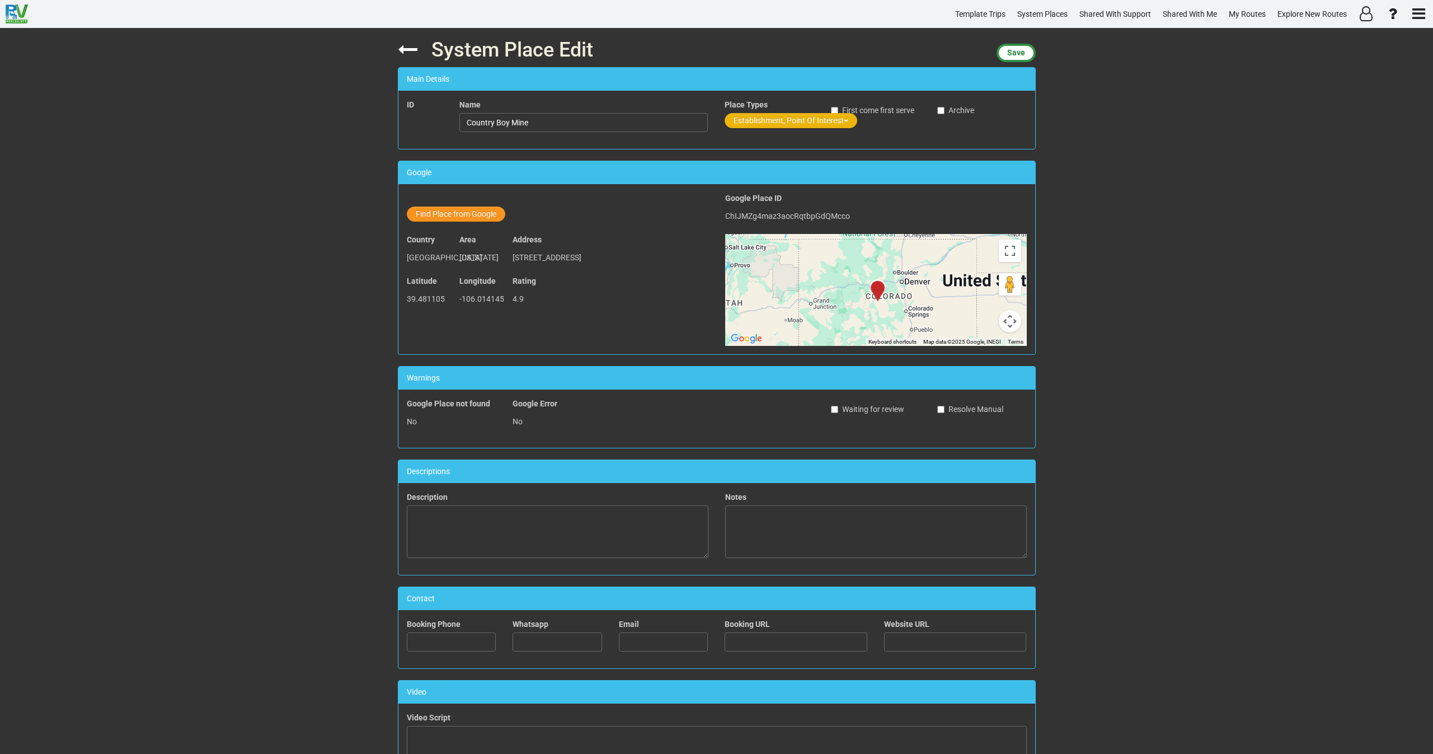
click at [757, 122] on button "Establishment, Point Of Interest" at bounding box center [791, 120] width 133 height 15
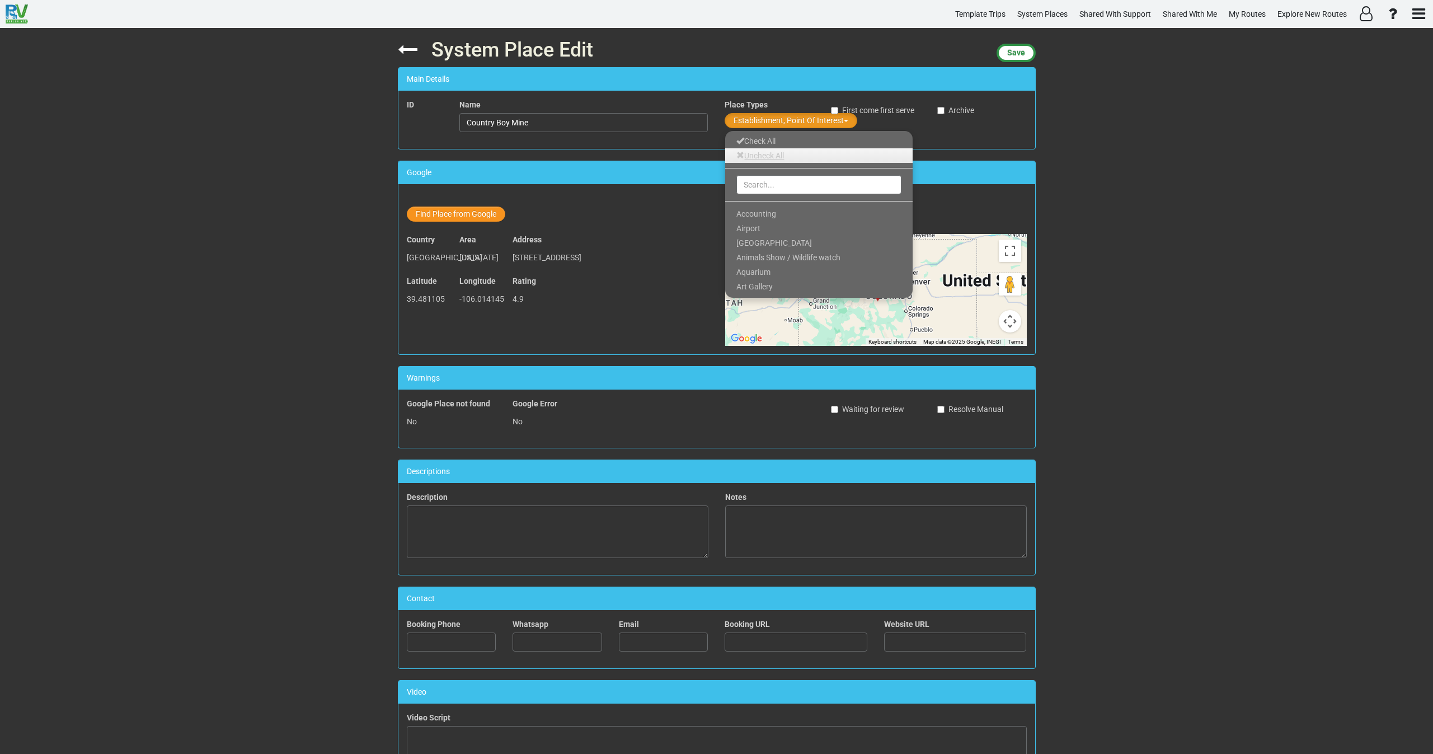
click at [751, 159] on link "Uncheck All" at bounding box center [818, 155] width 187 height 15
click at [753, 178] on input "text" at bounding box center [818, 184] width 165 height 19
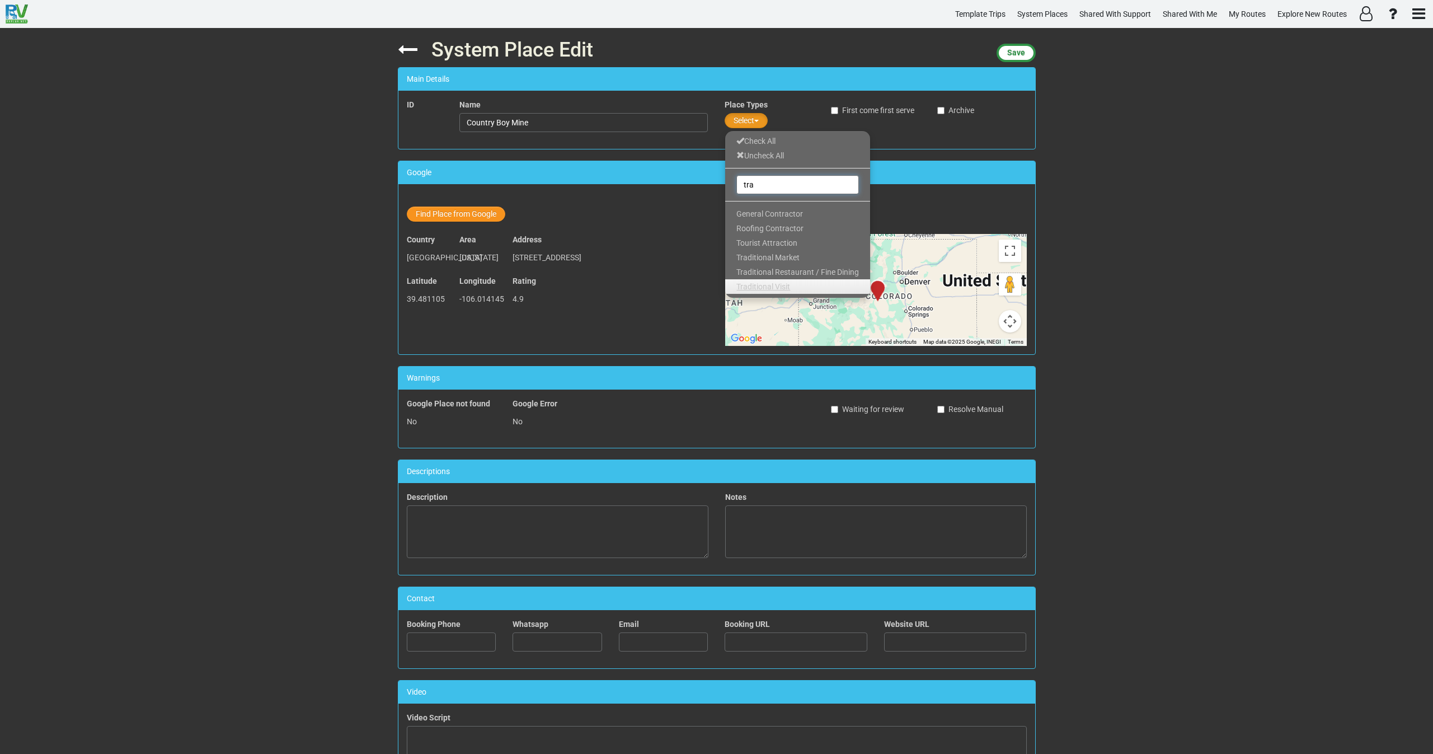
type input "tra"
click at [772, 291] on link "Traditional Visit" at bounding box center [797, 286] width 145 height 15
click at [1015, 54] on span "Save" at bounding box center [1016, 52] width 18 height 9
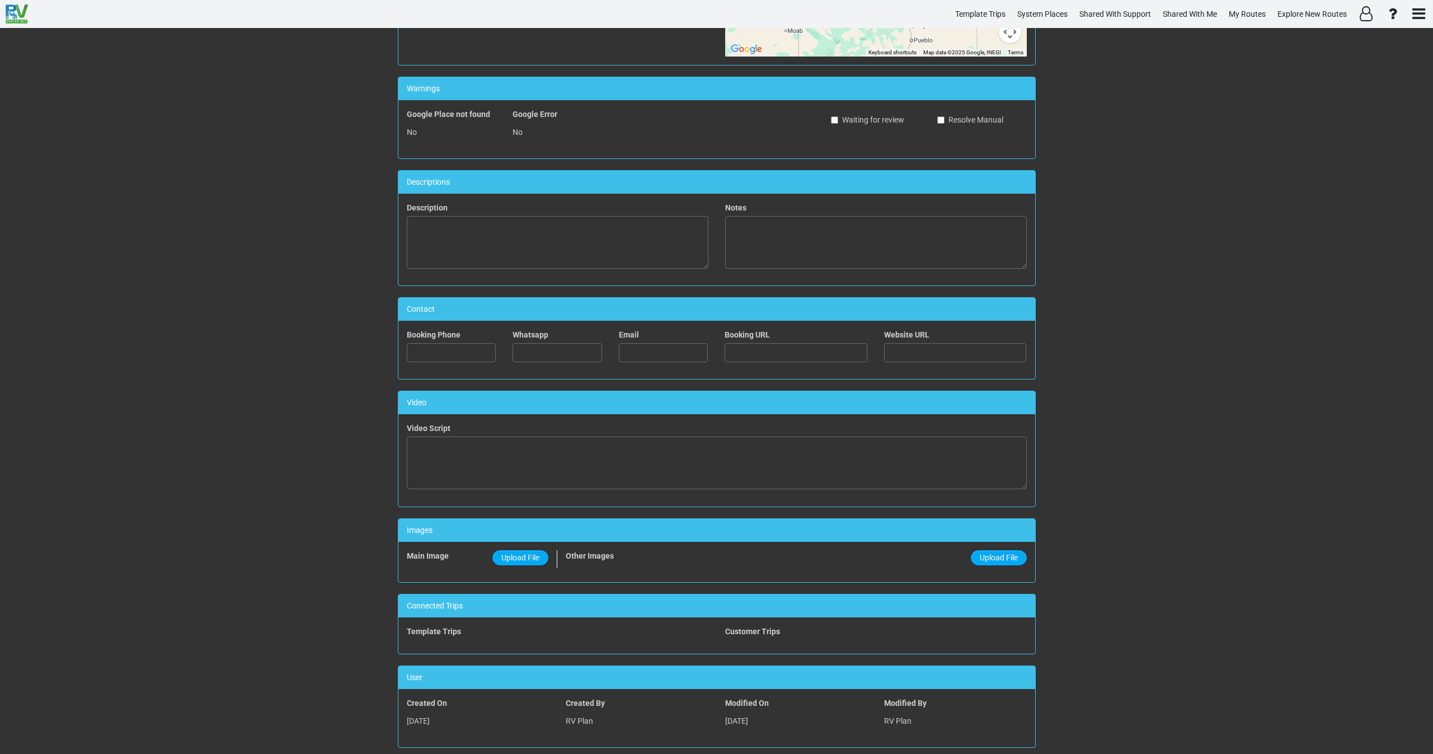
scroll to position [306, 0]
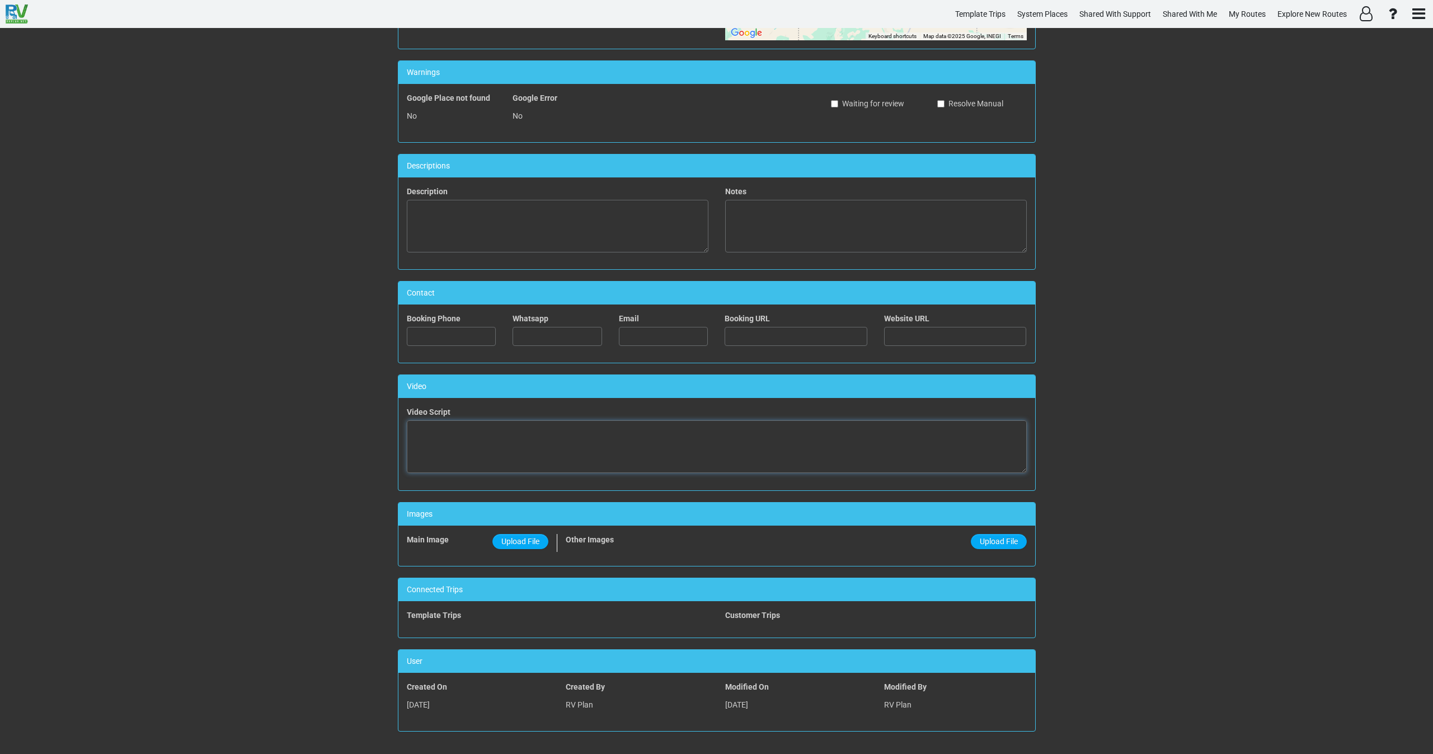
click at [566, 429] on textarea at bounding box center [717, 446] width 620 height 53
paste textarea "<iframe width="560" height="315" src="[URL][DOMAIN_NAME]" title="YouTube video …"
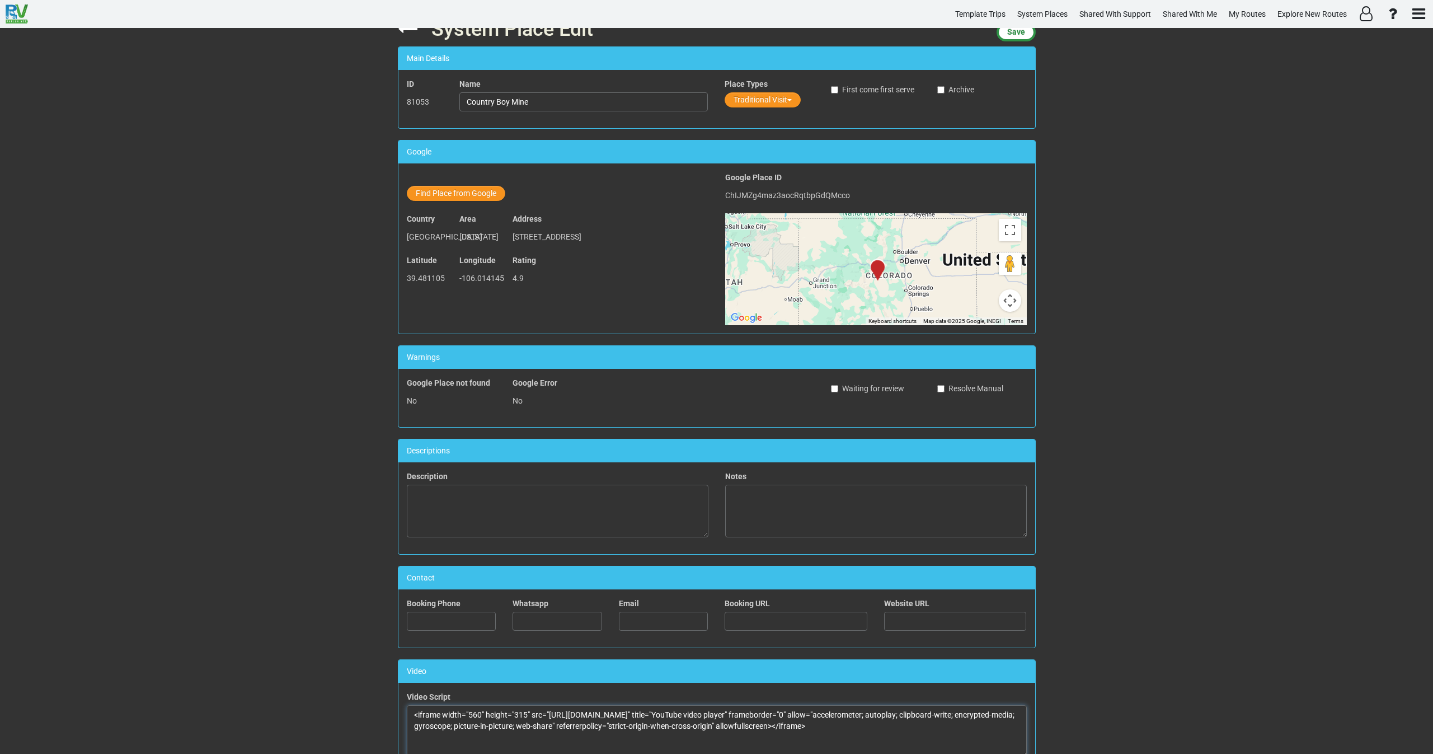
scroll to position [0, 0]
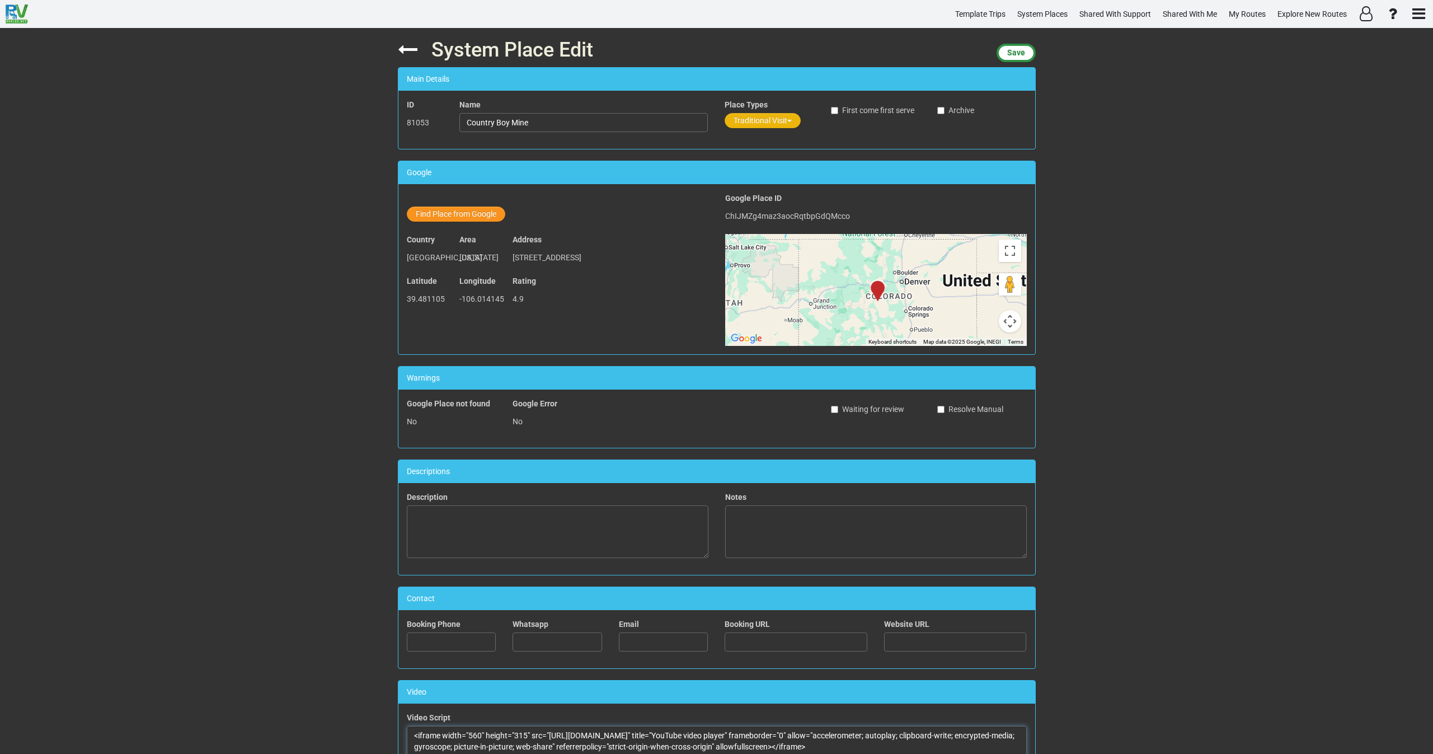
type textarea "<iframe width="560" height="315" src="[URL][DOMAIN_NAME]" title="YouTube video …"
click at [758, 114] on button "Traditional Visit" at bounding box center [763, 120] width 76 height 15
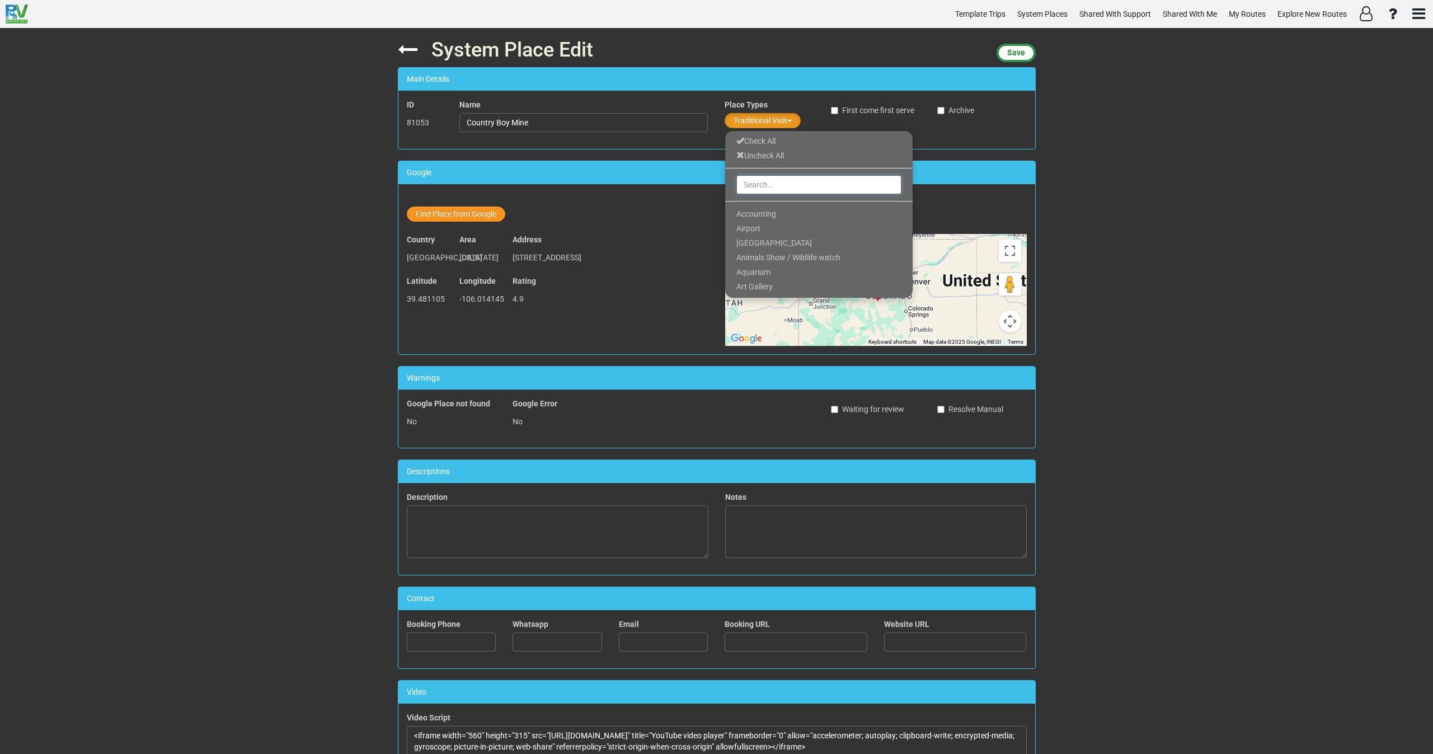
click at [758, 182] on input "text" at bounding box center [818, 184] width 165 height 19
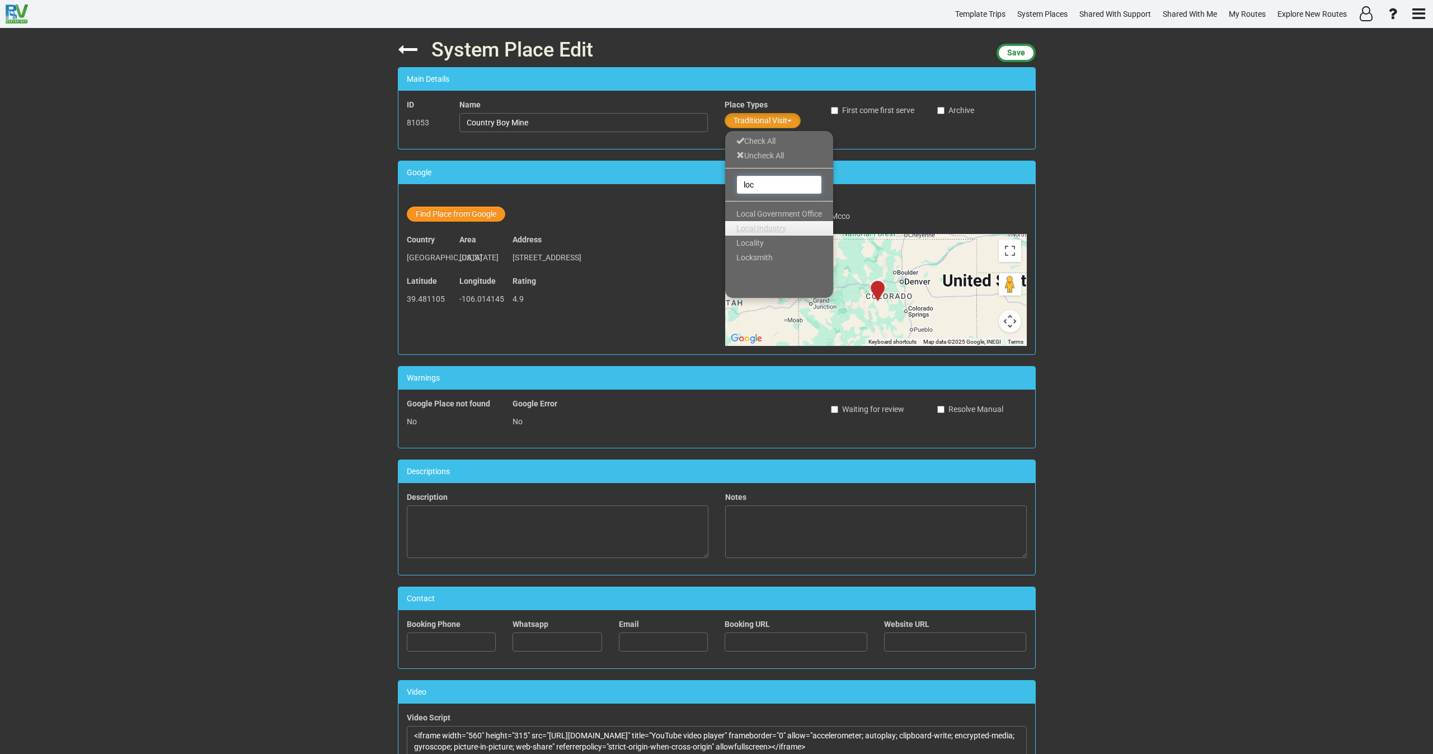
type input "loc"
click at [782, 230] on span "Local Industry" at bounding box center [761, 228] width 50 height 9
click at [1024, 47] on button "Save" at bounding box center [1016, 53] width 39 height 18
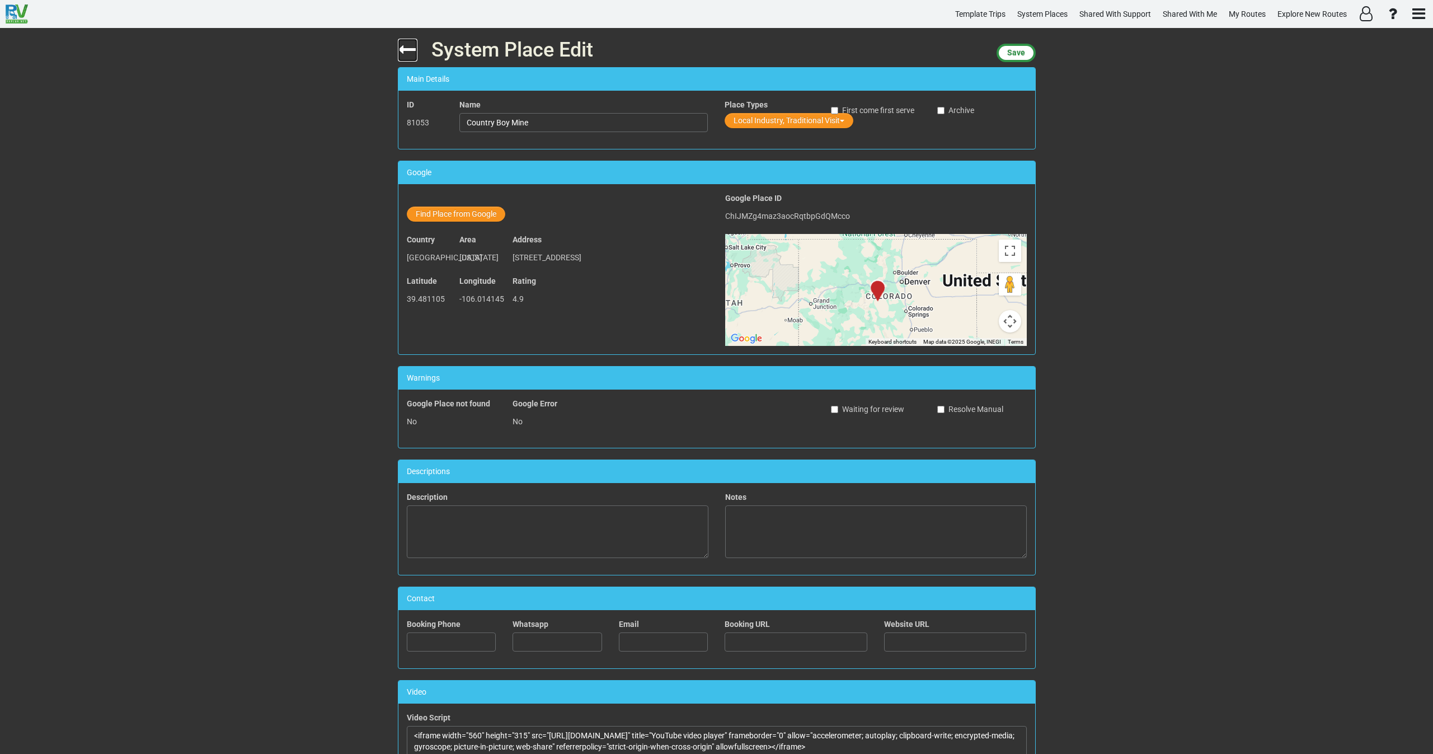
click at [404, 48] on icon at bounding box center [408, 50] width 20 height 20
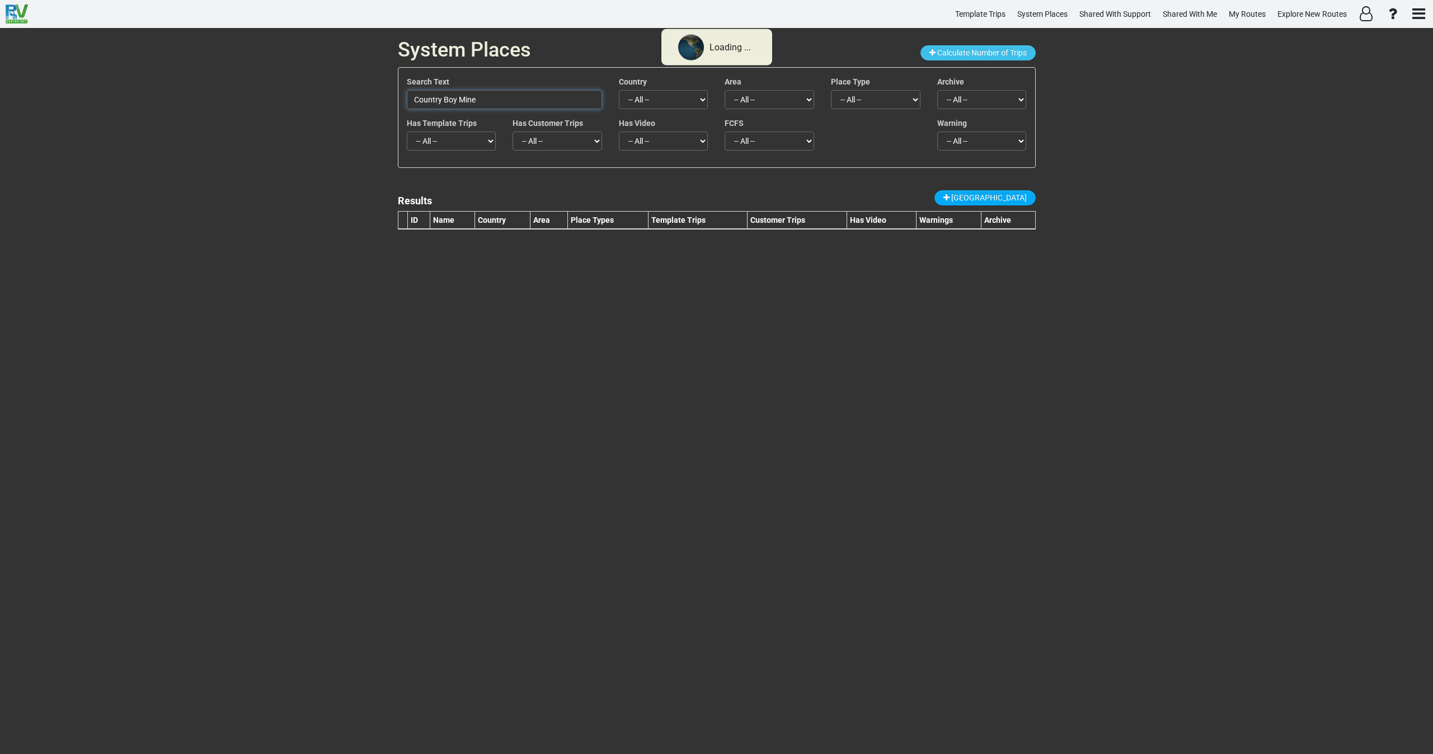
drag, startPoint x: 479, startPoint y: 98, endPoint x: 435, endPoint y: 105, distance: 44.8
click at [426, 98] on input "Country Boy Mine" at bounding box center [504, 99] width 195 height 19
paste input "Point Lobos State Natural Reserv"
click at [458, 100] on input "CouPoint Lobos State Natural Reserve" at bounding box center [504, 99] width 195 height 19
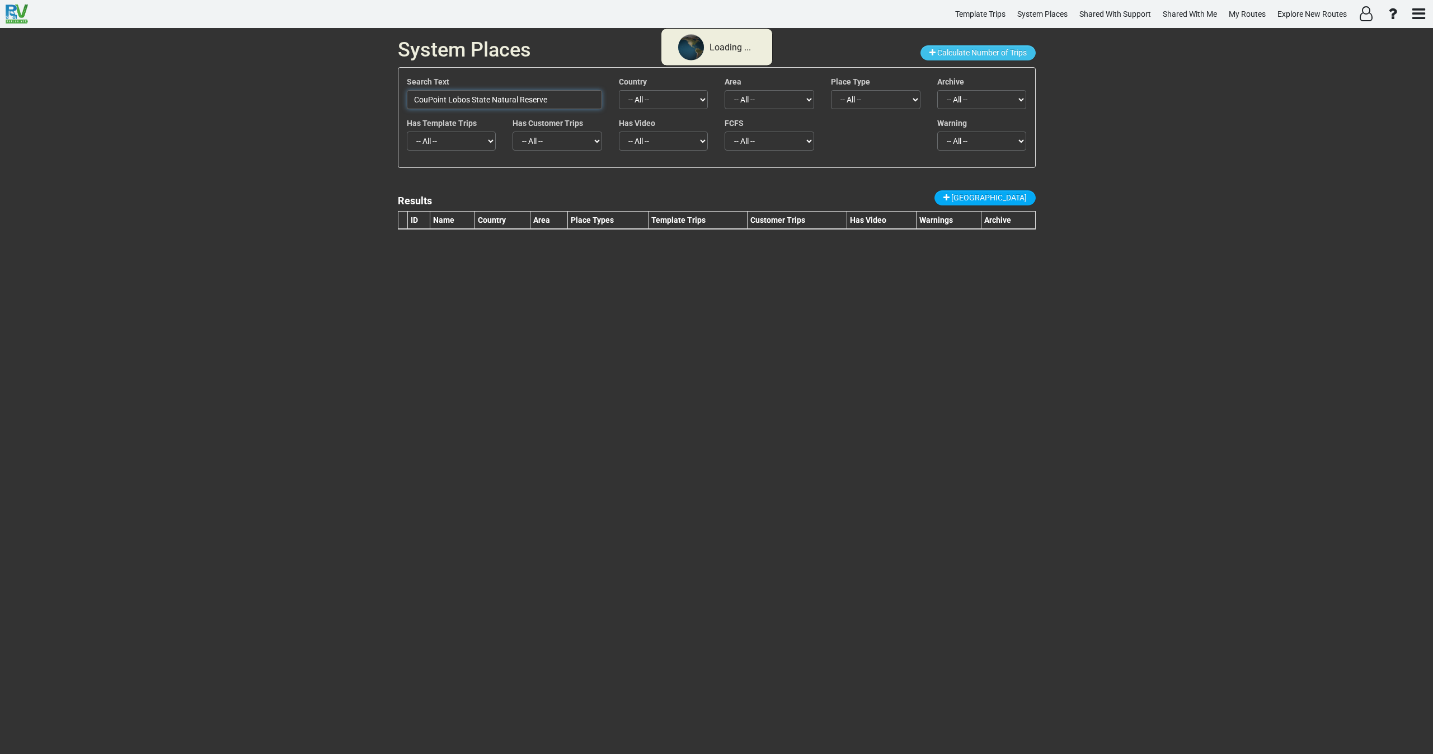
click at [458, 100] on input "CouPoint Lobos State Natural Reserve" at bounding box center [504, 99] width 195 height 19
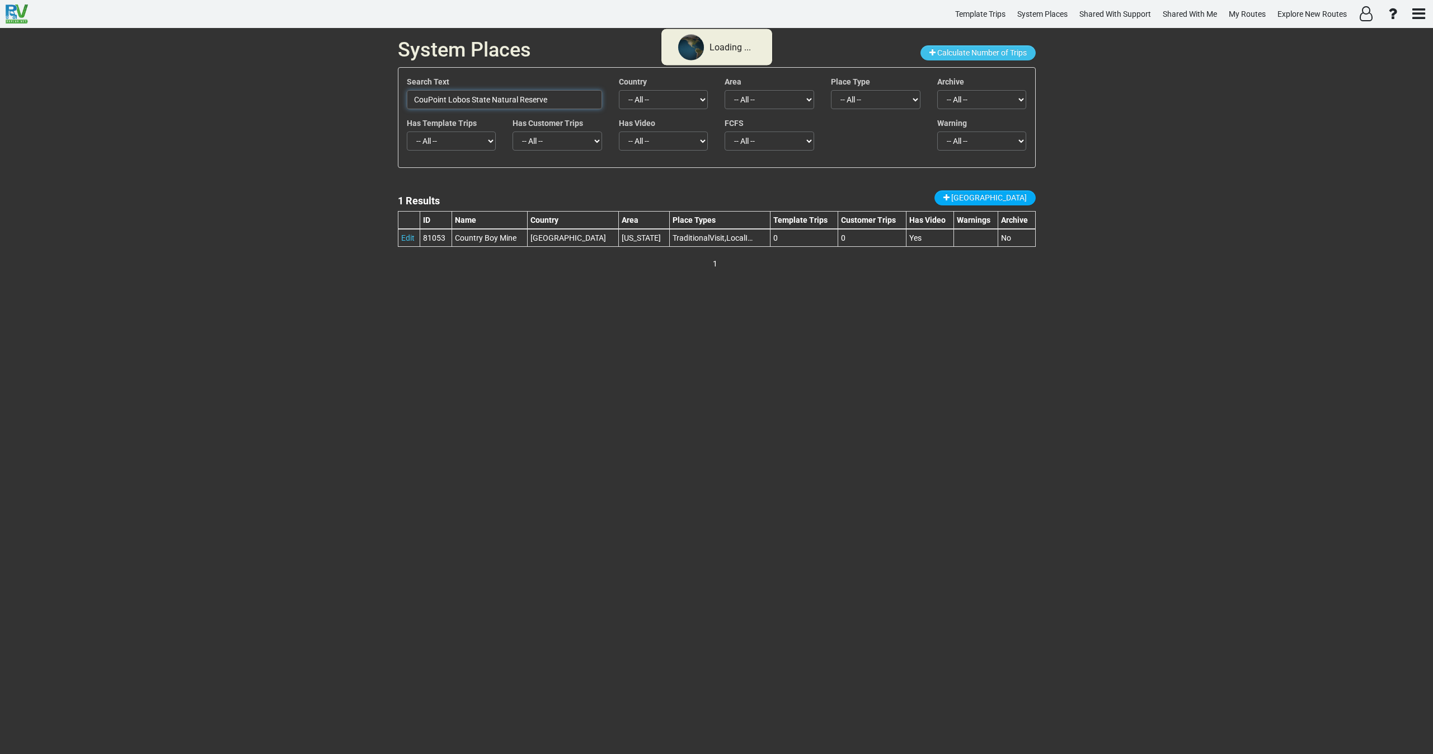
paste input "text"
drag, startPoint x: 535, startPoint y: 101, endPoint x: 341, endPoint y: 88, distance: 194.6
click at [341, 88] on div "System Places Calculate Number of Trips Search Text Point [GEOGRAPHIC_DATA] Cou…" at bounding box center [716, 391] width 1433 height 726
paste input "[GEOGRAPHIC_DATA]"
drag, startPoint x: 379, startPoint y: 84, endPoint x: 337, endPoint y: 83, distance: 42.0
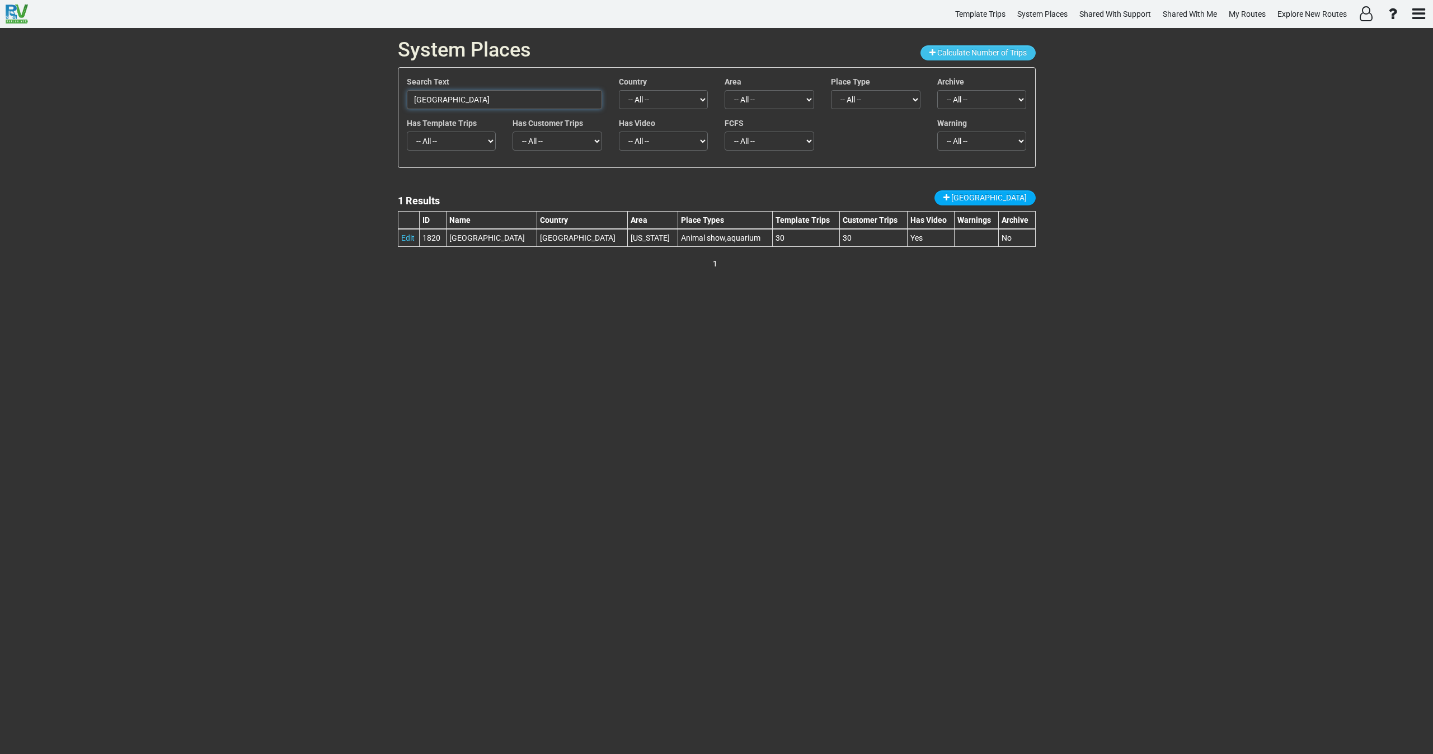
click at [337, 83] on div "System Places Calculate Number of Trips Search Text [GEOGRAPHIC_DATA] Country -…" at bounding box center [716, 391] width 1433 height 726
paste input "Lone Cypress"
drag, startPoint x: 449, startPoint y: 99, endPoint x: 370, endPoint y: 97, distance: 78.9
click at [370, 97] on div "System Places Calculate Number of Trips Search Text Lone Cypress Country -- All…" at bounding box center [716, 391] width 1433 height 726
paste input "Carmel-by-the-Sea Farmers Market"
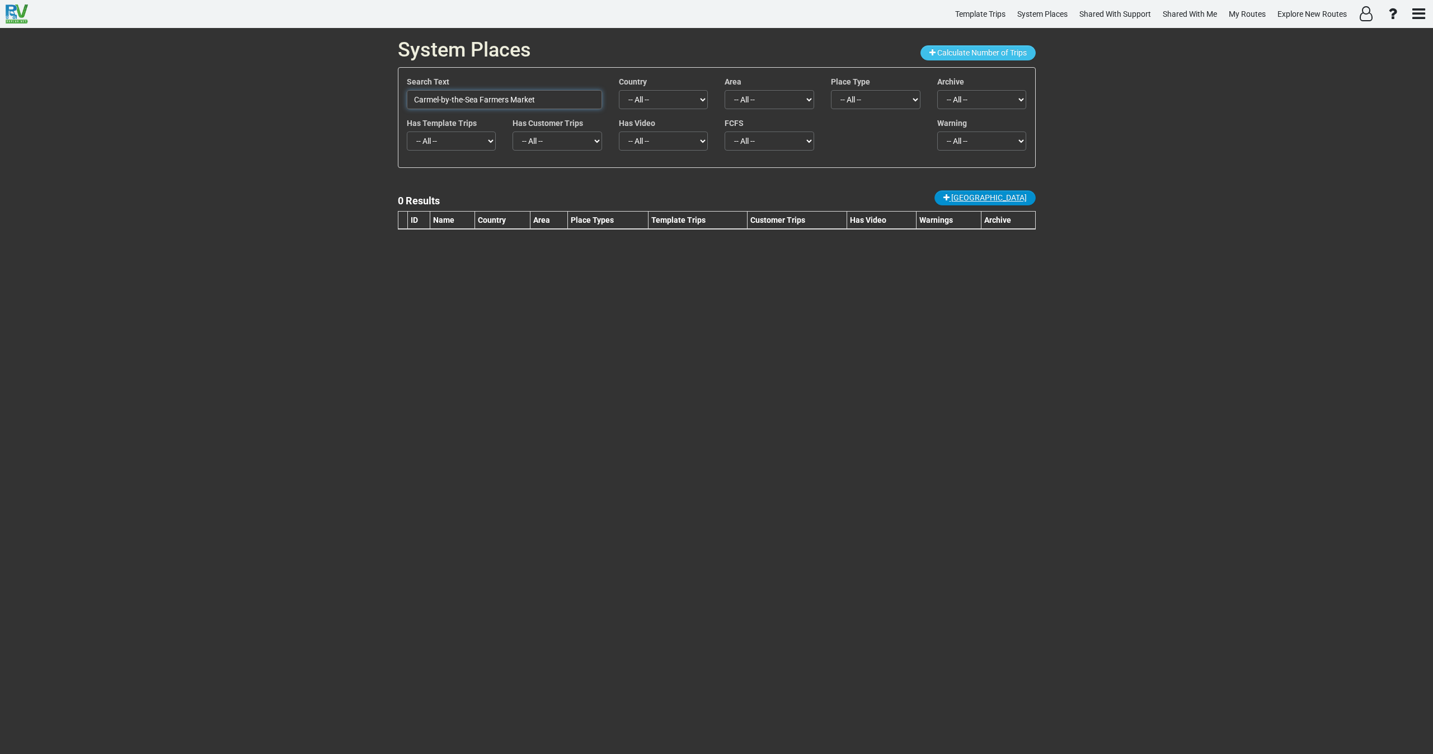
type input "Carmel-by-the-Sea Farmers Market"
click at [1002, 196] on span "[GEOGRAPHIC_DATA]" at bounding box center [989, 197] width 76 height 9
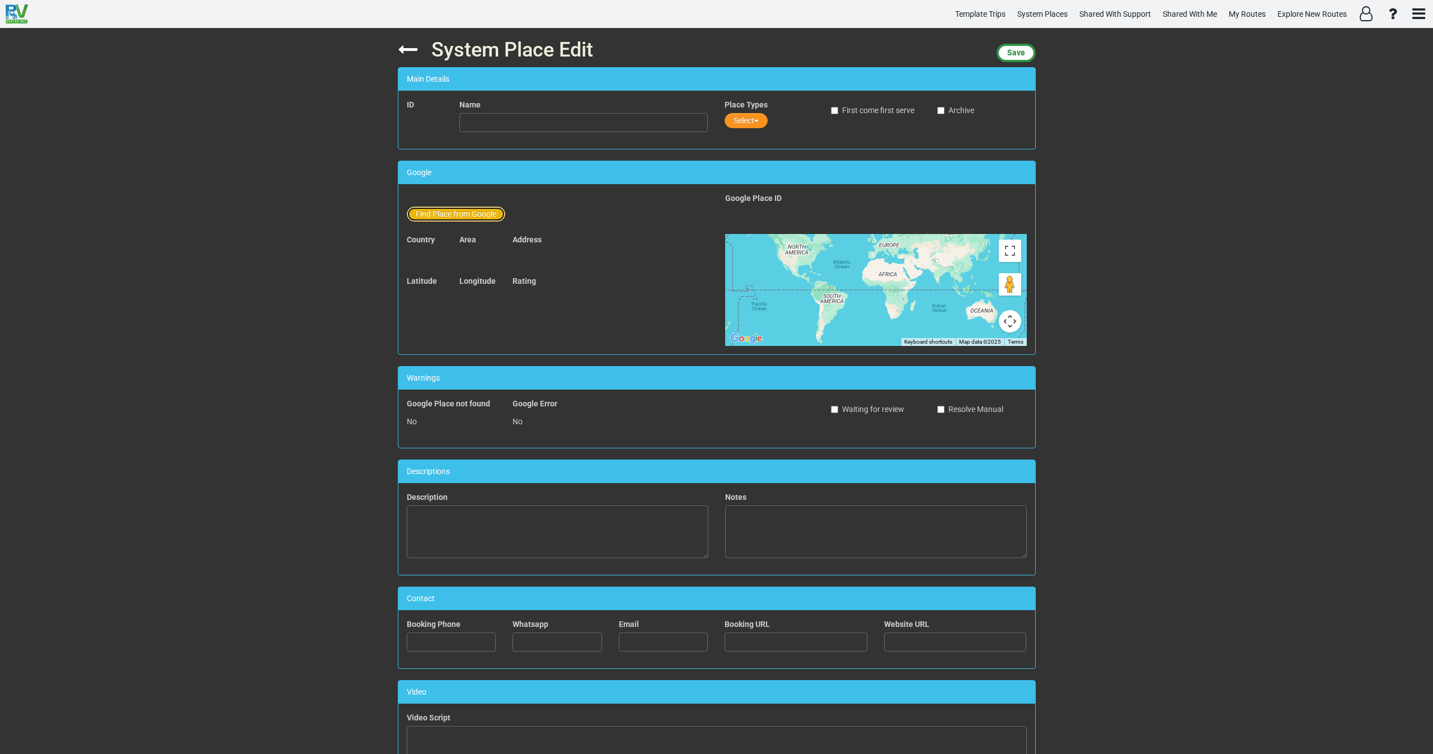
click at [436, 209] on button "Find Place from Google" at bounding box center [456, 213] width 98 height 15
click at [474, 213] on input "text" at bounding box center [584, 215] width 248 height 19
paste input "Carmel-by-the-Sea Farmers Market"
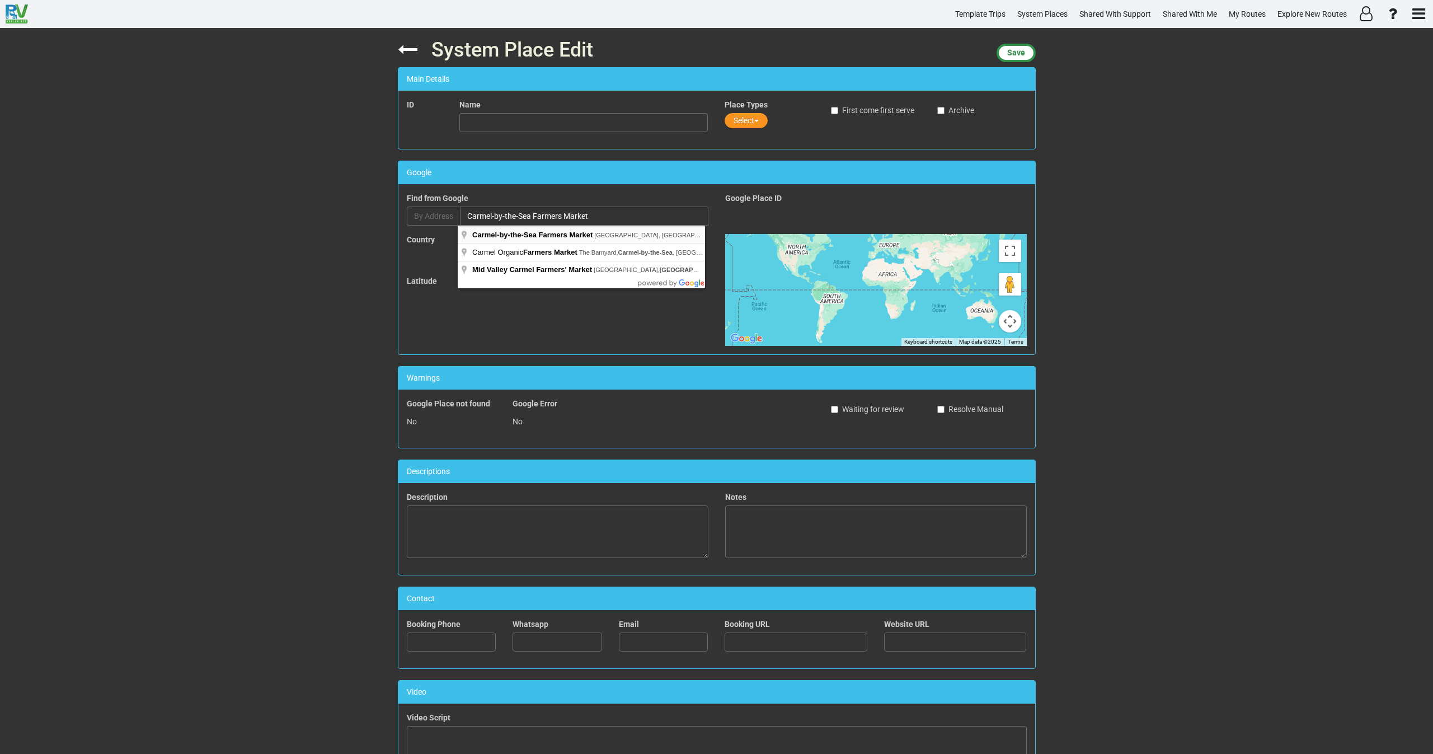
type input "Carmel-by-the-Sea Farmers Market, [GEOGRAPHIC_DATA], [GEOGRAPHIC_DATA], [GEOGRA…"
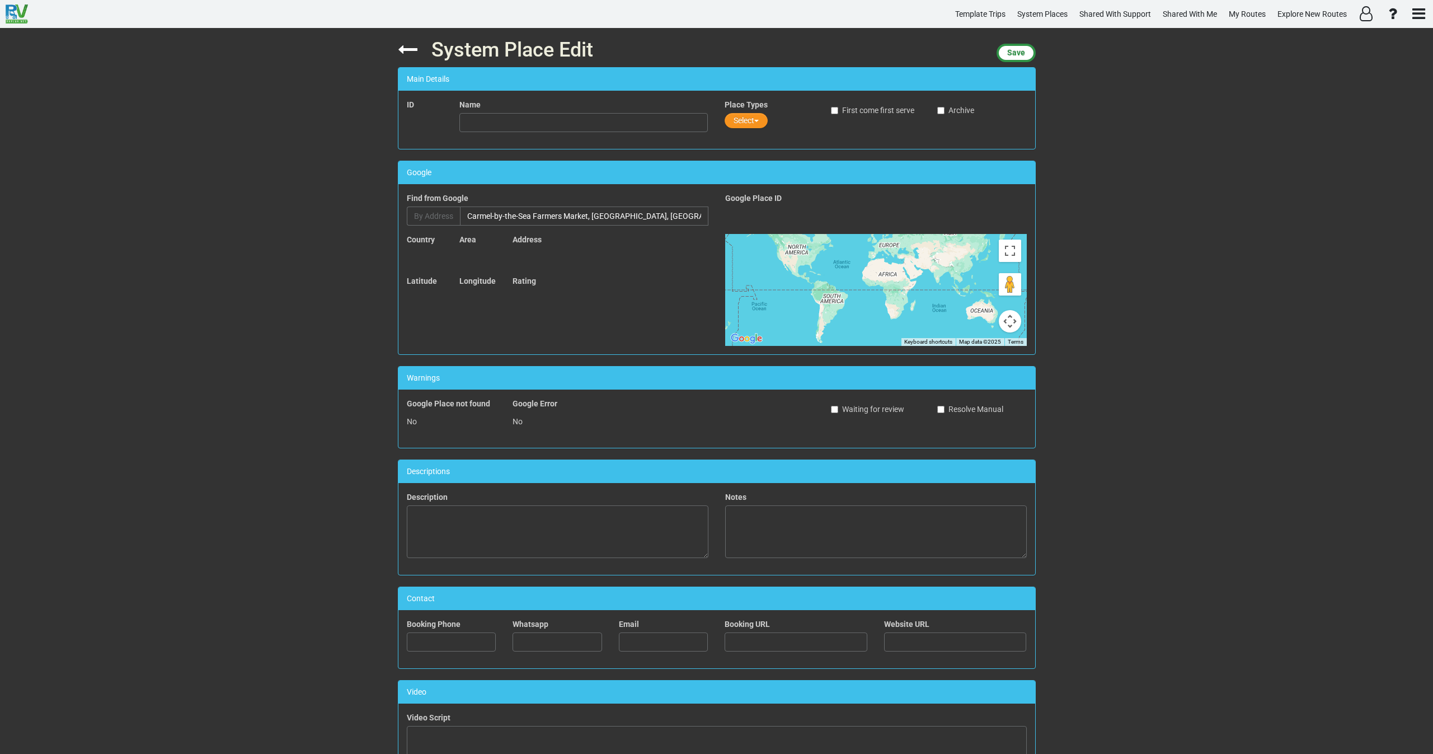
type input "Carmel-by-the-Sea Farmers Market"
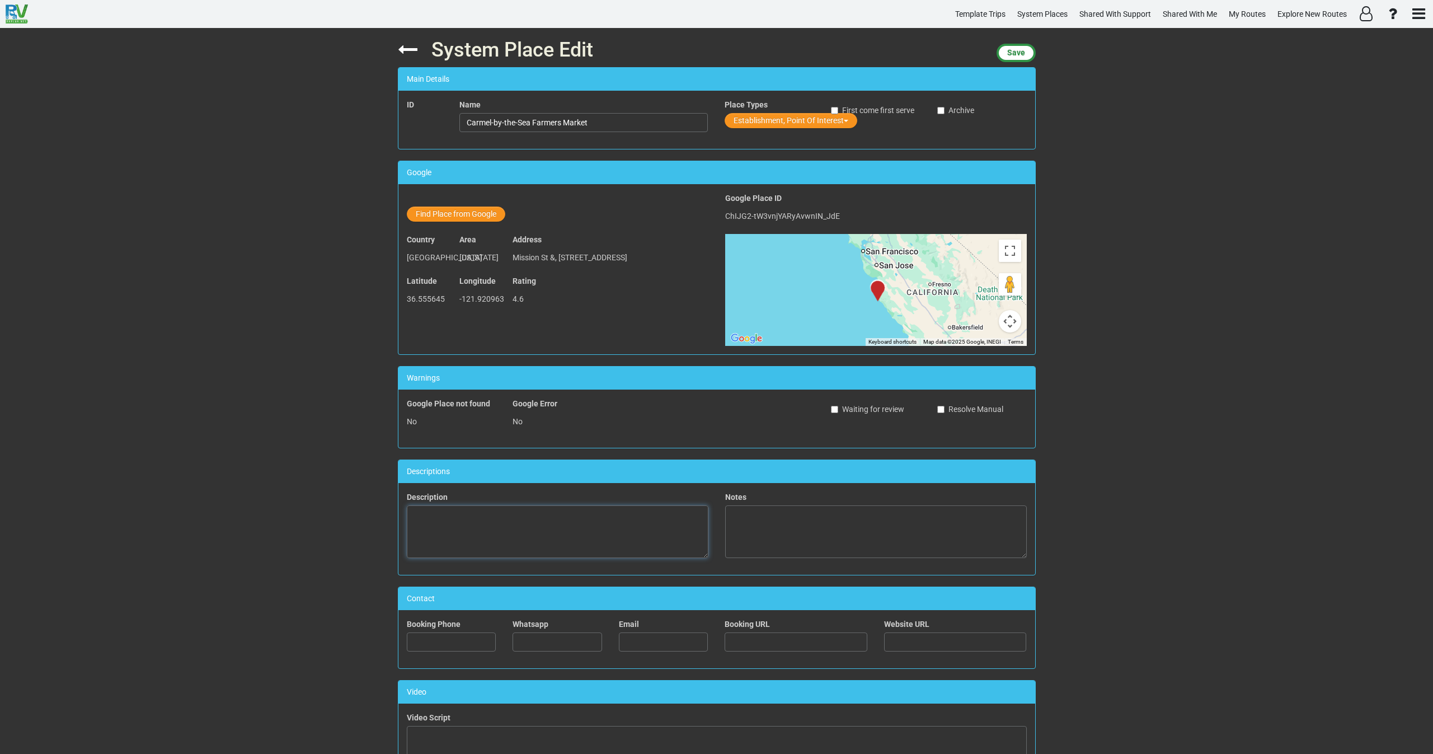
click at [604, 526] on textarea at bounding box center [558, 531] width 302 height 53
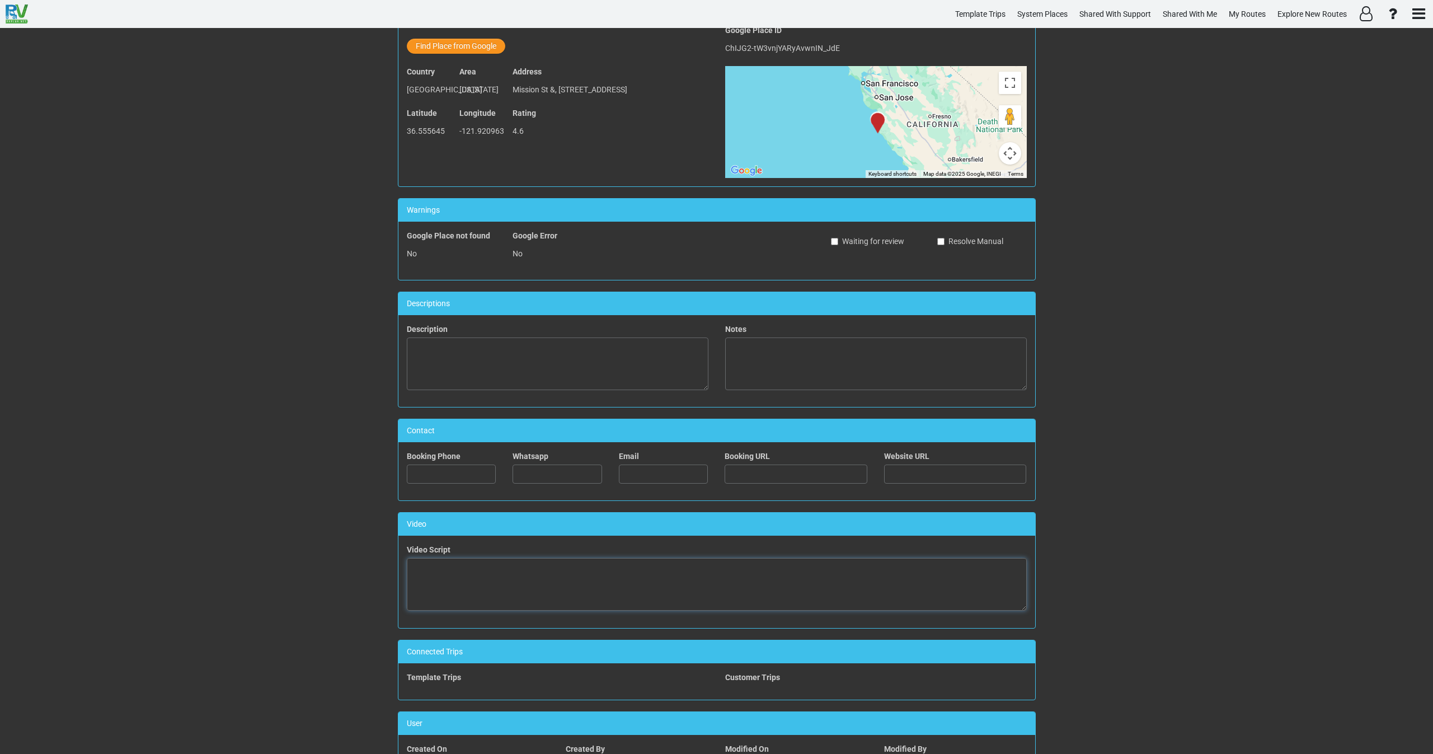
click at [574, 567] on textarea at bounding box center [717, 584] width 620 height 53
paste textarea "<iframe width="560" height="315" src="[URL][DOMAIN_NAME]" title="YouTube video …"
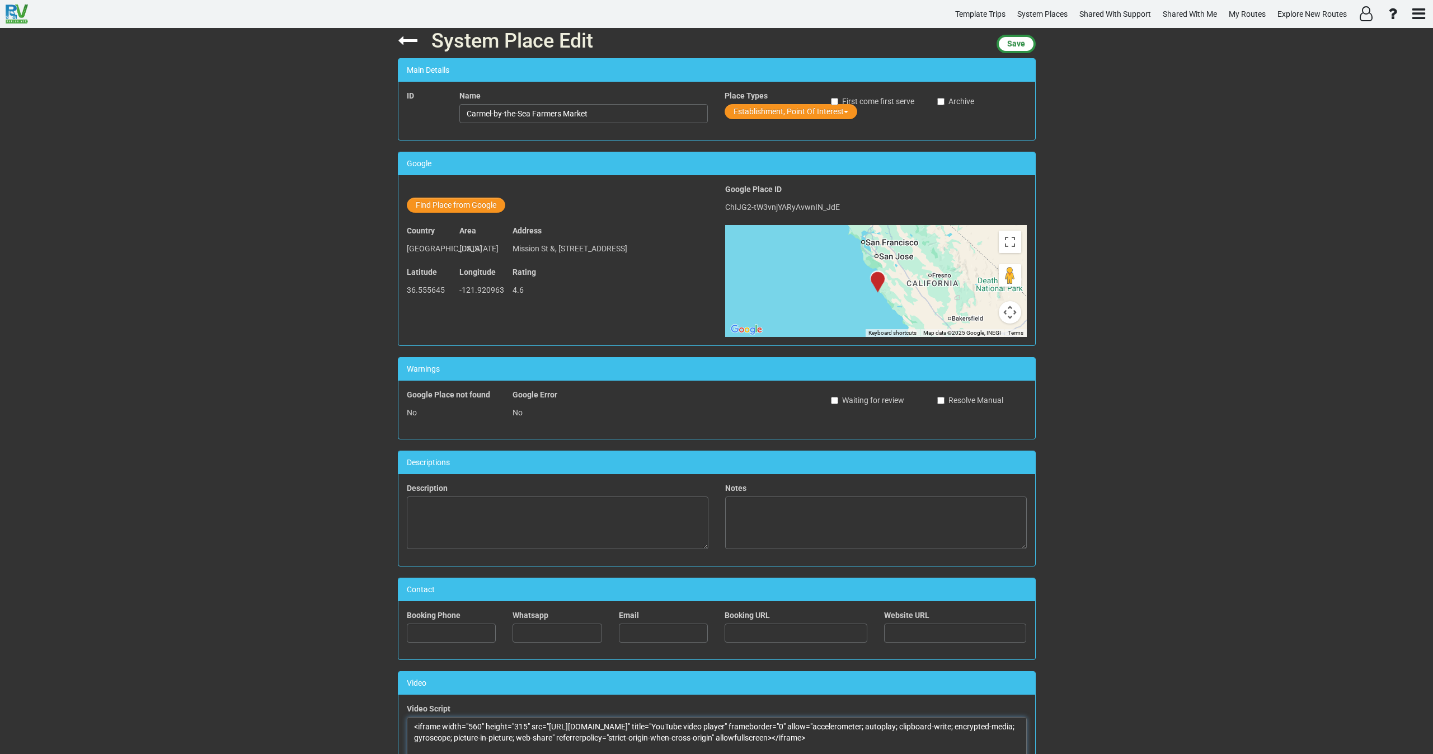
scroll to position [0, 0]
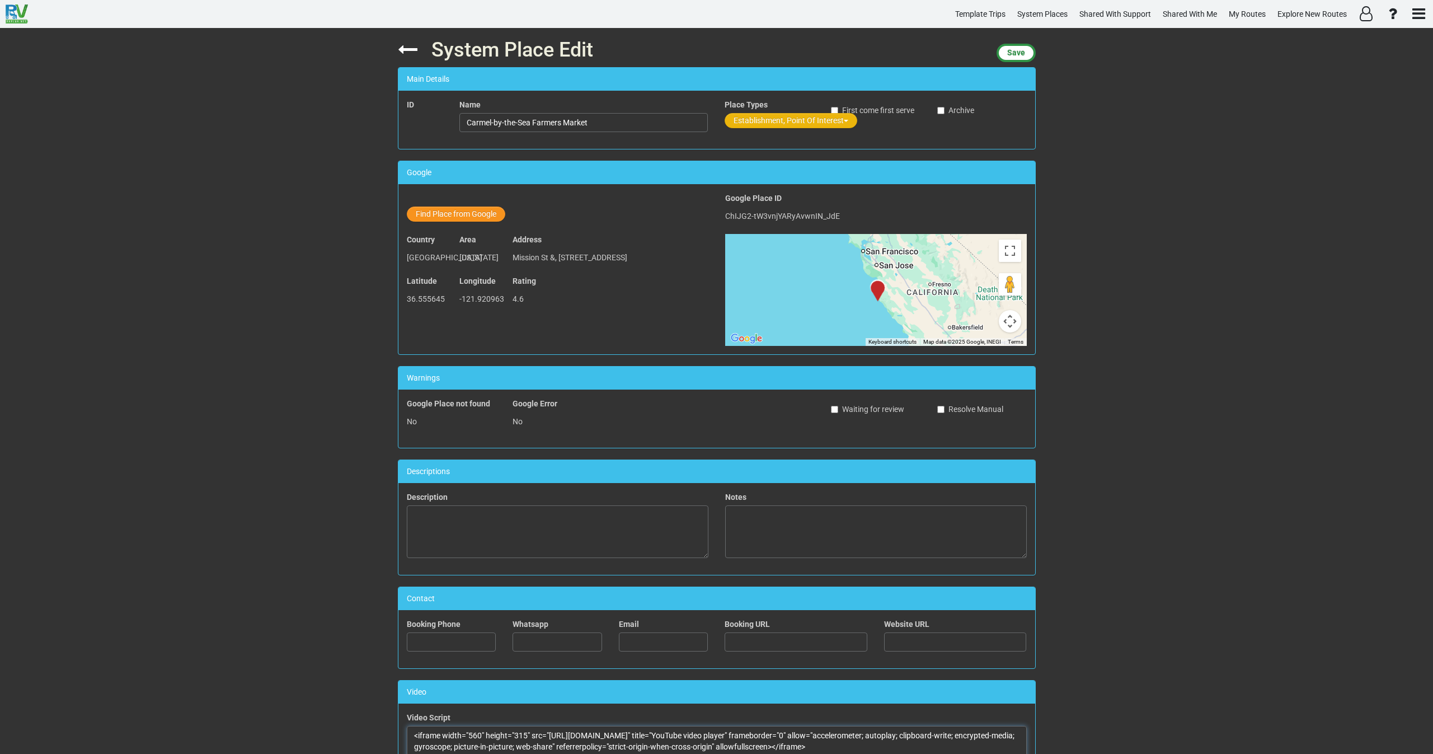
type textarea "<iframe width="560" height="315" src="[URL][DOMAIN_NAME]" title="YouTube video …"
click at [759, 122] on button "Establishment, Point Of Interest" at bounding box center [791, 120] width 133 height 15
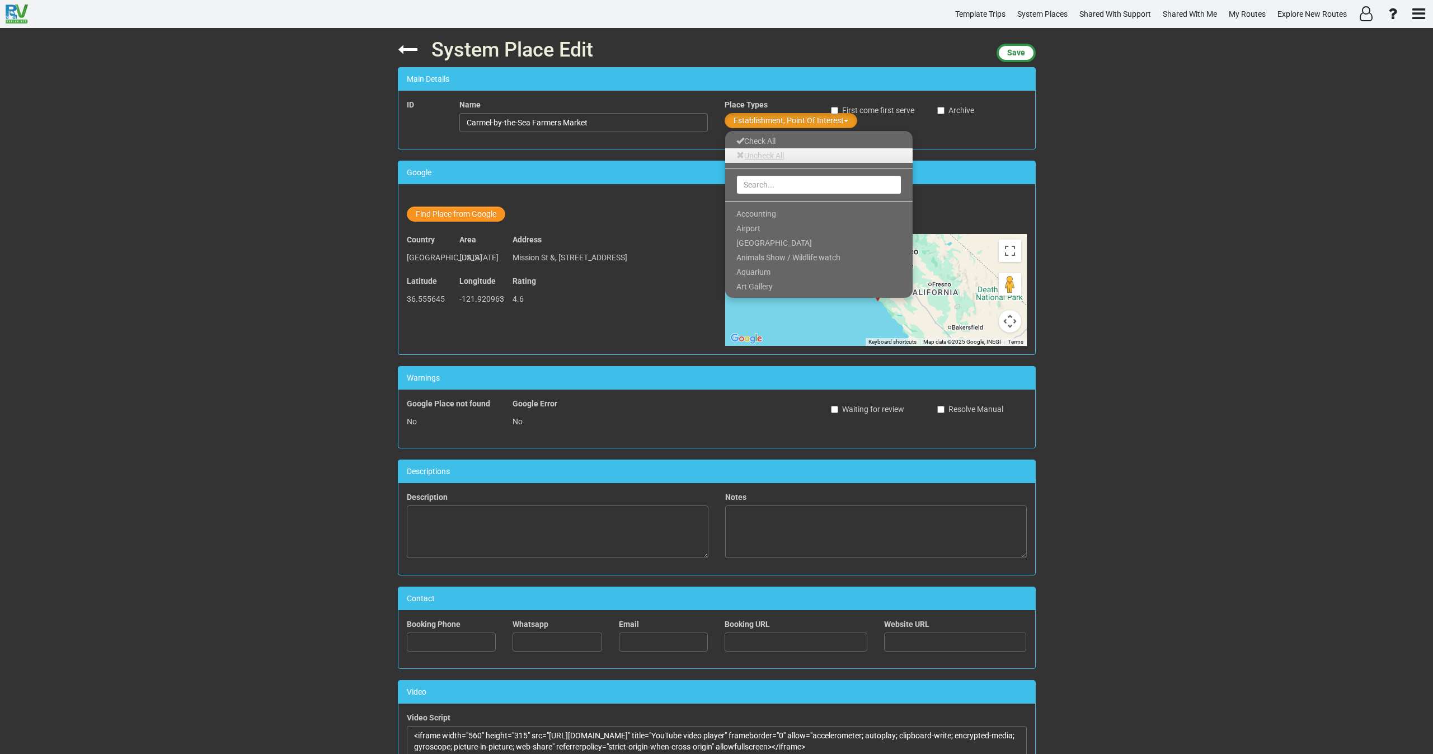
click at [758, 151] on link "Uncheck All" at bounding box center [818, 155] width 187 height 15
click at [758, 180] on input "text" at bounding box center [818, 184] width 165 height 19
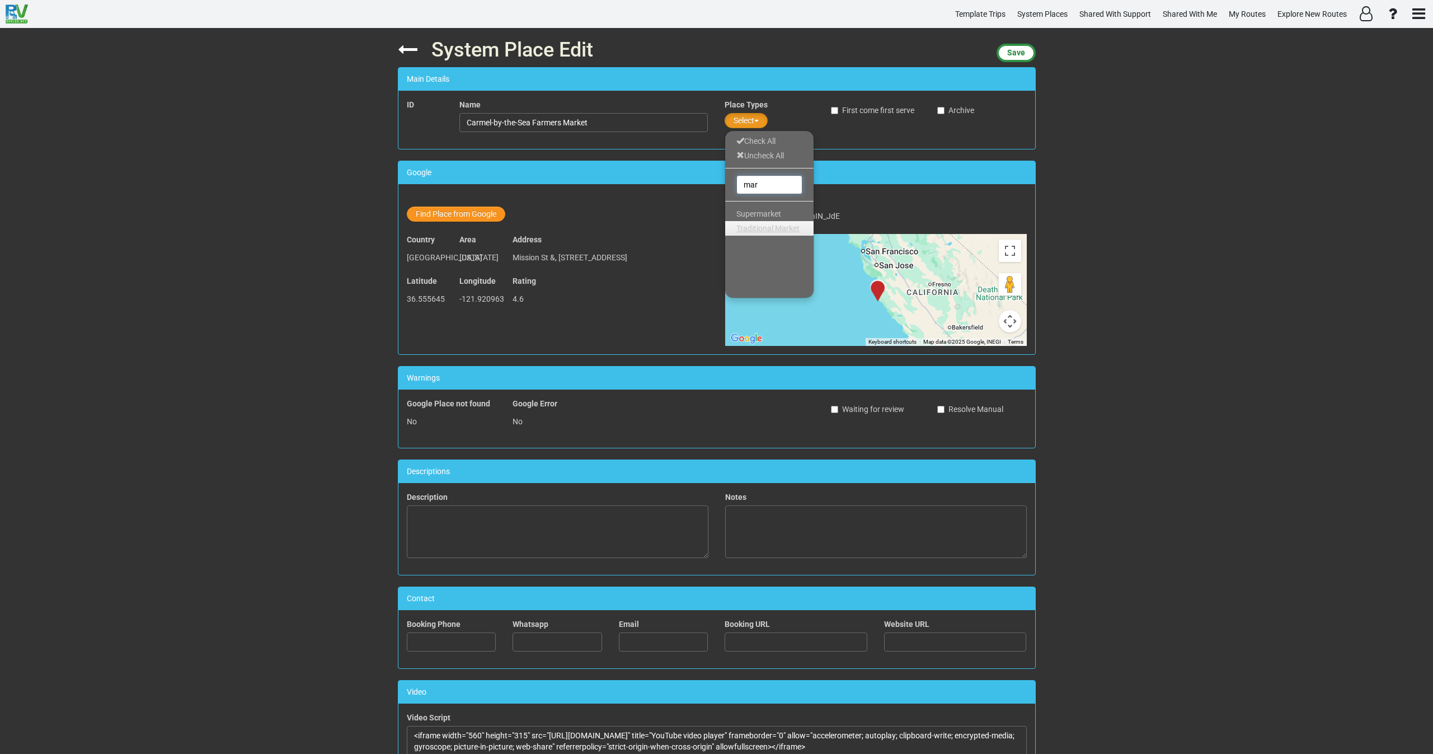
type input "mar"
drag, startPoint x: 757, startPoint y: 227, endPoint x: 846, endPoint y: 223, distance: 89.1
click at [758, 228] on span "Traditional Market" at bounding box center [767, 228] width 63 height 9
click at [1017, 49] on span "Save" at bounding box center [1016, 52] width 18 height 9
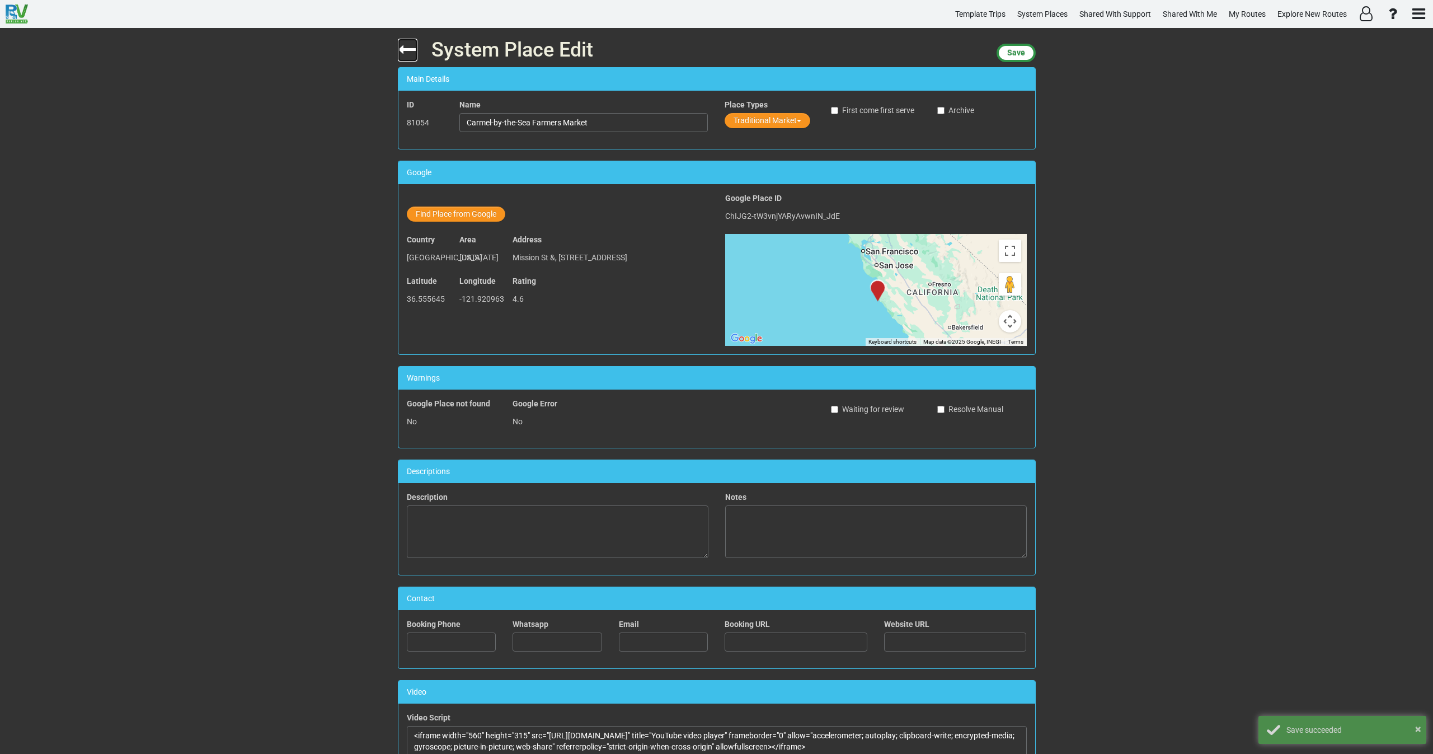
click at [398, 45] on icon at bounding box center [408, 50] width 20 height 20
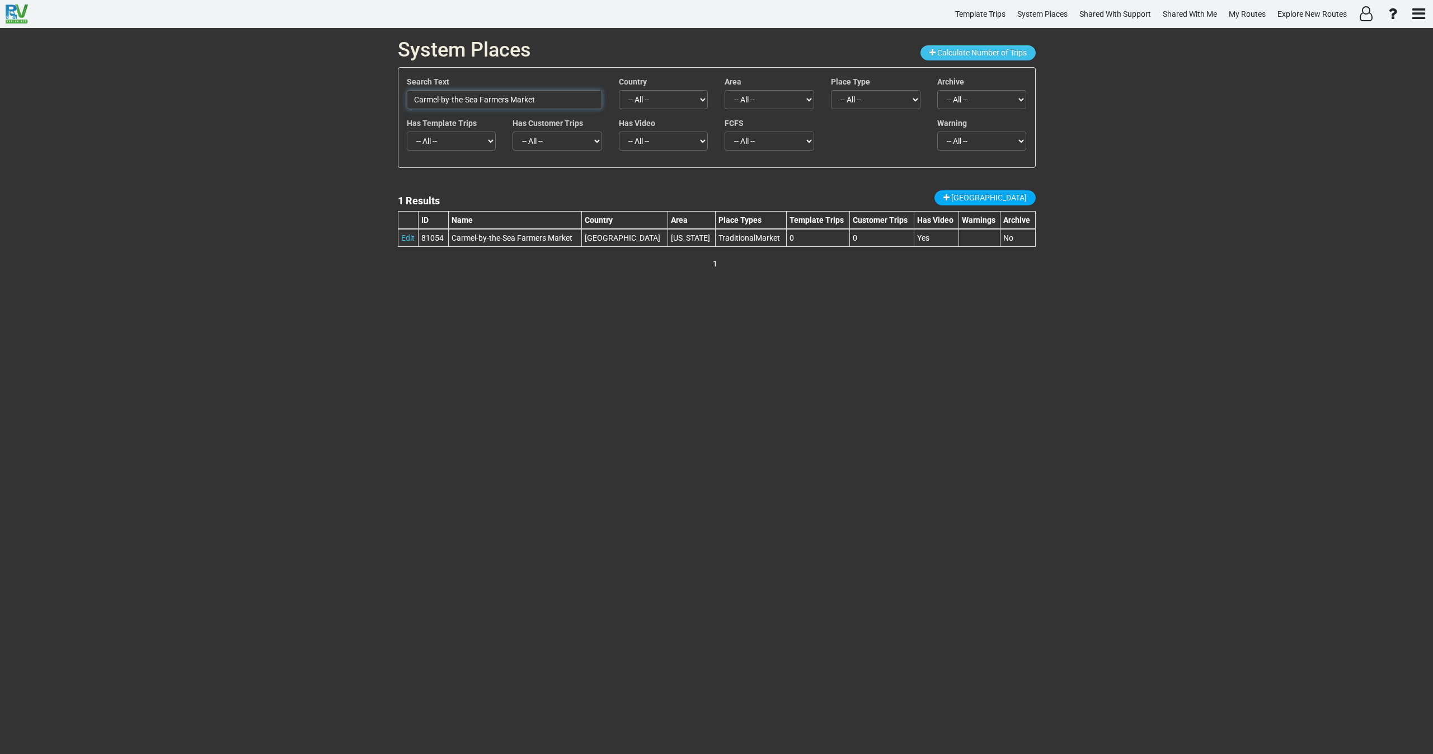
drag, startPoint x: 545, startPoint y: 103, endPoint x: 366, endPoint y: 107, distance: 179.1
click at [366, 107] on div "System Places Calculate Number of Trips Search Text Carmel-by-the-Sea Farmers M…" at bounding box center [716, 391] width 1433 height 726
paste input "Thunder Hole"
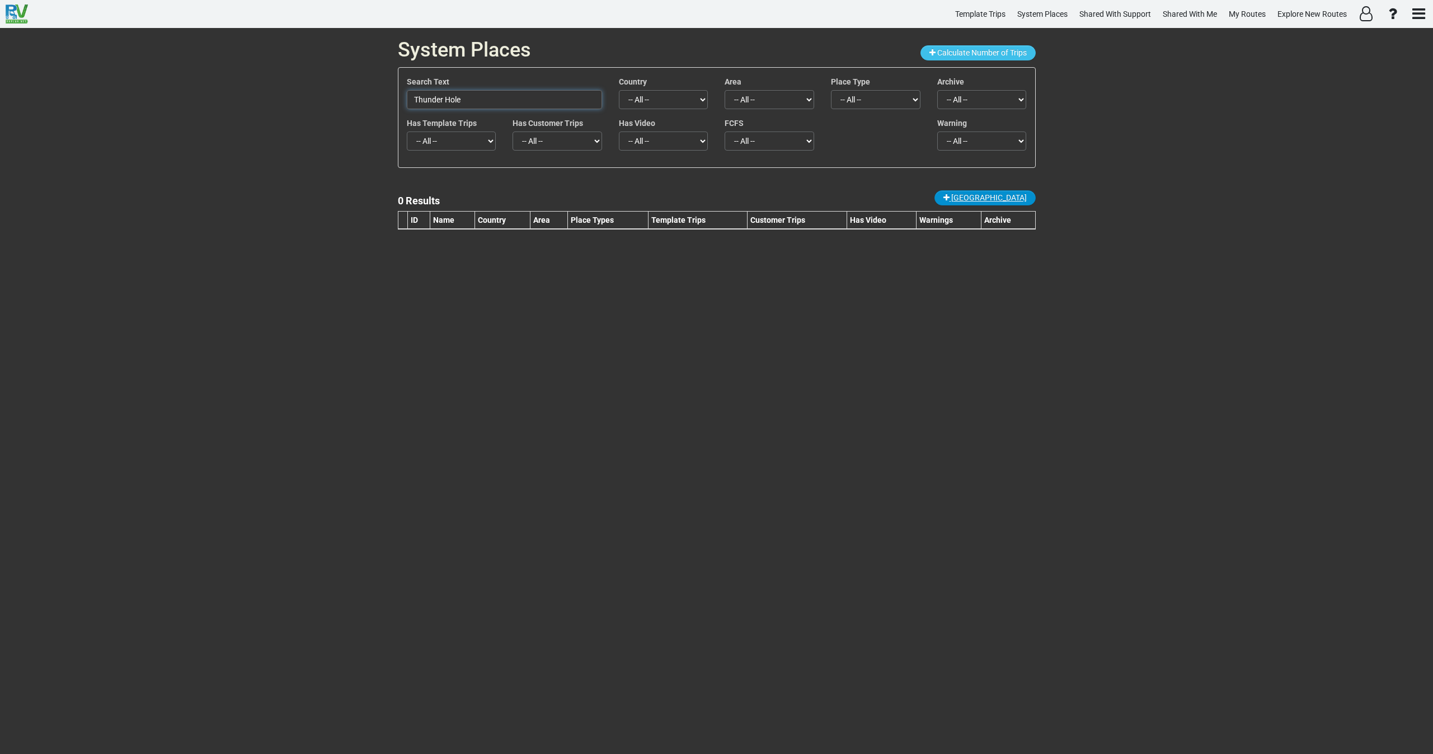
type input "Thunder Hole"
click at [1016, 196] on span "[GEOGRAPHIC_DATA]" at bounding box center [989, 197] width 76 height 9
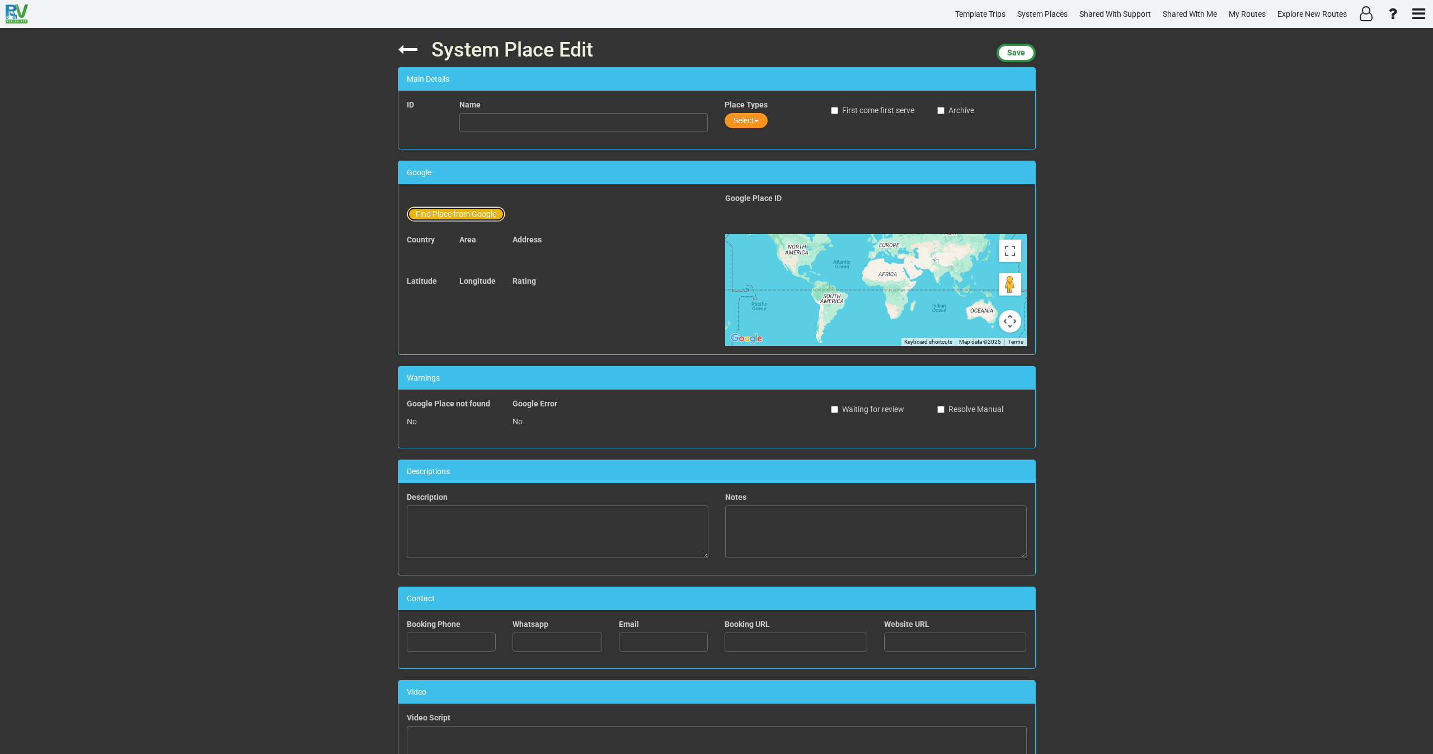
click at [449, 215] on button "Find Place from Google" at bounding box center [456, 213] width 98 height 15
click at [519, 213] on input "text" at bounding box center [584, 215] width 248 height 19
paste input "Thunder Hole"
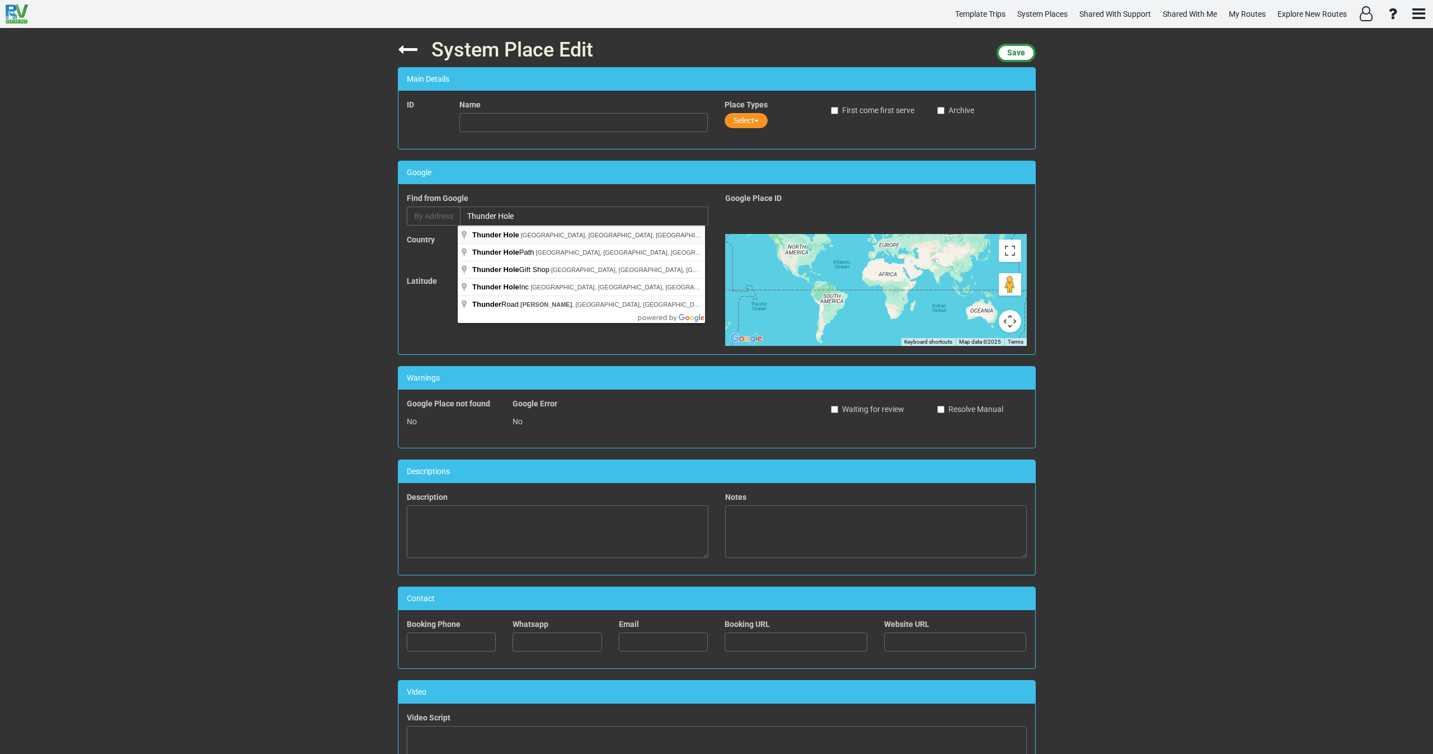
type input "[GEOGRAPHIC_DATA], [GEOGRAPHIC_DATA], [GEOGRAPHIC_DATA], [GEOGRAPHIC_DATA]"
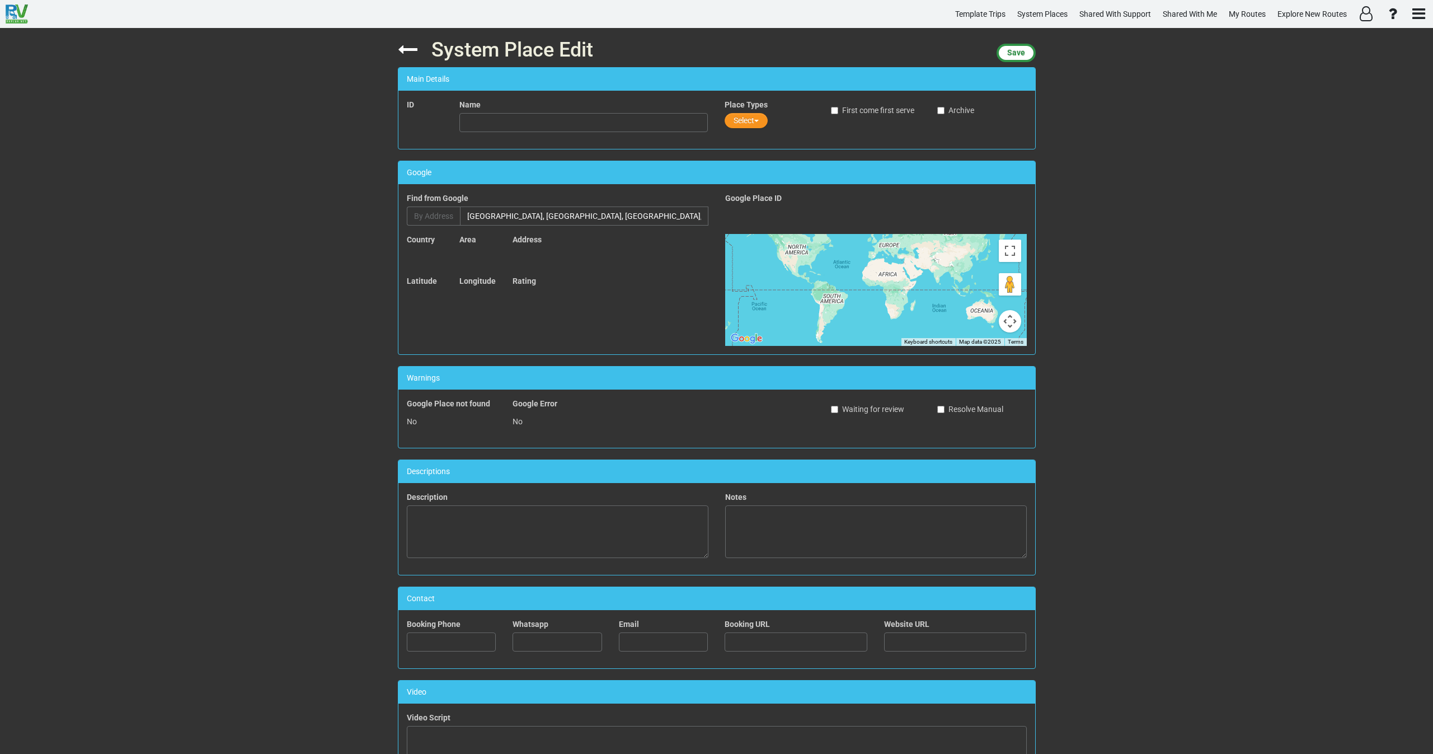
type input "Thunder Hole"
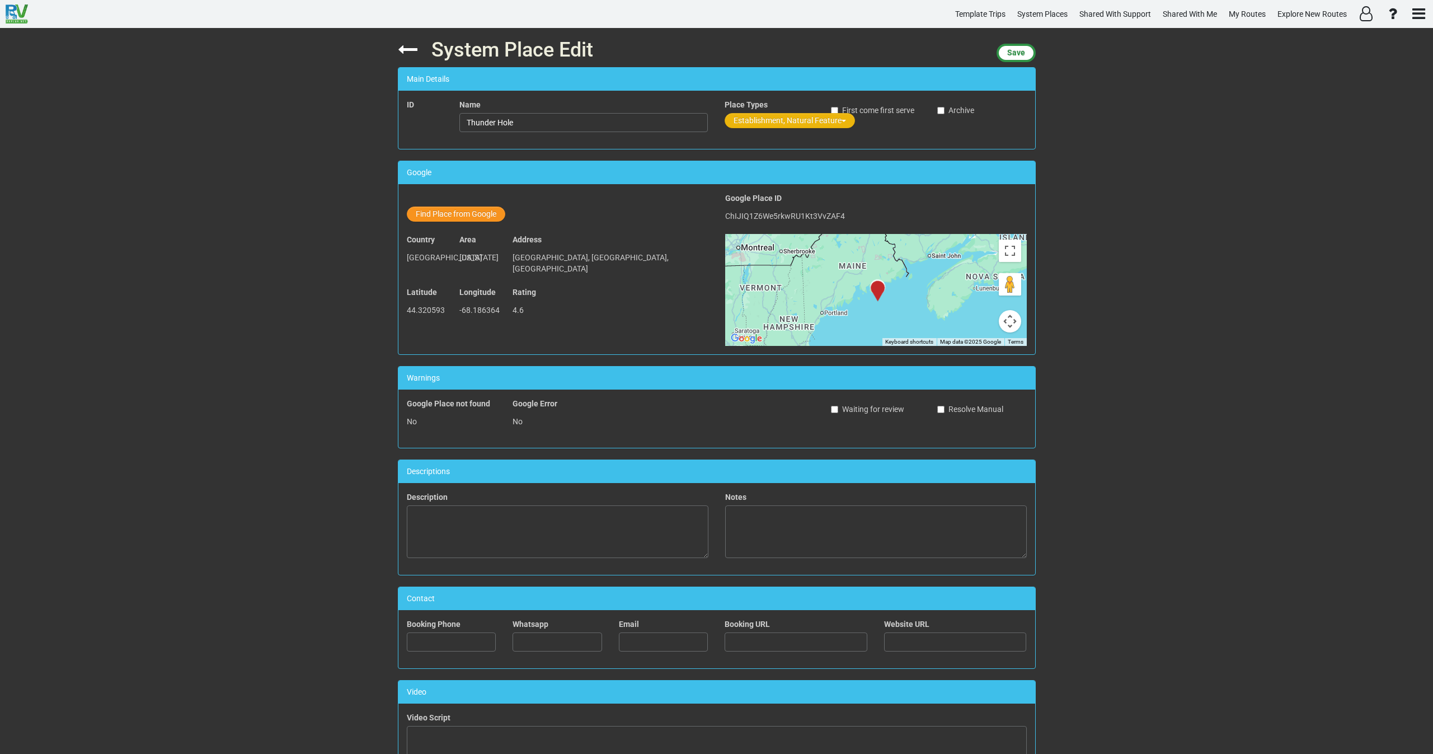
click at [754, 119] on button "Establishment, Natural Feature" at bounding box center [790, 120] width 130 height 15
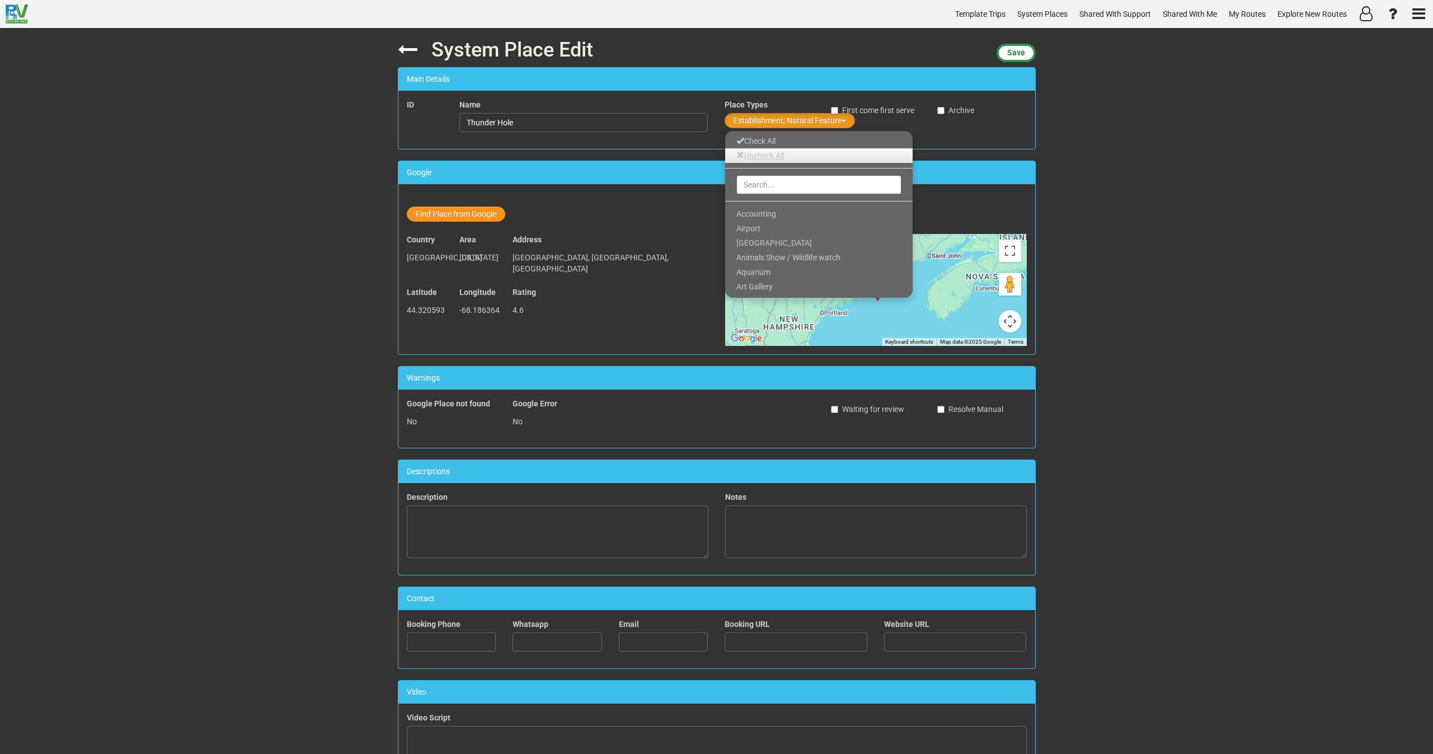
click at [764, 157] on link "Uncheck All" at bounding box center [818, 155] width 187 height 15
click at [769, 191] on div at bounding box center [818, 184] width 187 height 22
click at [764, 187] on input "text" at bounding box center [818, 184] width 165 height 19
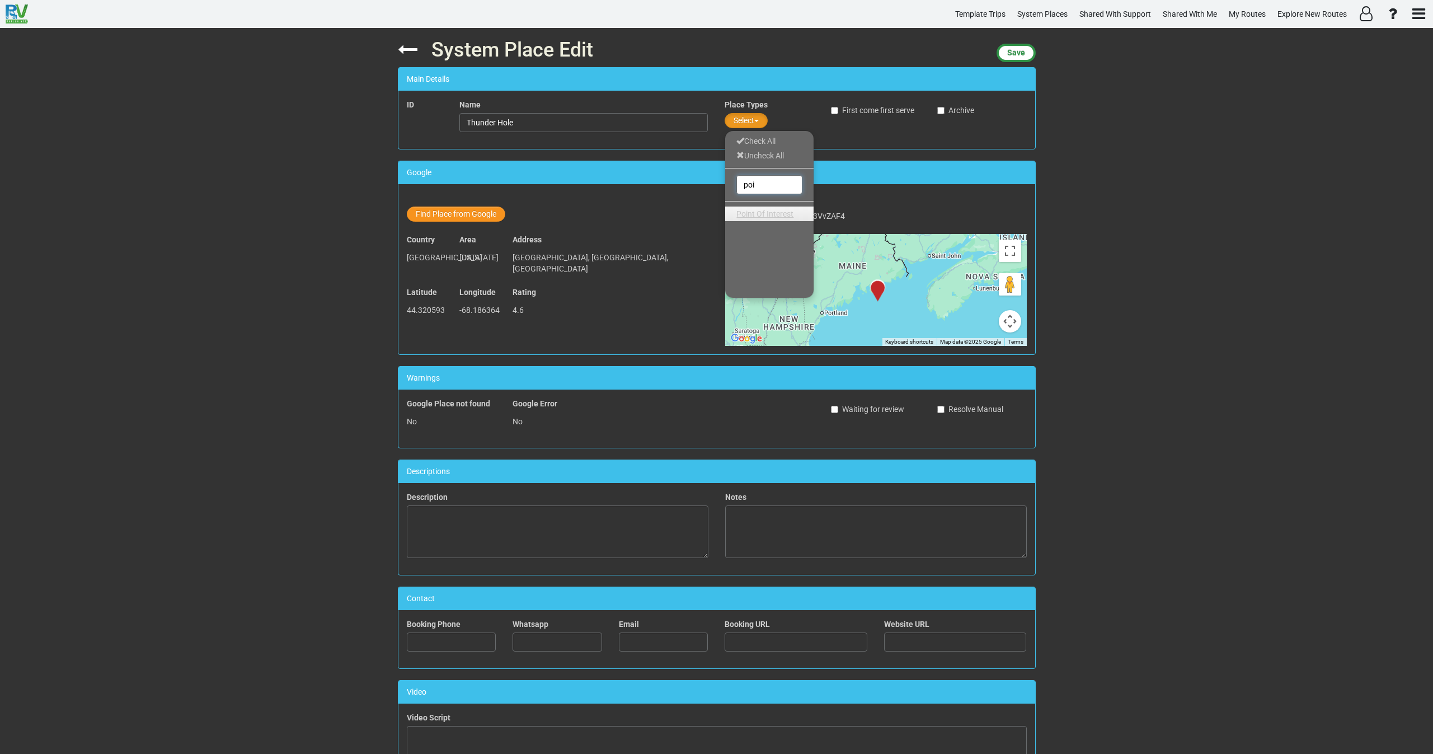
type input "poi"
drag, startPoint x: 765, startPoint y: 213, endPoint x: 774, endPoint y: 239, distance: 27.1
click at [768, 215] on span "Point Of Interest" at bounding box center [764, 213] width 57 height 9
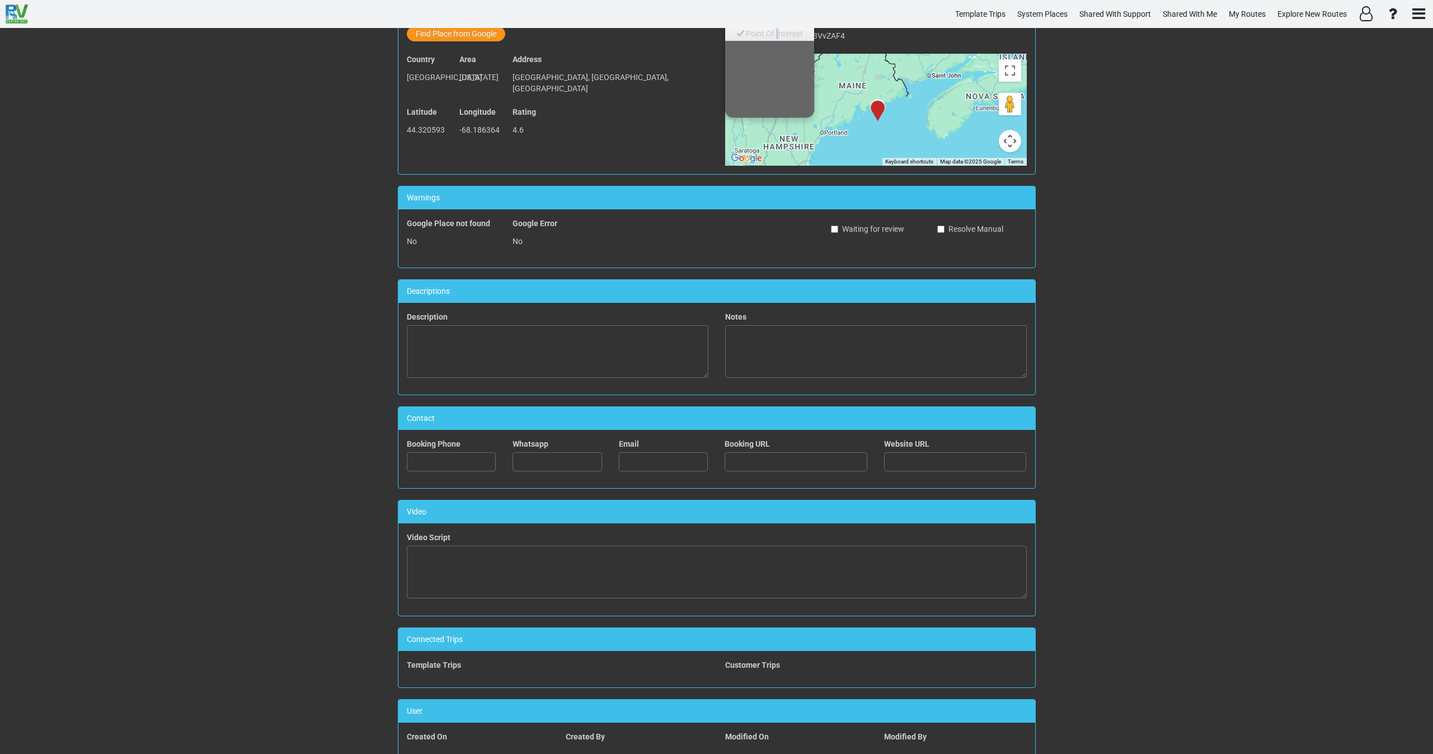
scroll to position [230, 0]
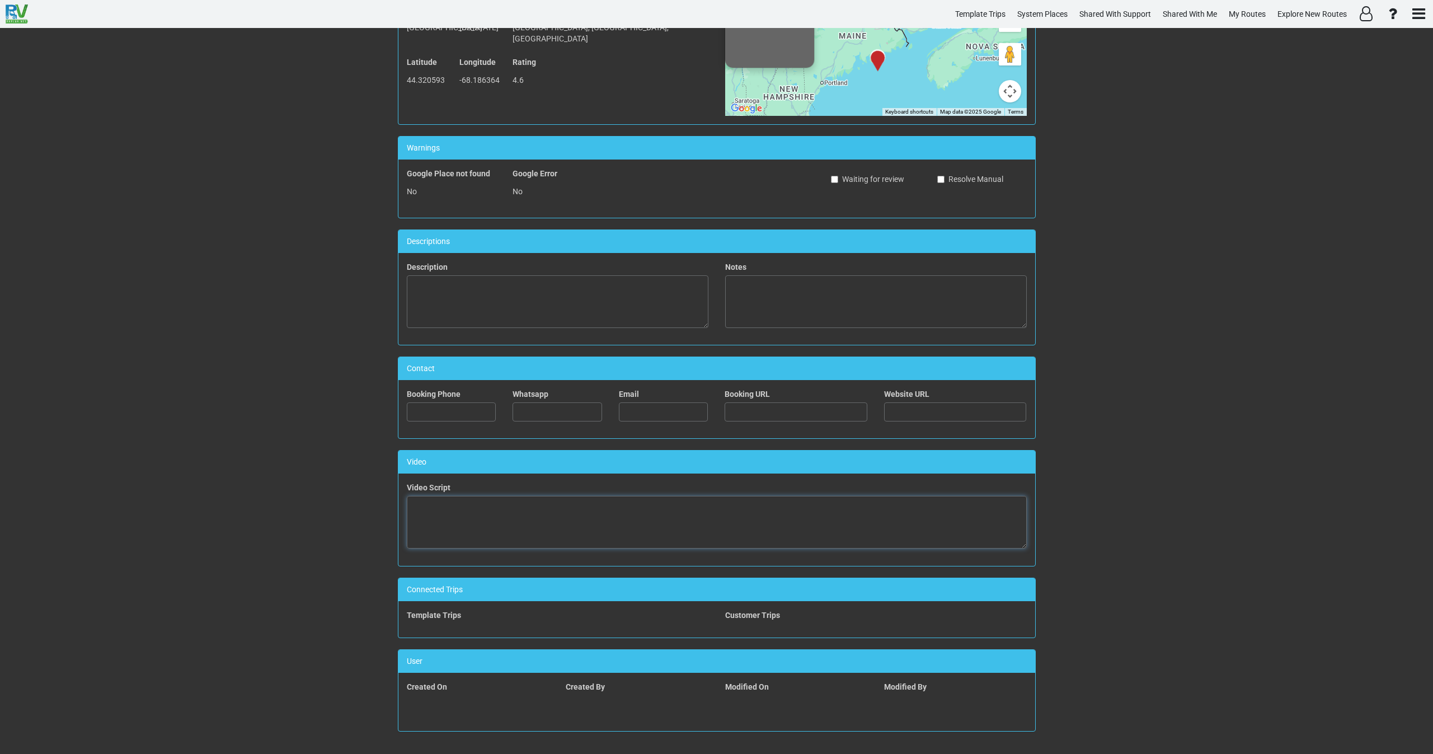
click at [547, 525] on textarea at bounding box center [717, 522] width 620 height 53
paste textarea "<iframe width="560" height="315" src="[URL][DOMAIN_NAME]" title="YouTube video …"
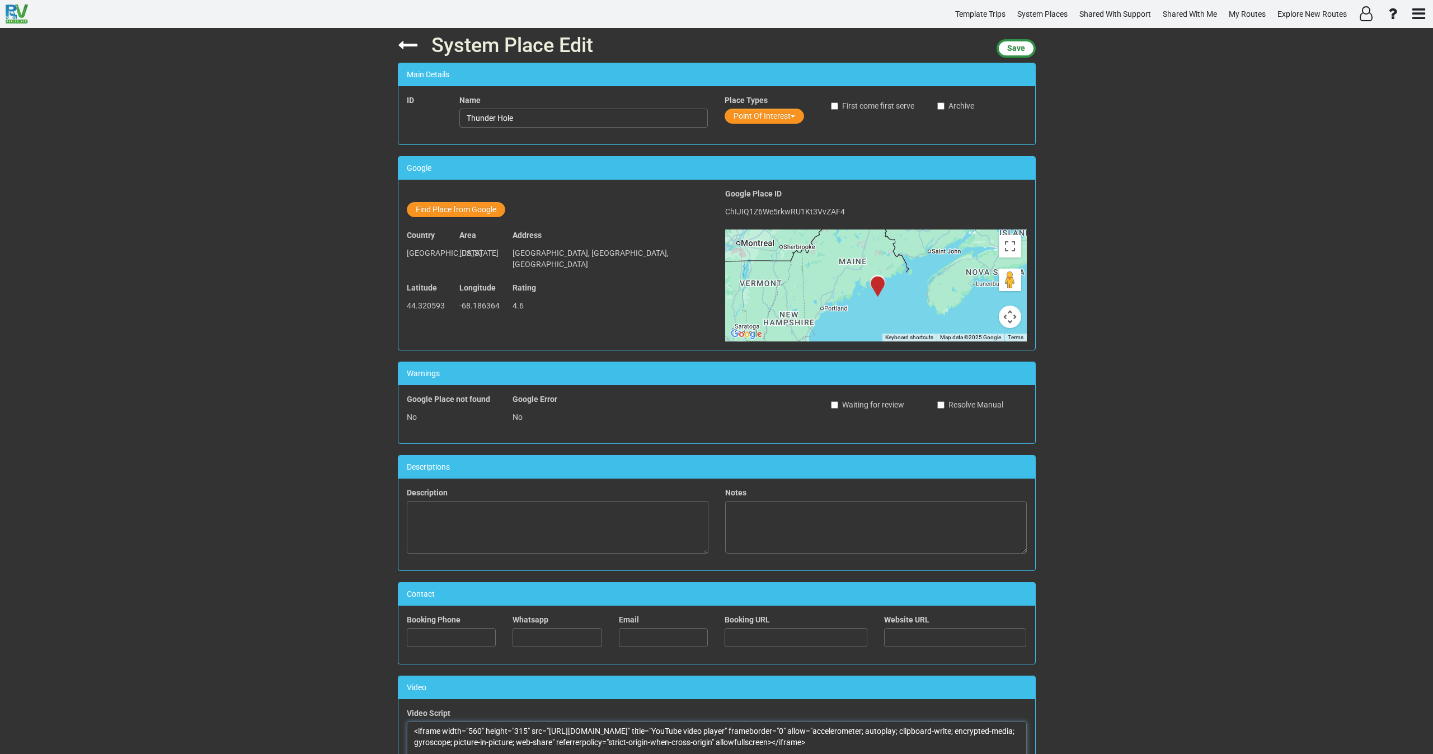
scroll to position [0, 0]
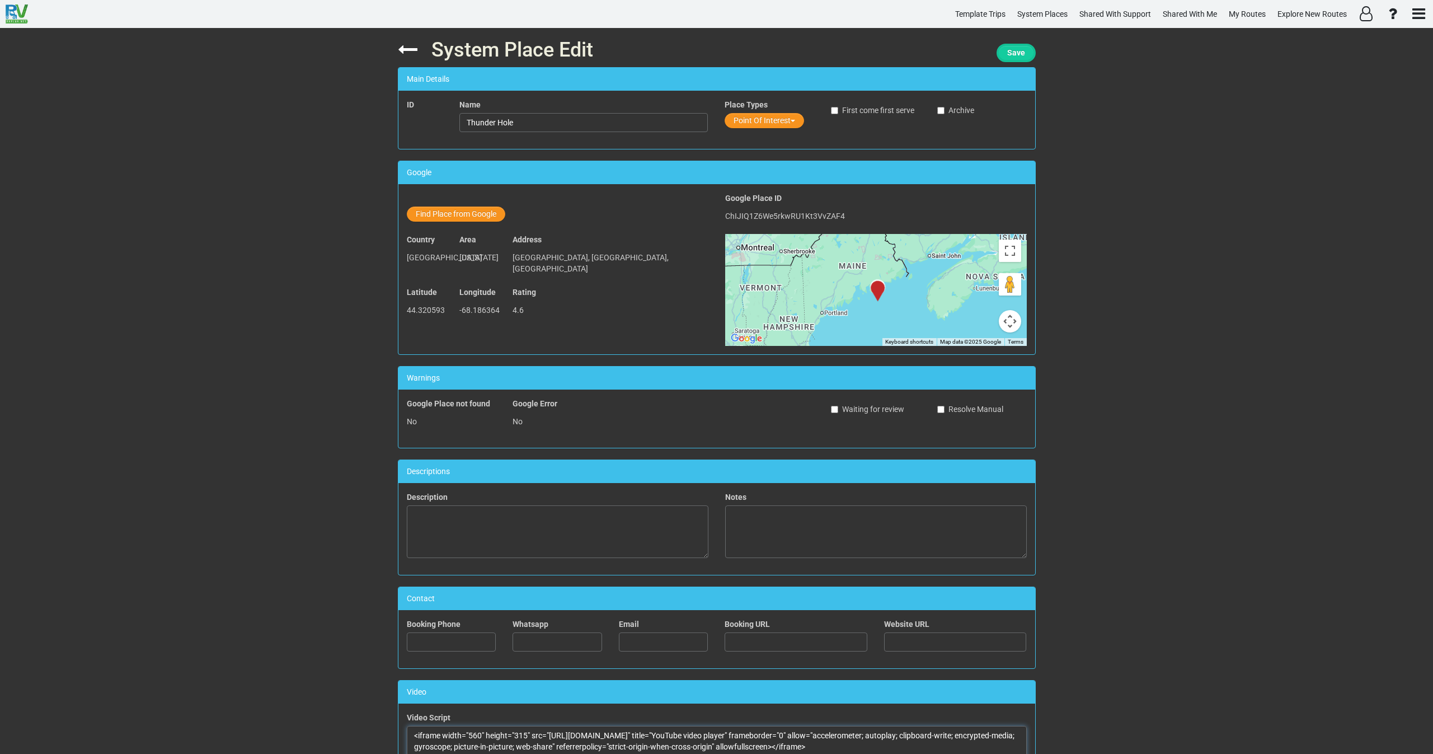
type textarea "<iframe width="560" height="315" src="[URL][DOMAIN_NAME]" title="YouTube video …"
click at [1020, 55] on span "Save" at bounding box center [1016, 52] width 18 height 9
click at [405, 53] on icon at bounding box center [408, 50] width 20 height 20
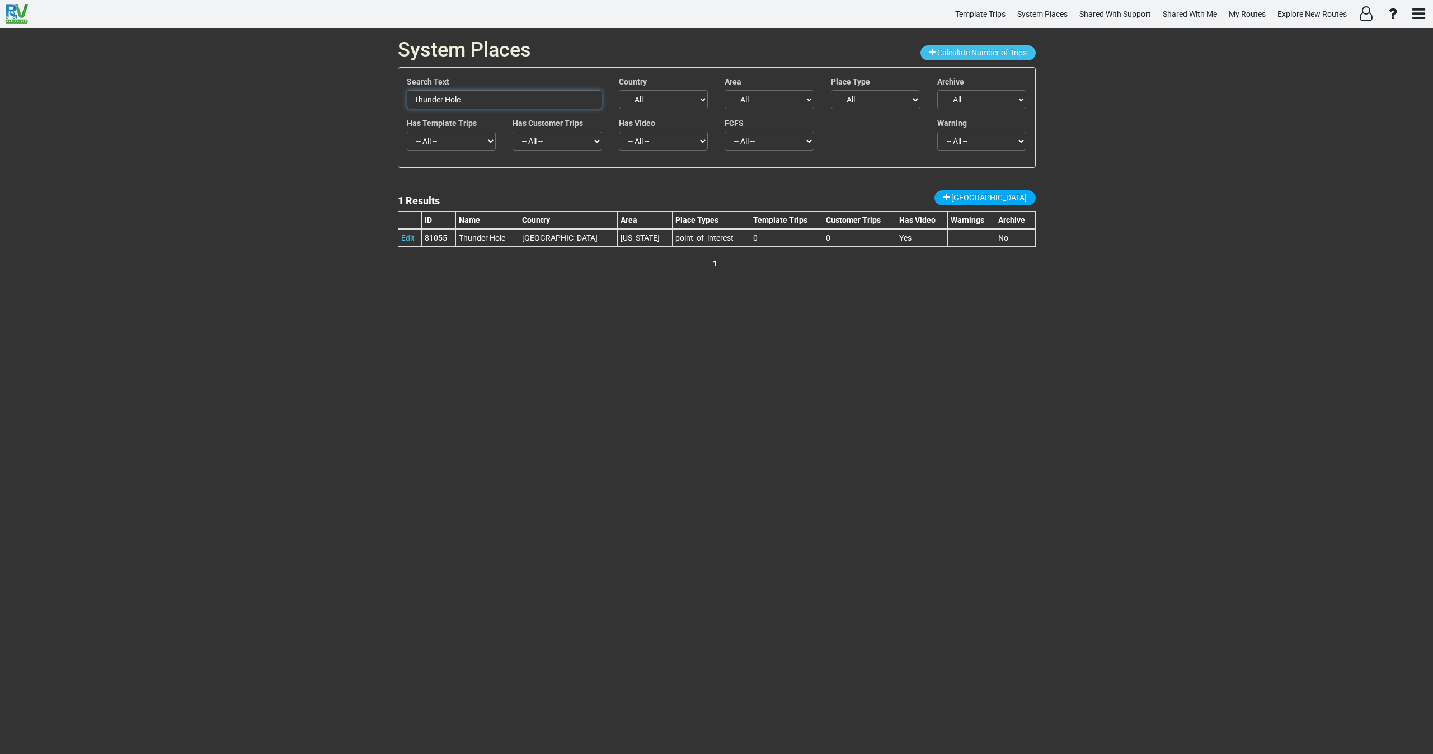
drag, startPoint x: 454, startPoint y: 101, endPoint x: 360, endPoint y: 103, distance: 94.6
click at [360, 102] on div "System Places Calculate Number of Trips Search Text Thunder Hole Country -- All…" at bounding box center [716, 391] width 1433 height 726
paste input "[PERSON_NAME][GEOGRAPHIC_DATA]"
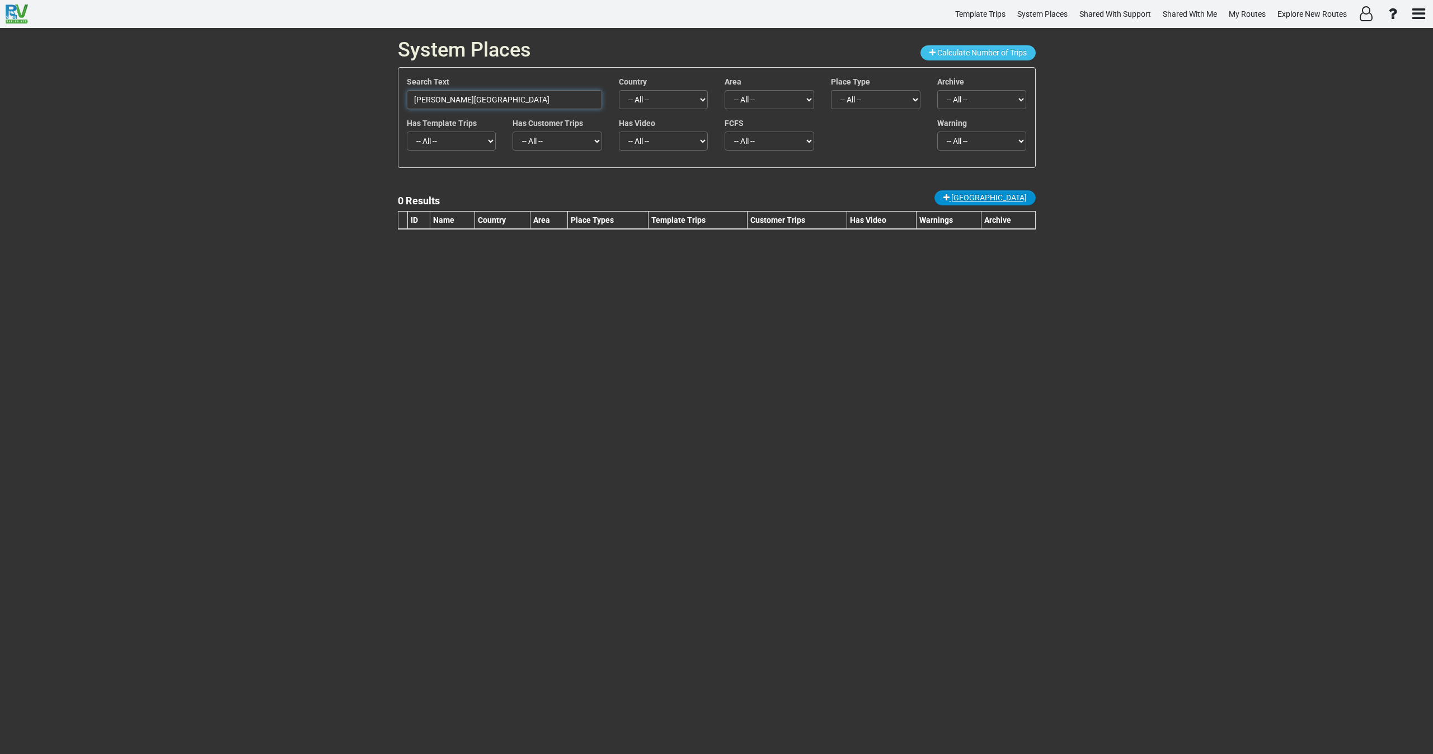
type input "[PERSON_NAME][GEOGRAPHIC_DATA]"
click at [1016, 201] on span "[GEOGRAPHIC_DATA]" at bounding box center [989, 197] width 76 height 9
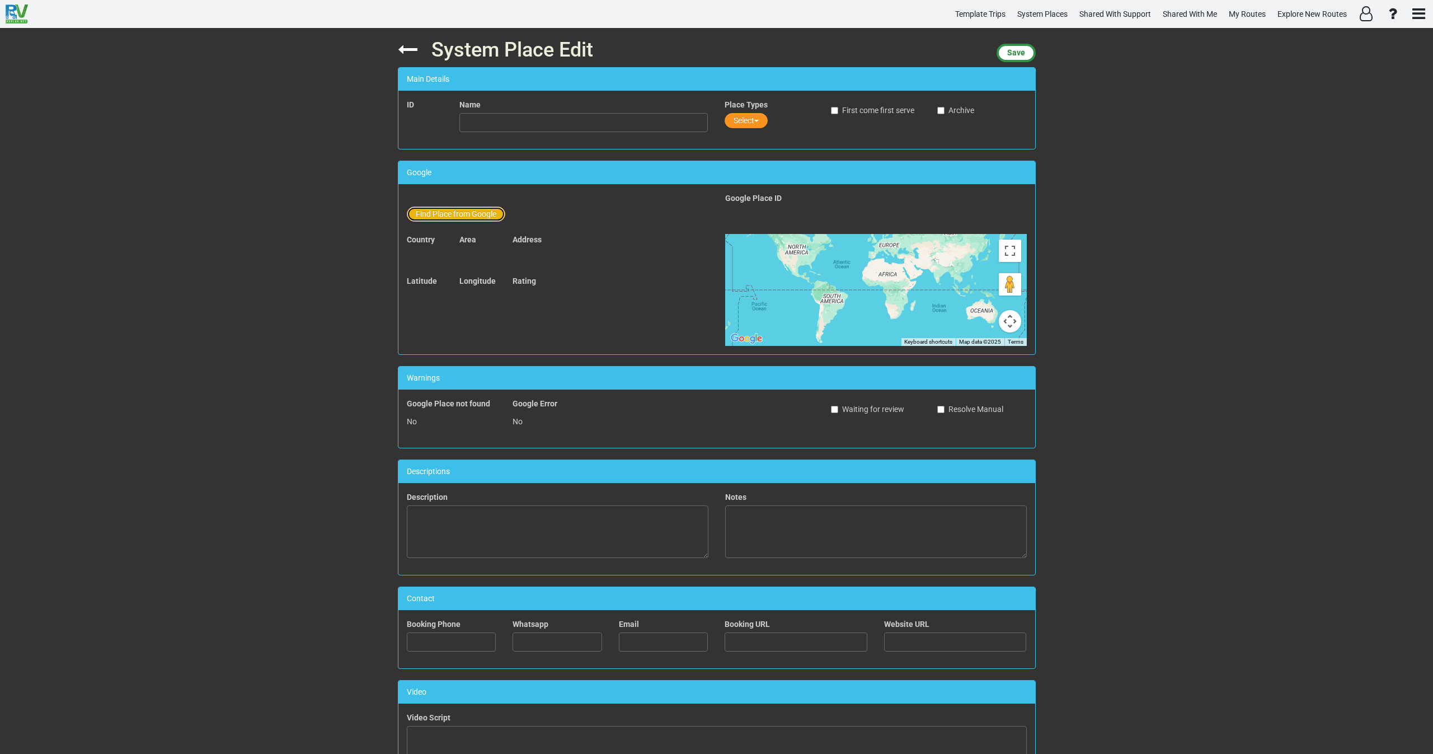
click at [430, 207] on button "Find Place from Google" at bounding box center [456, 213] width 98 height 15
click at [502, 216] on input "text" at bounding box center [584, 215] width 248 height 19
paste input "[PERSON_NAME][GEOGRAPHIC_DATA]"
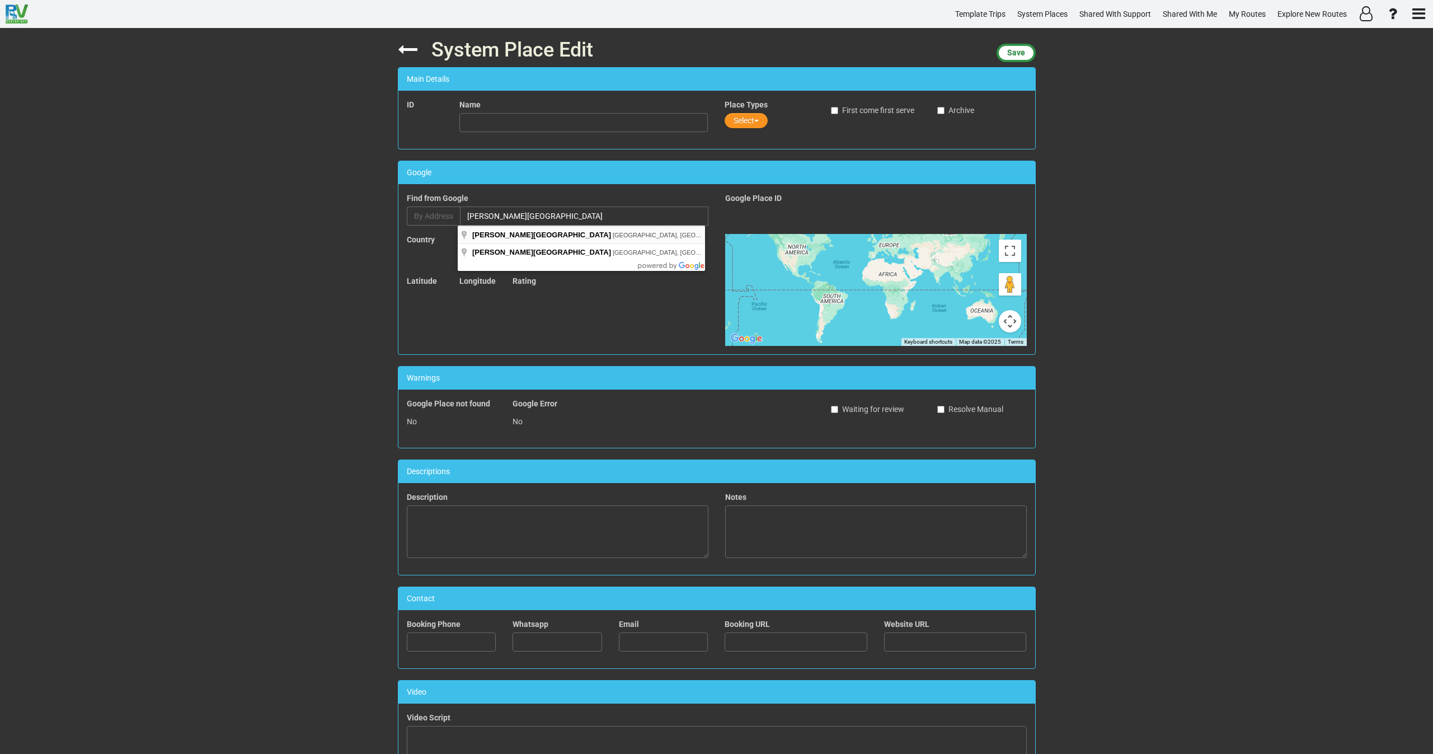
type input "[PERSON_NAME][GEOGRAPHIC_DATA], [GEOGRAPHIC_DATA], [GEOGRAPHIC_DATA], [GEOGRAPH…"
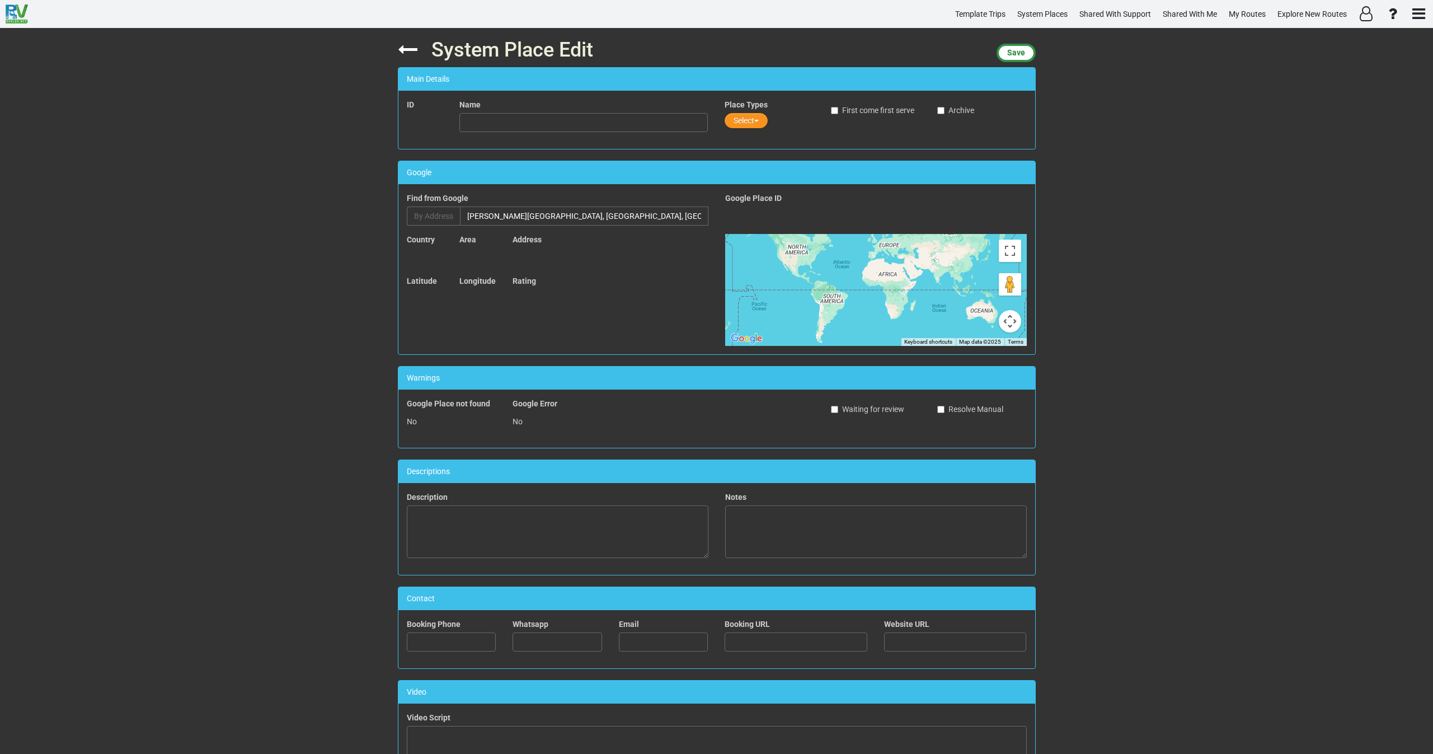
type input "[PERSON_NAME][GEOGRAPHIC_DATA]"
